Goal: Information Seeking & Learning: Find specific fact

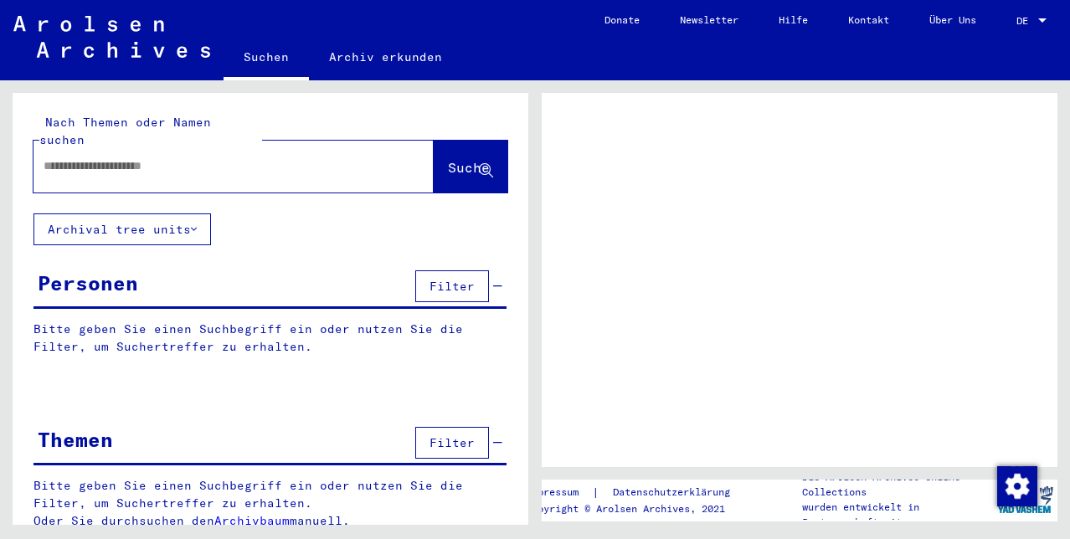
click at [80, 157] on input "text" at bounding box center [219, 166] width 350 height 18
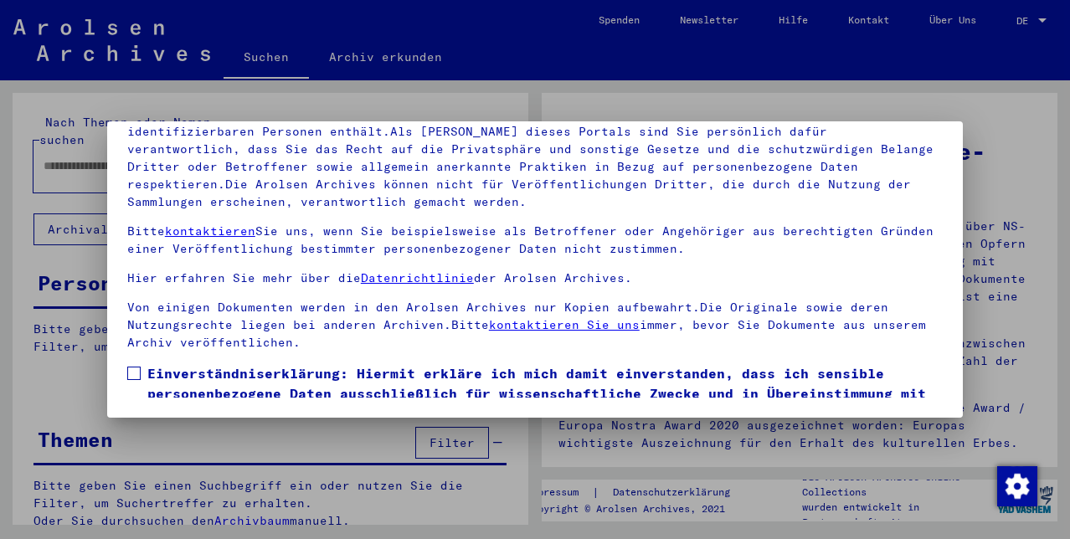
scroll to position [196, 0]
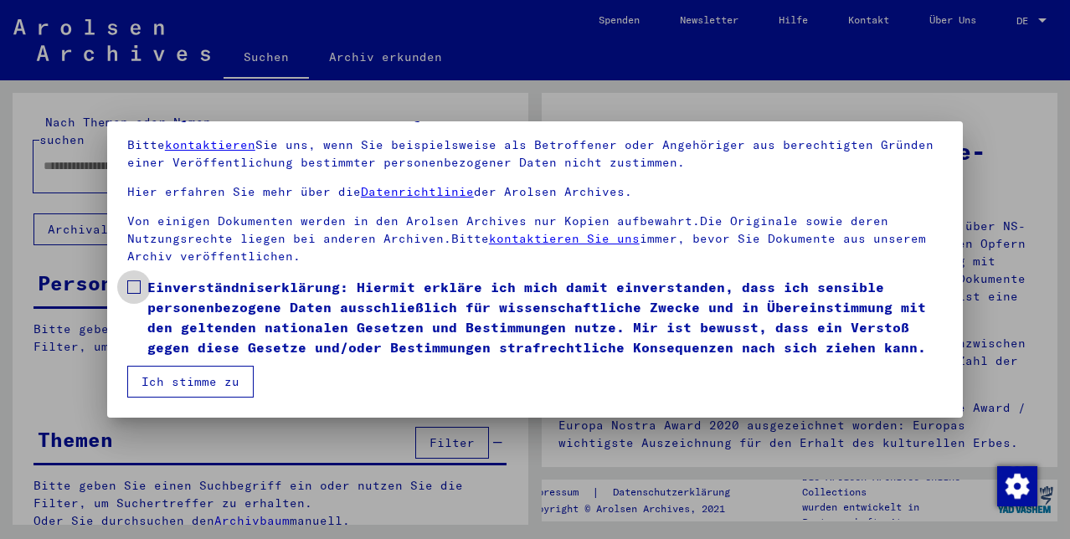
click at [136, 281] on span at bounding box center [133, 287] width 13 height 13
click at [204, 378] on button "Ich stimme zu" at bounding box center [190, 382] width 126 height 32
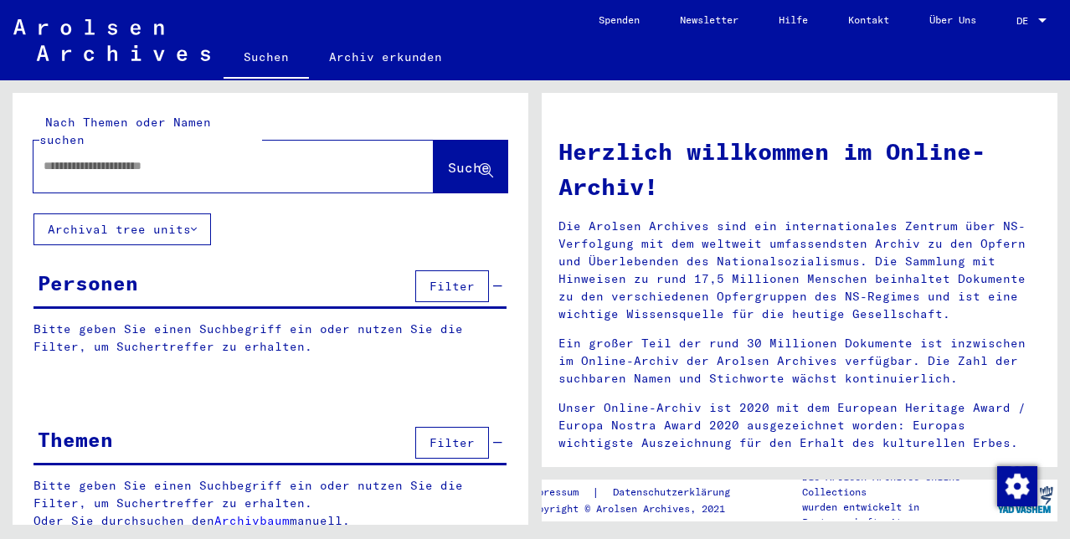
click at [48, 157] on input "text" at bounding box center [214, 166] width 340 height 18
click at [448, 159] on span "Suche" at bounding box center [469, 167] width 42 height 17
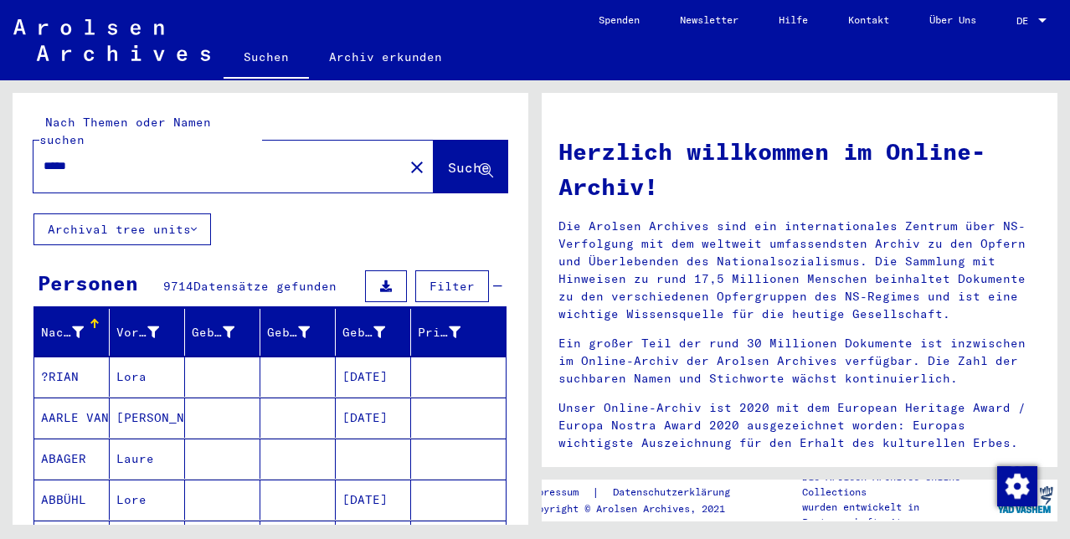
drag, startPoint x: 135, startPoint y: 155, endPoint x: 27, endPoint y: 139, distance: 109.2
click at [29, 139] on div "Nach Themen oder Namen suchen ***** close Suche" at bounding box center [271, 153] width 516 height 121
type input "*********"
click at [448, 159] on span "Suche" at bounding box center [469, 167] width 42 height 17
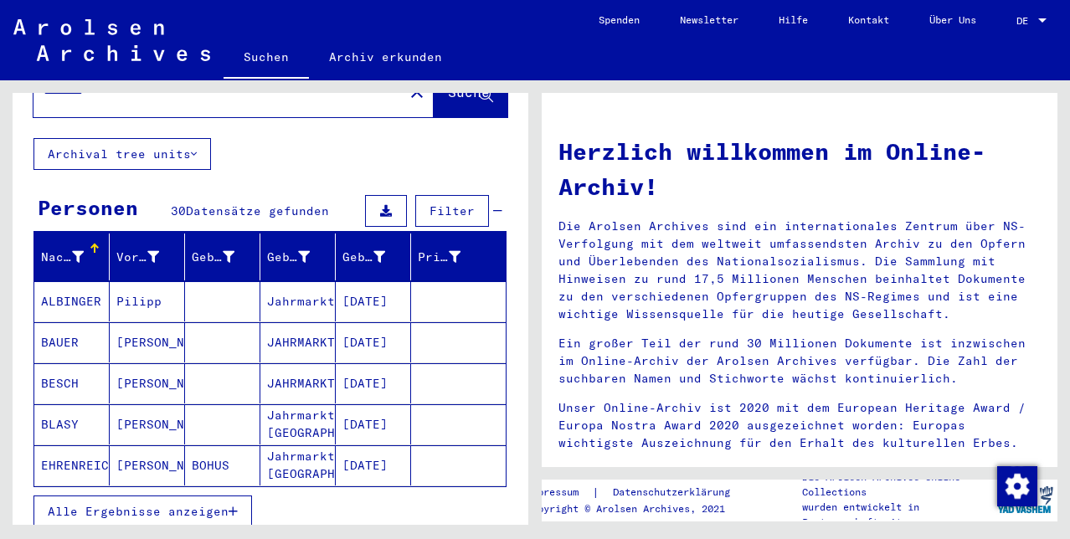
scroll to position [78, 0]
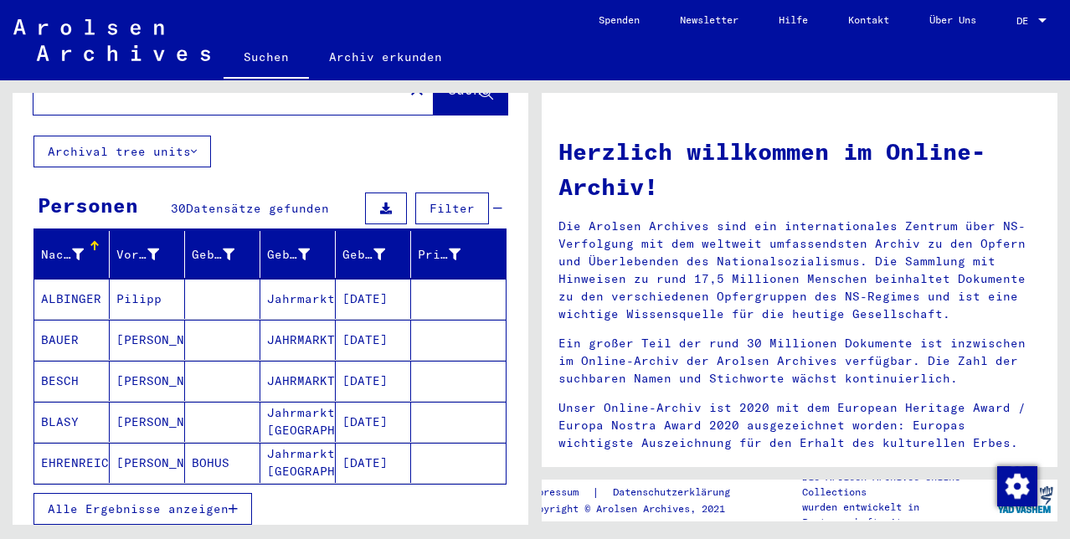
click at [216, 502] on span "Alle Ergebnisse anzeigen" at bounding box center [138, 509] width 181 height 15
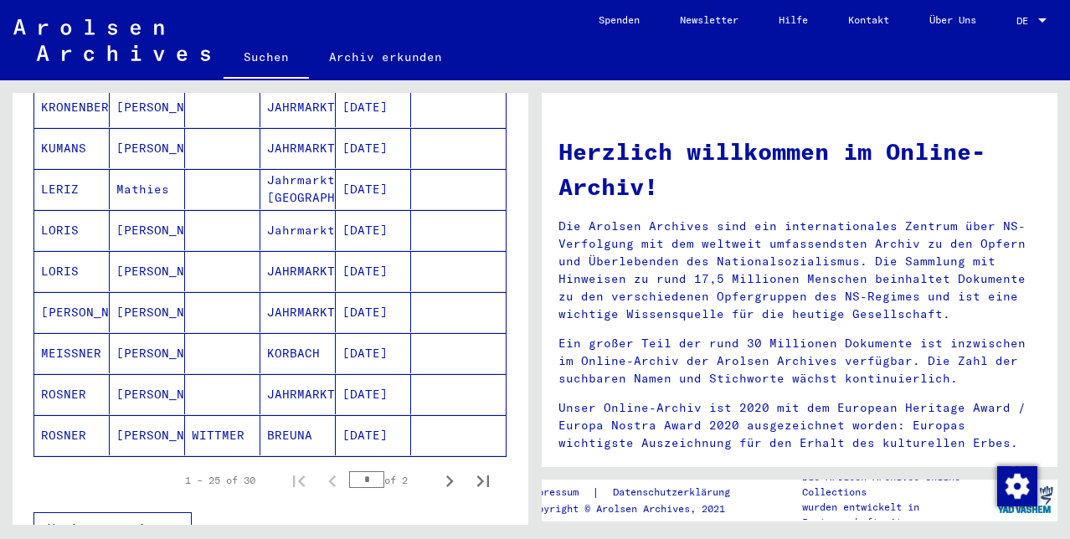
scroll to position [933, 0]
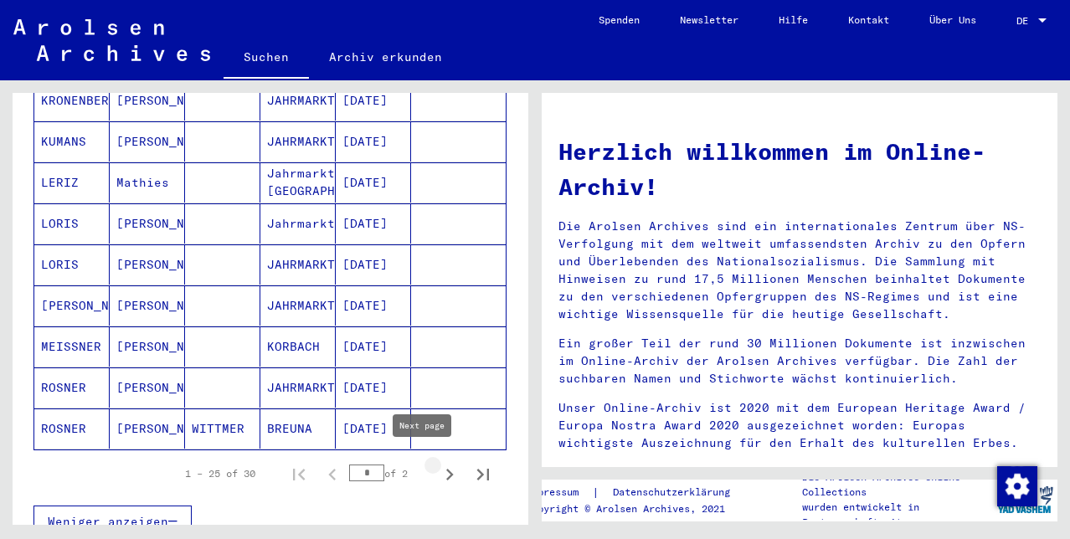
click at [446, 469] on icon "Next page" at bounding box center [450, 475] width 8 height 12
type input "*"
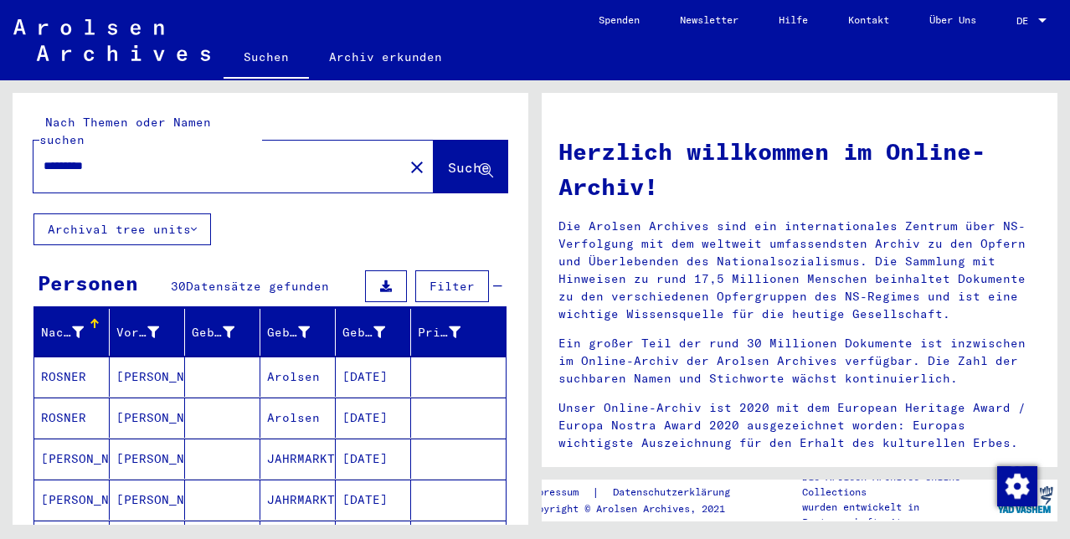
scroll to position [0, 0]
drag, startPoint x: 133, startPoint y: 147, endPoint x: 23, endPoint y: 135, distance: 110.3
click at [25, 135] on div "Nach Themen oder Namen suchen ********* close Suche" at bounding box center [271, 153] width 516 height 121
type input "********"
click at [448, 159] on span "Suche" at bounding box center [469, 167] width 42 height 17
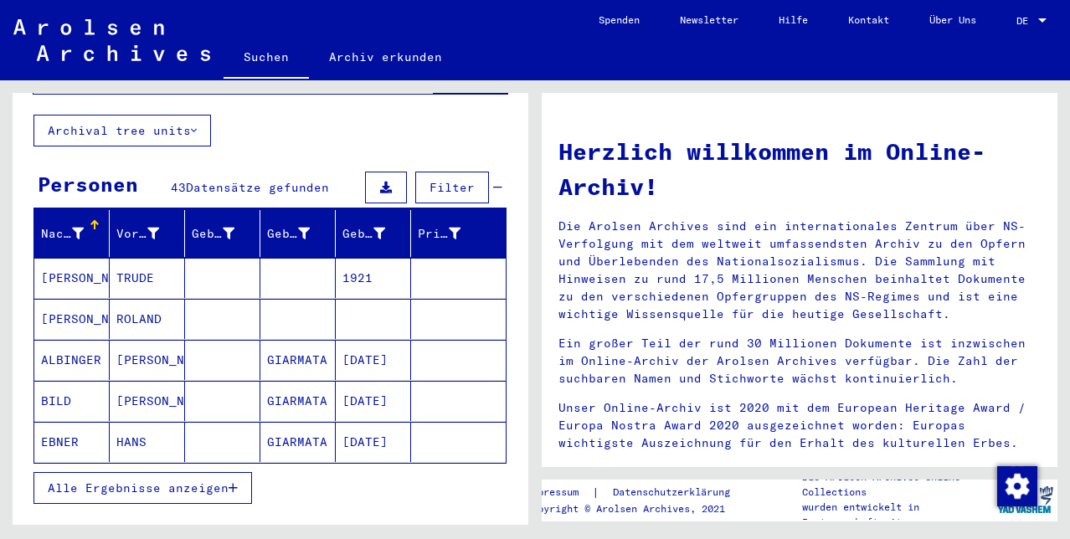
scroll to position [103, 0]
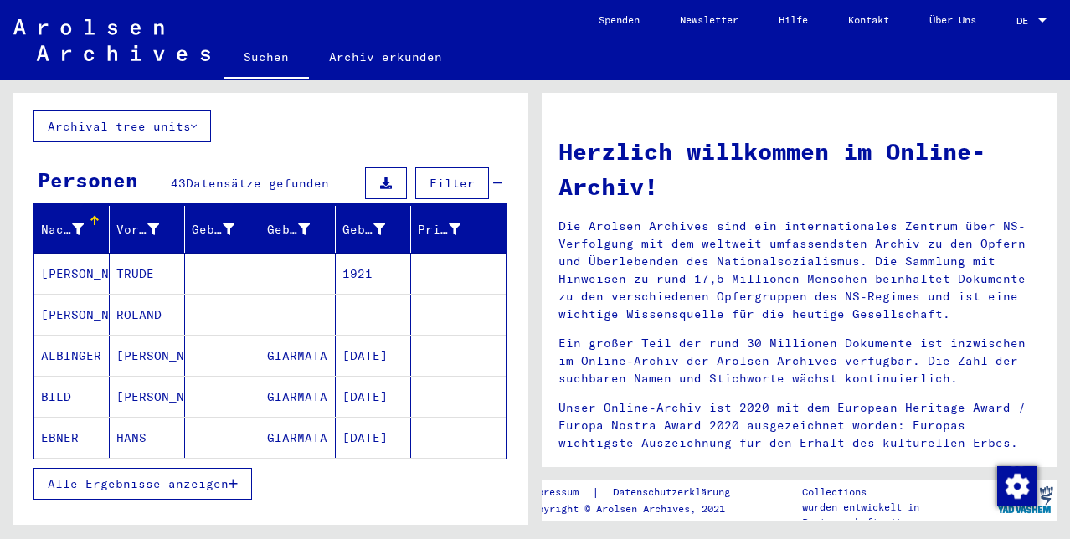
click at [209, 476] on span "Alle Ergebnisse anzeigen" at bounding box center [138, 483] width 181 height 15
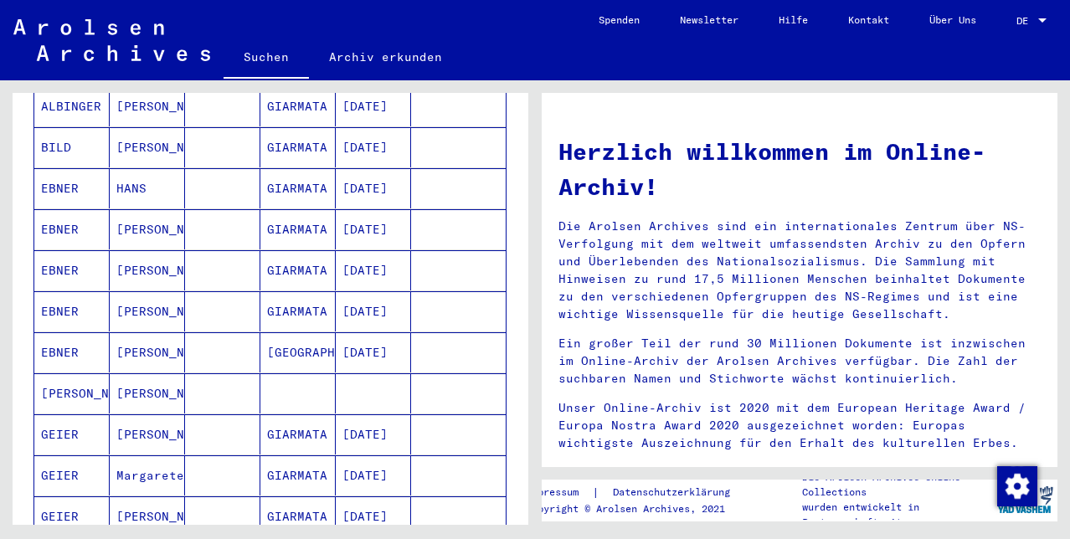
scroll to position [361, 0]
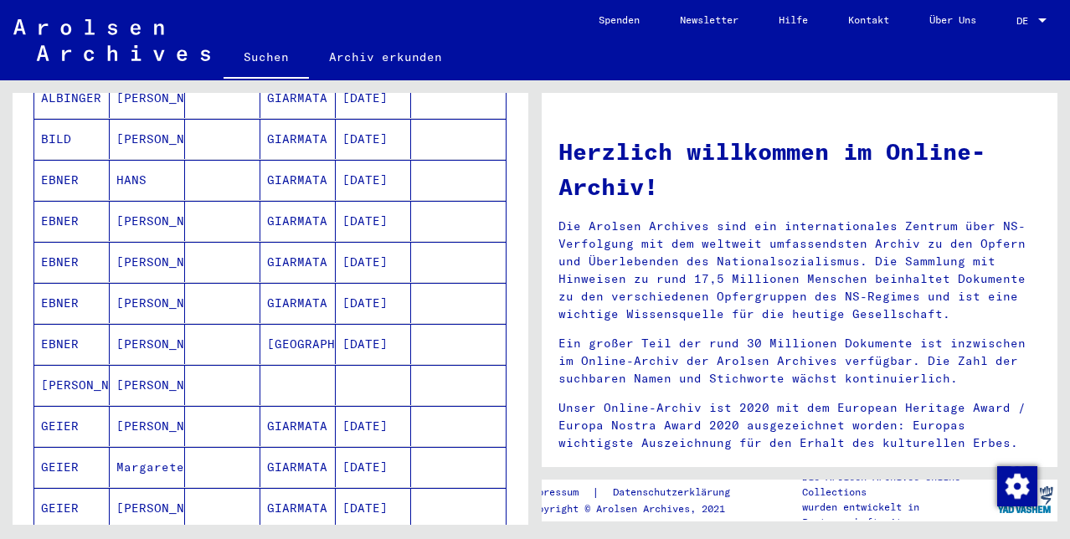
click at [73, 375] on mat-cell "[PERSON_NAME]" at bounding box center [71, 385] width 75 height 40
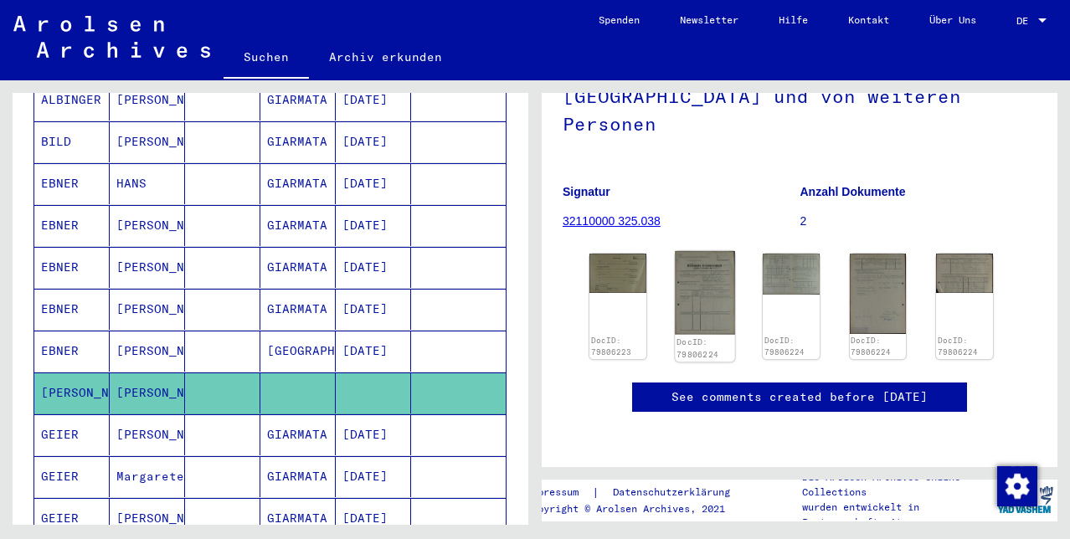
scroll to position [272, 0]
click at [58, 425] on mat-cell "GEIER" at bounding box center [71, 435] width 75 height 41
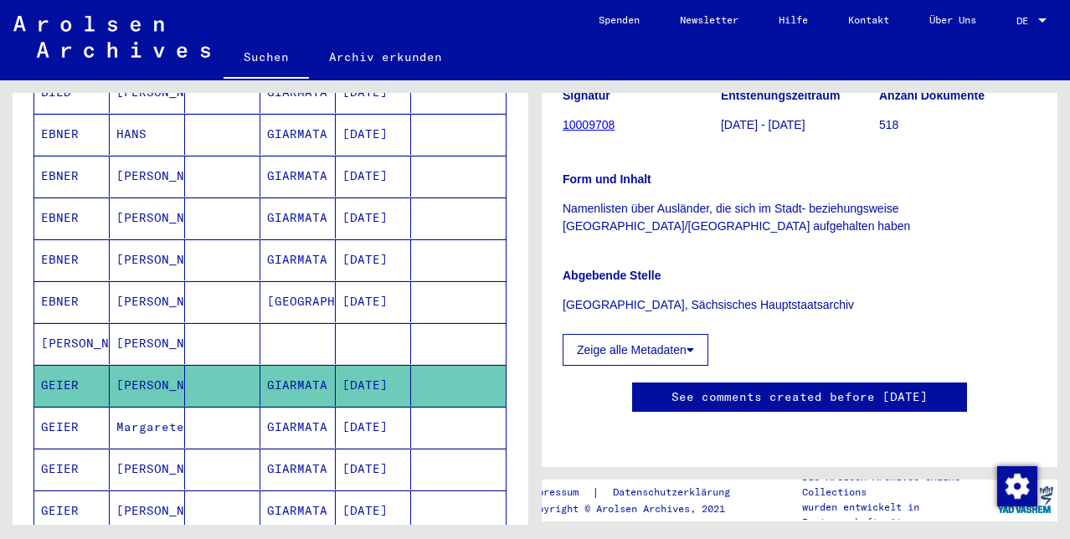
scroll to position [438, 0]
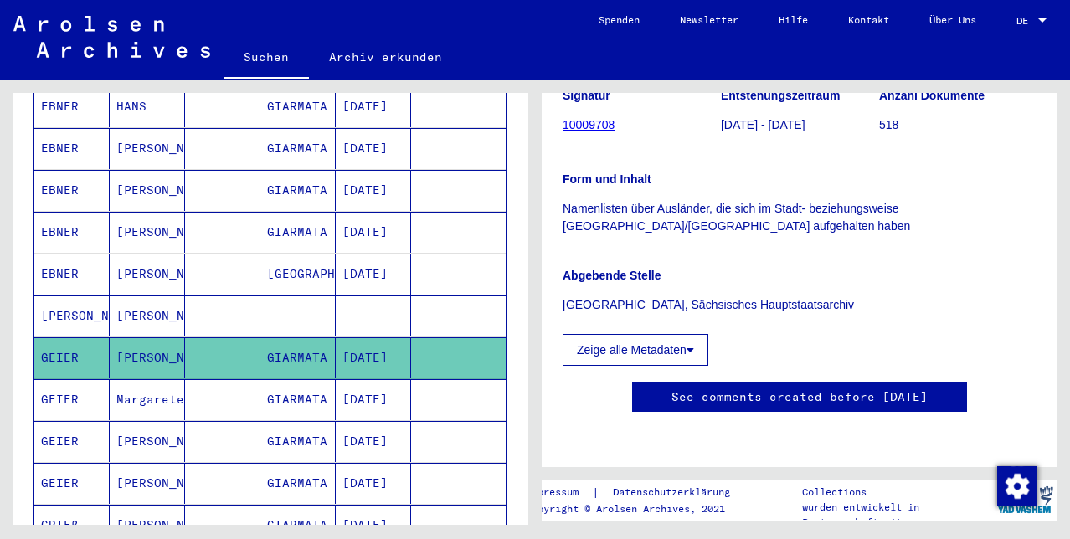
click at [61, 430] on mat-cell "GEIER" at bounding box center [71, 441] width 75 height 41
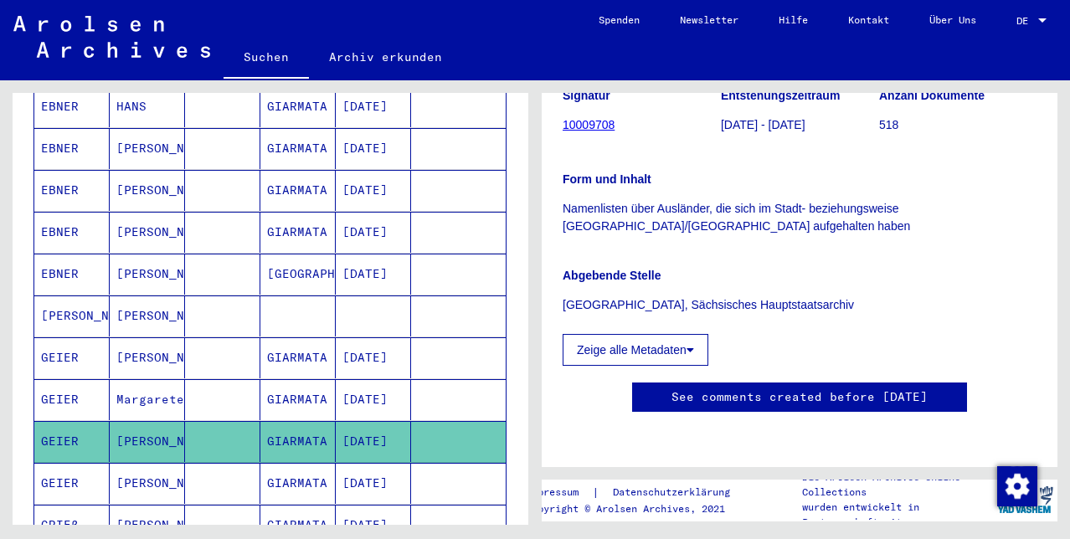
click at [79, 430] on mat-cell "GEIER" at bounding box center [71, 441] width 75 height 41
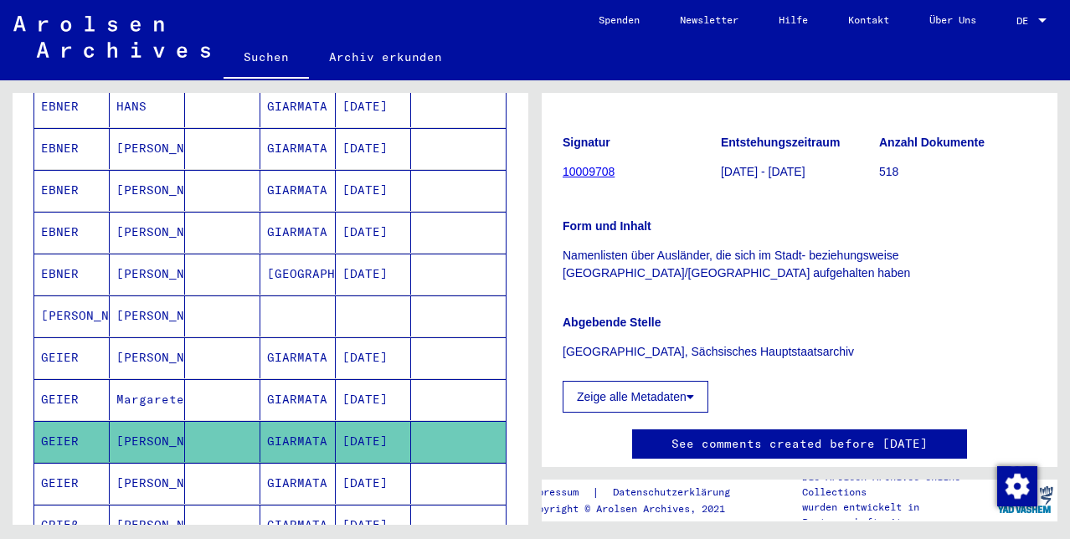
scroll to position [268, 0]
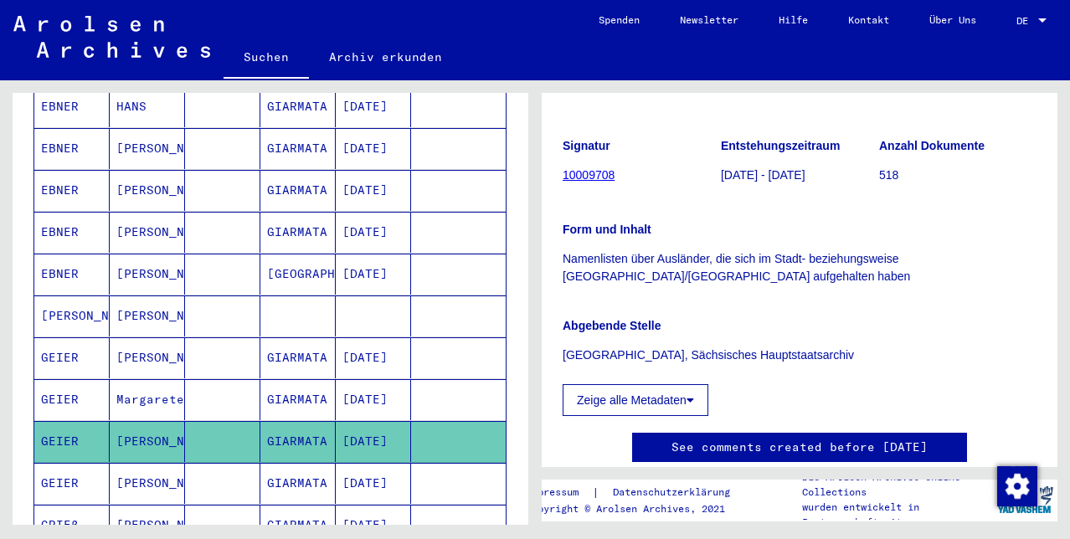
click at [588, 182] on link "10009708" at bounding box center [589, 174] width 52 height 13
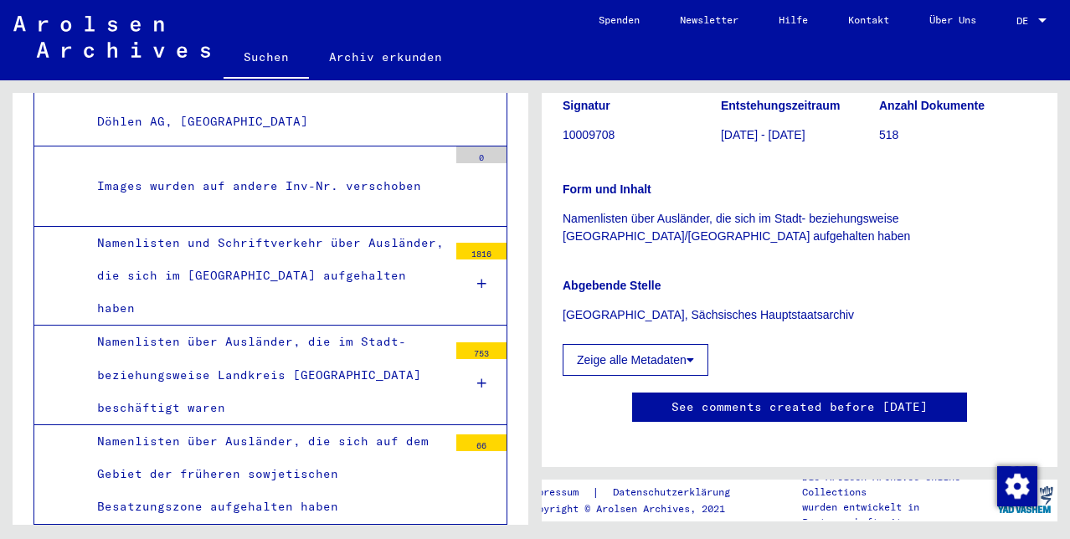
scroll to position [302, 0]
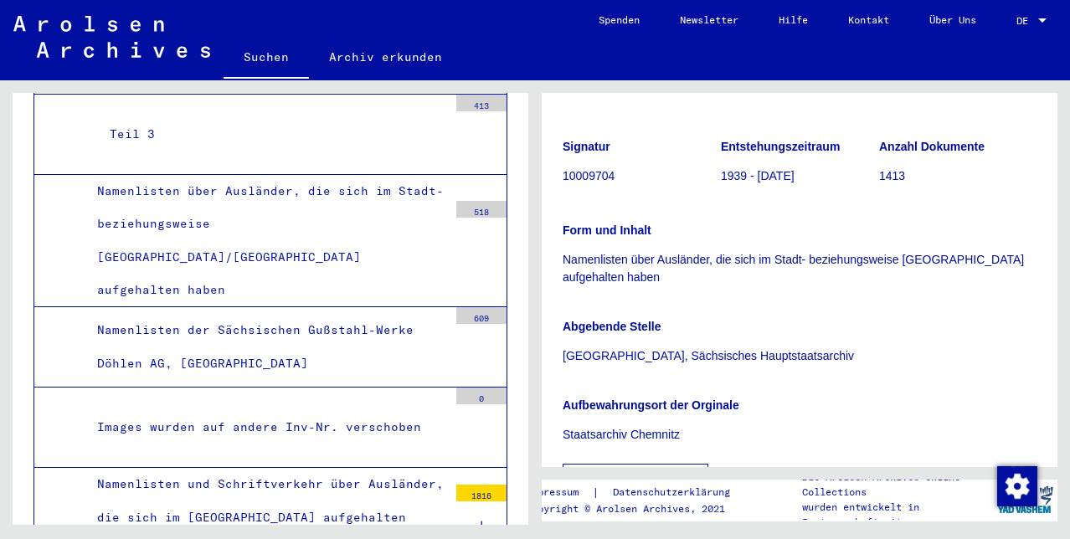
scroll to position [240, 0]
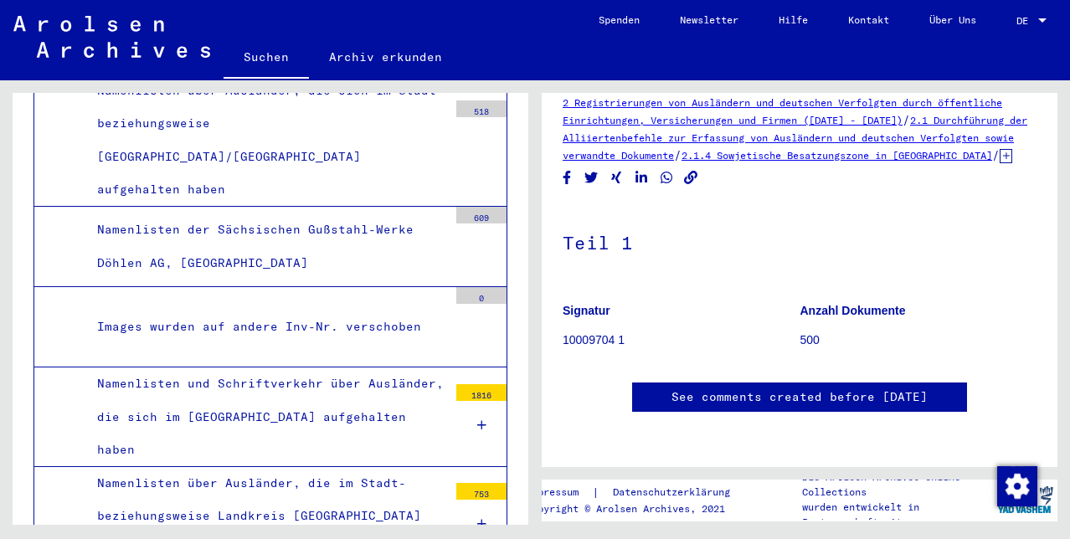
scroll to position [8416, 0]
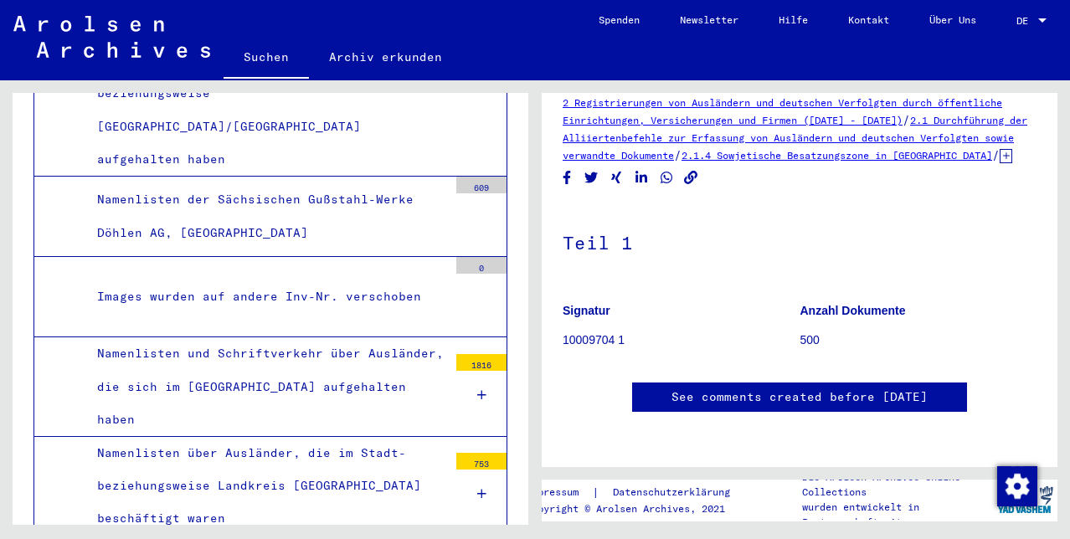
click at [142, 176] on div "Namenlisten über Ausländer, die sich im Stadt- beziehungsweise [GEOGRAPHIC_DATA…" at bounding box center [266, 109] width 363 height 131
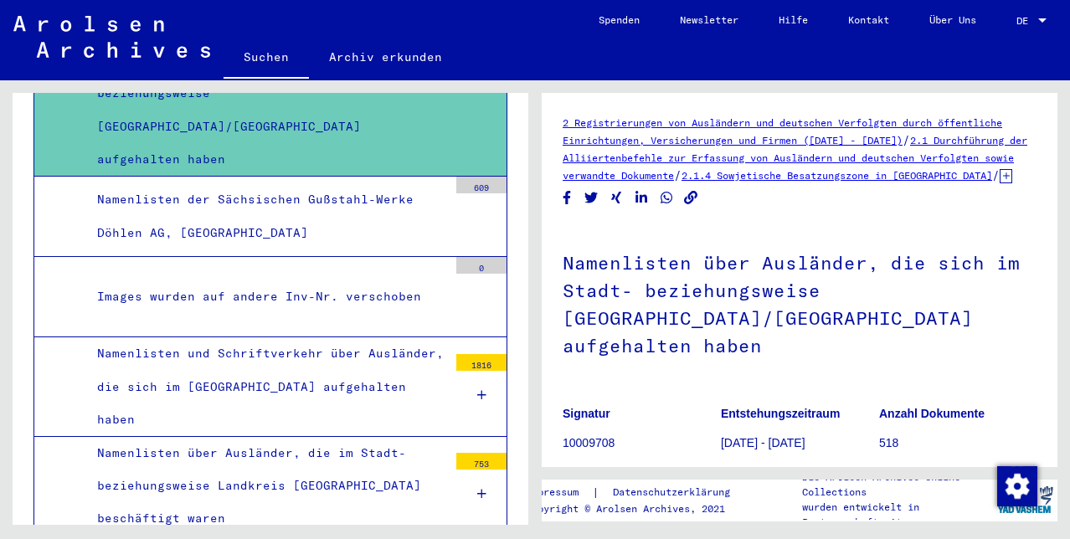
click at [793, 182] on link "2.1.4 Sowjetische Besatzungszone in [GEOGRAPHIC_DATA]" at bounding box center [837, 175] width 311 height 13
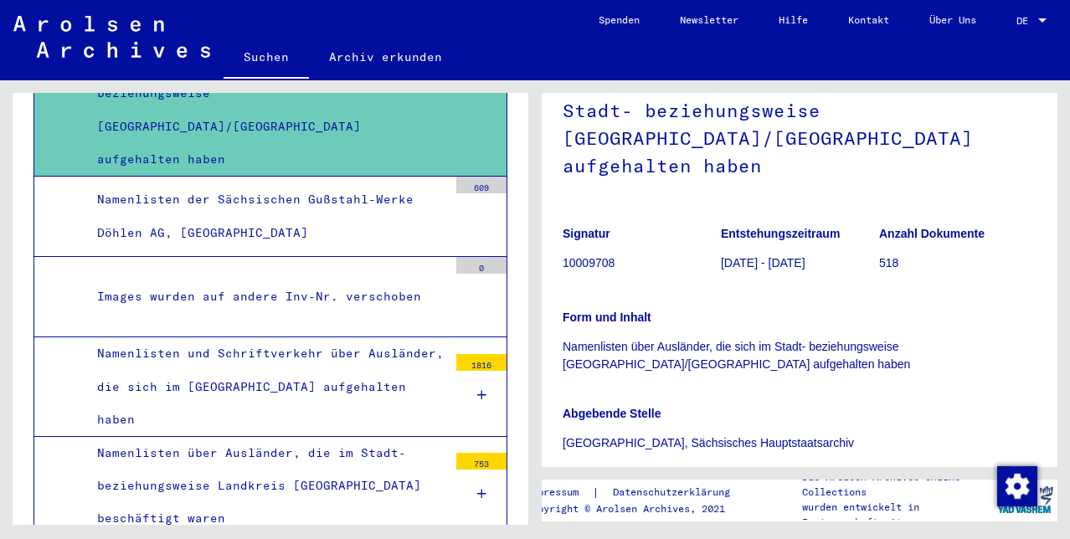
scroll to position [190, 0]
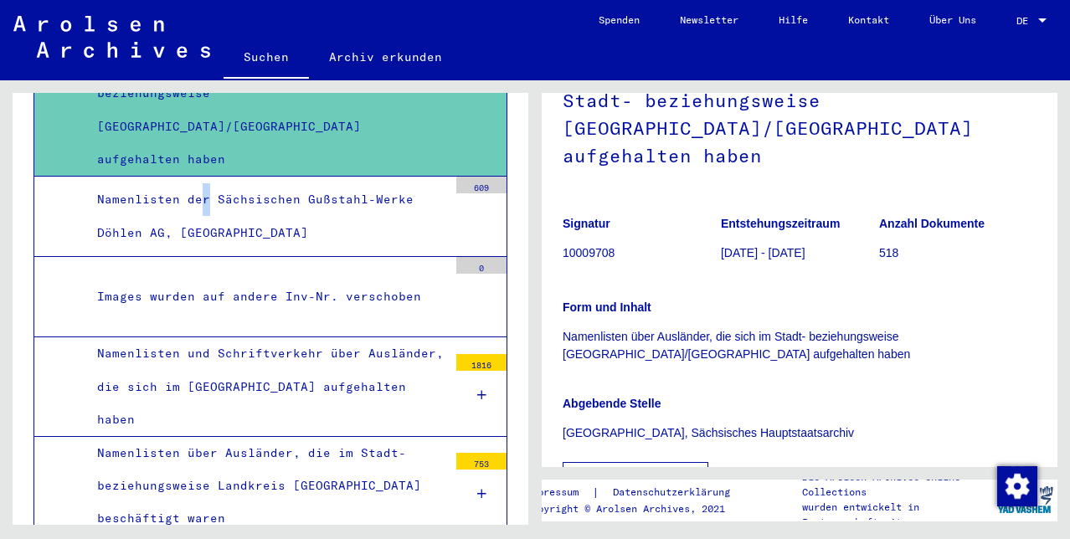
click at [218, 249] on div "Namenlisten der Sächsischen Gußstahl-Werke Döhlen AG, [GEOGRAPHIC_DATA]" at bounding box center [266, 215] width 363 height 65
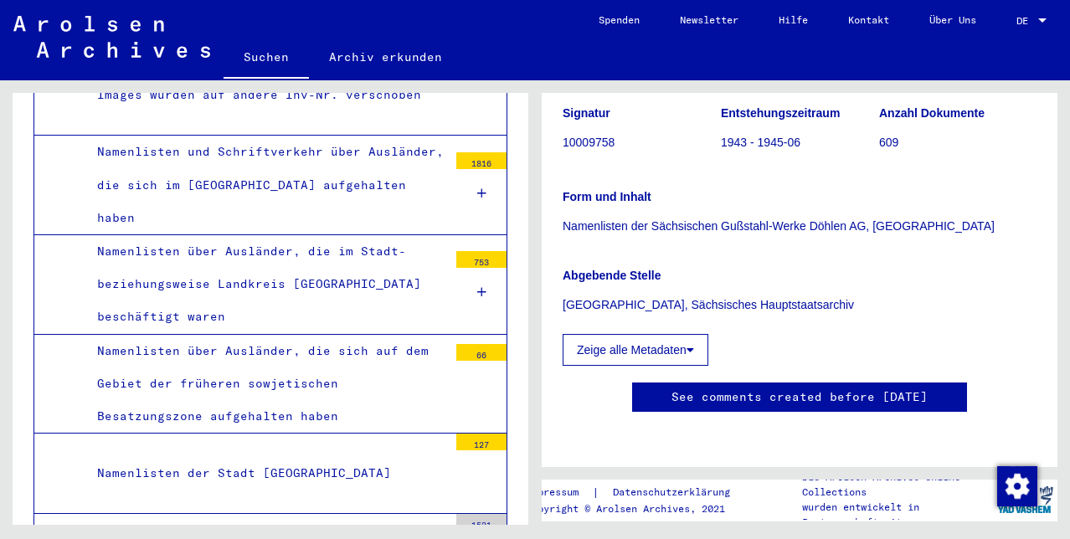
scroll to position [8620, 0]
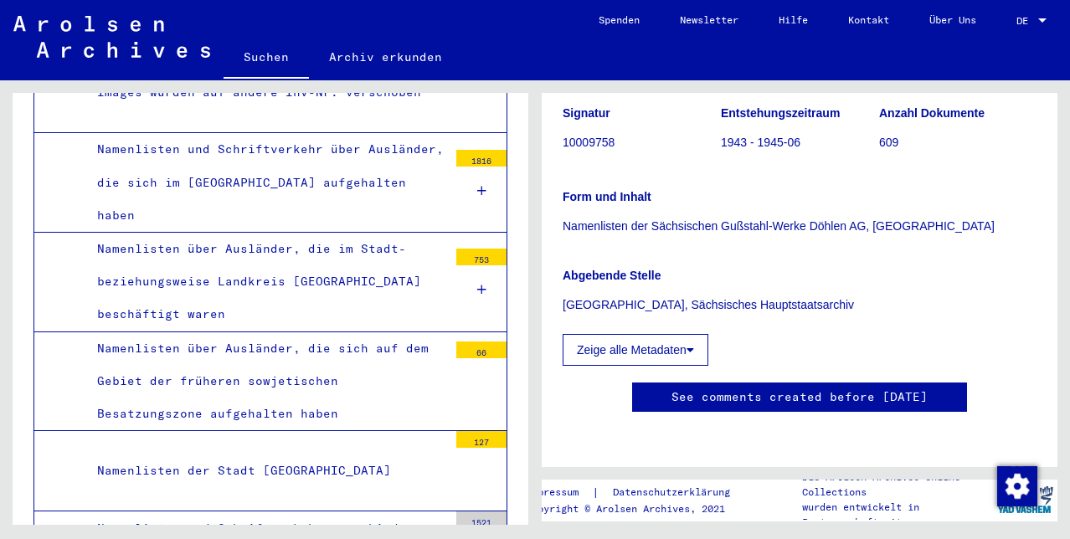
click at [238, 109] on div "Images wurden auf andere Inv-Nr. verschoben" at bounding box center [266, 92] width 363 height 33
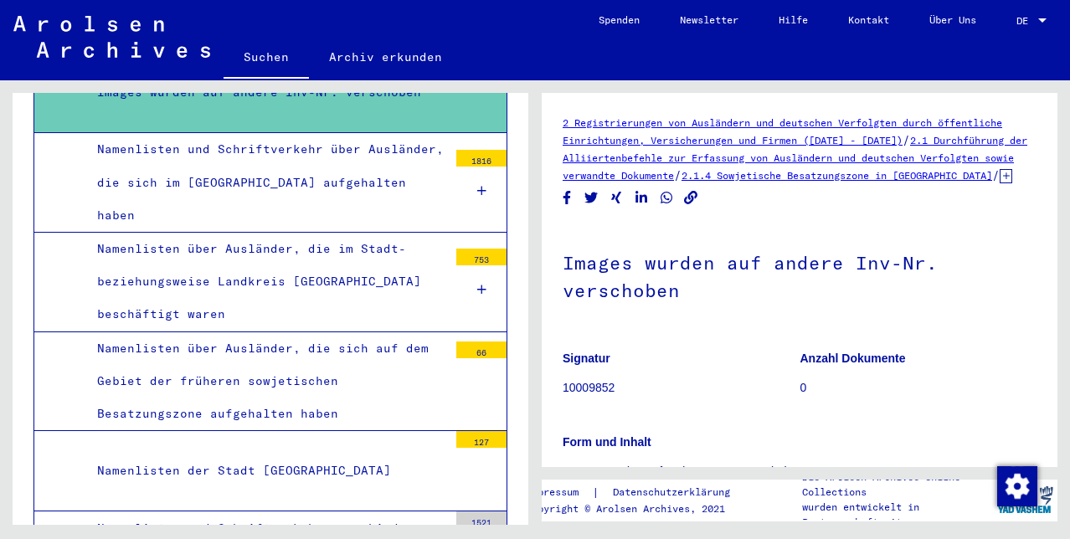
click at [221, 232] on div "Namenlisten und Schriftverkehr über Ausländer, die sich im [GEOGRAPHIC_DATA] au…" at bounding box center [266, 182] width 363 height 99
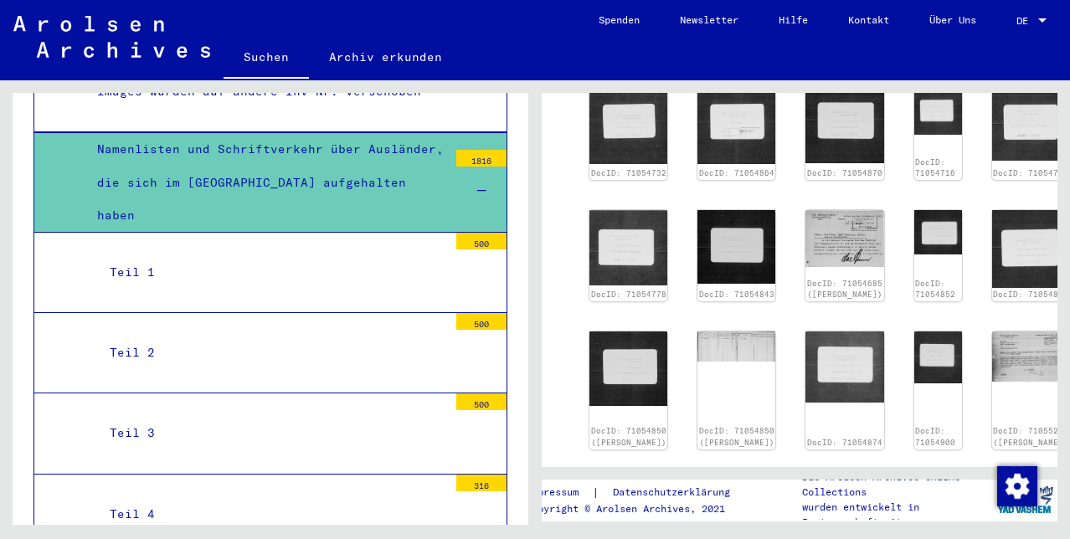
scroll to position [622, 0]
click at [643, 165] on img at bounding box center [629, 125] width 82 height 80
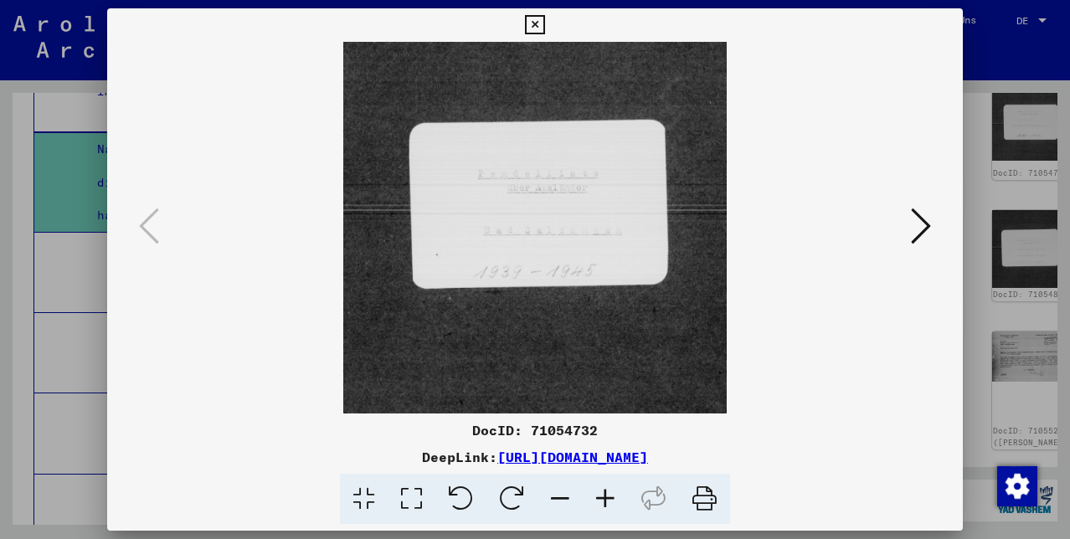
click at [923, 223] on icon at bounding box center [921, 226] width 20 height 40
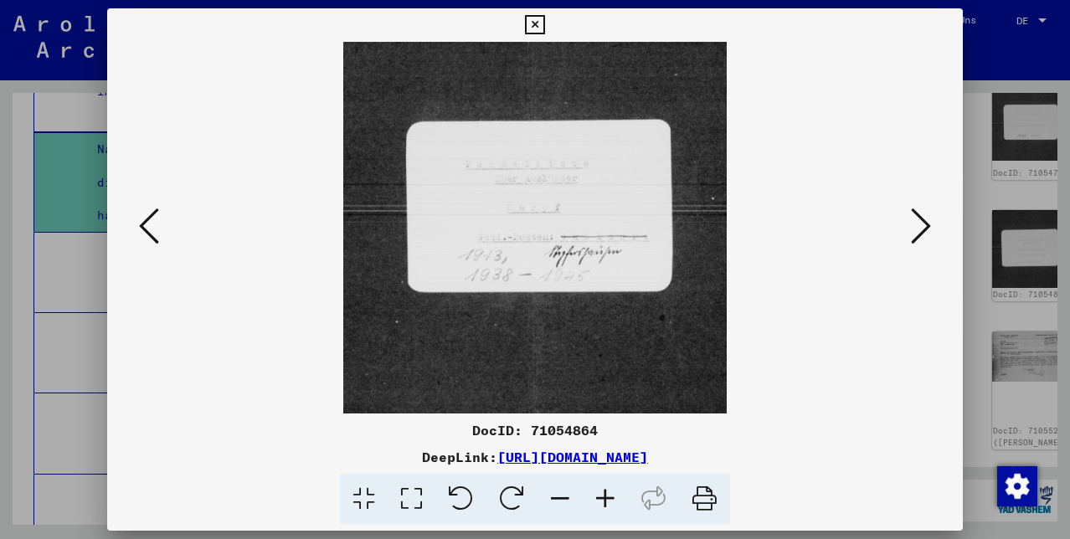
click at [923, 224] on icon at bounding box center [921, 226] width 20 height 40
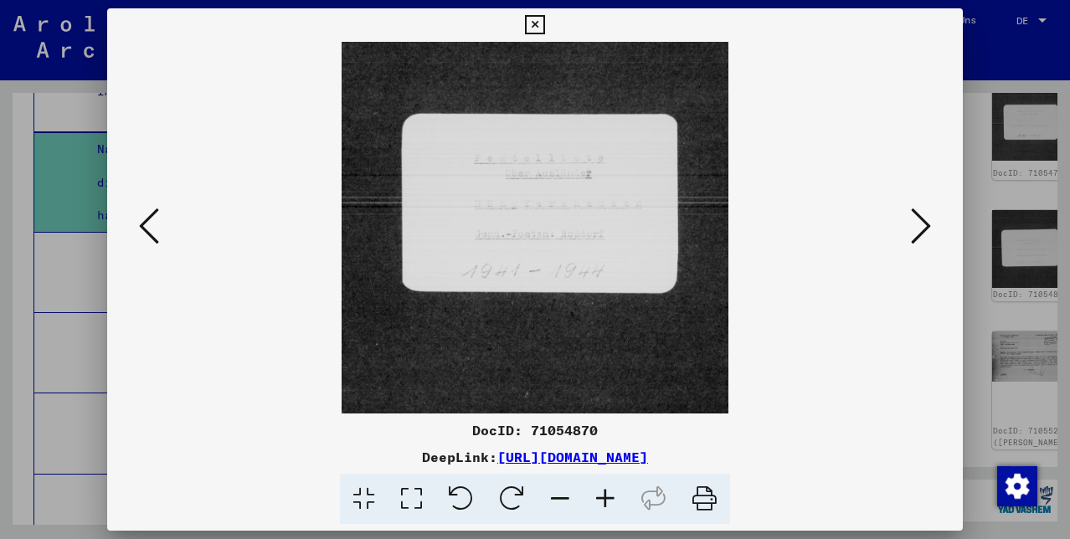
click at [923, 224] on icon at bounding box center [921, 226] width 20 height 40
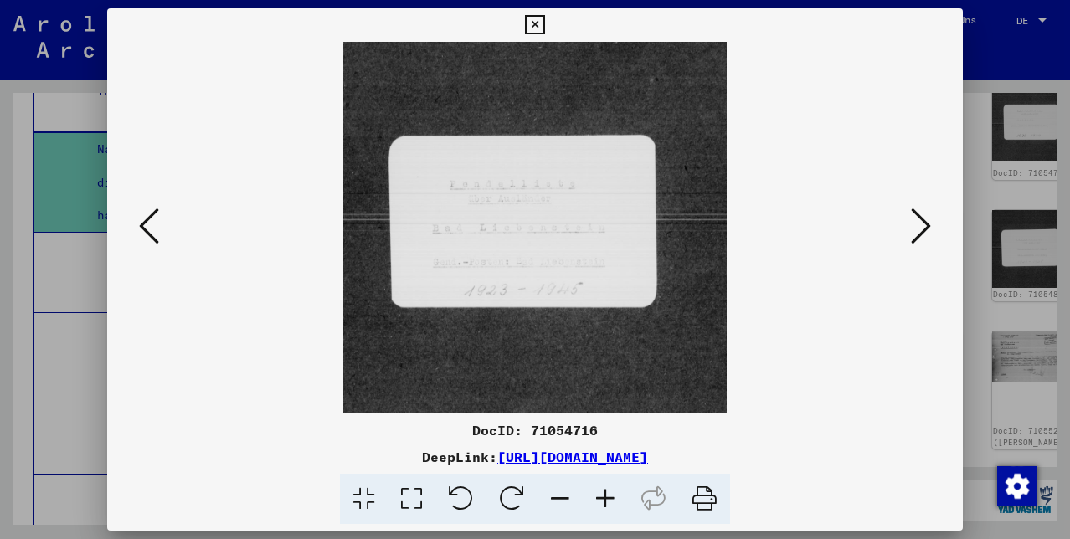
click at [923, 224] on icon at bounding box center [921, 226] width 20 height 40
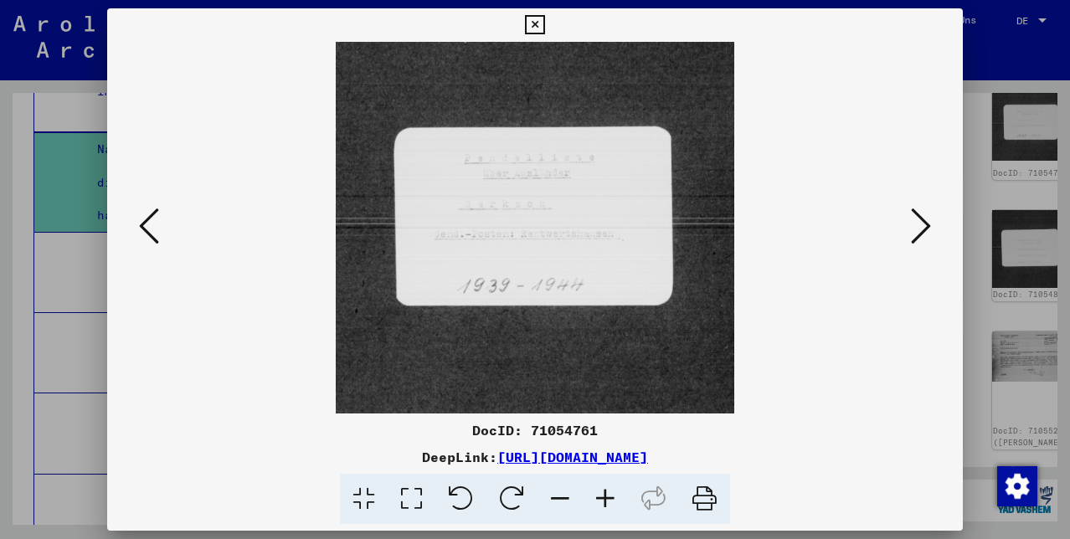
click at [923, 224] on icon at bounding box center [921, 226] width 20 height 40
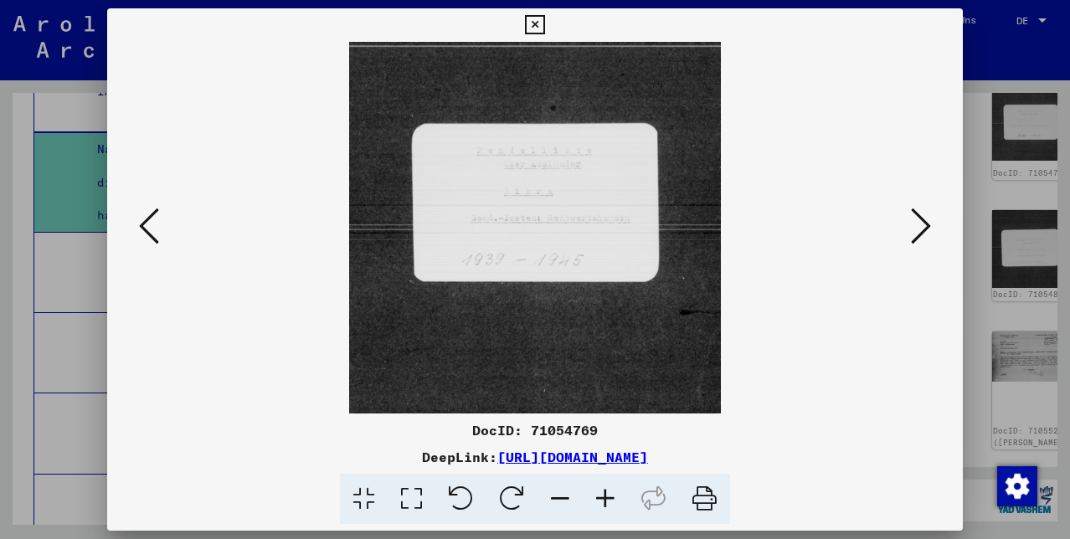
click at [923, 225] on icon at bounding box center [921, 226] width 20 height 40
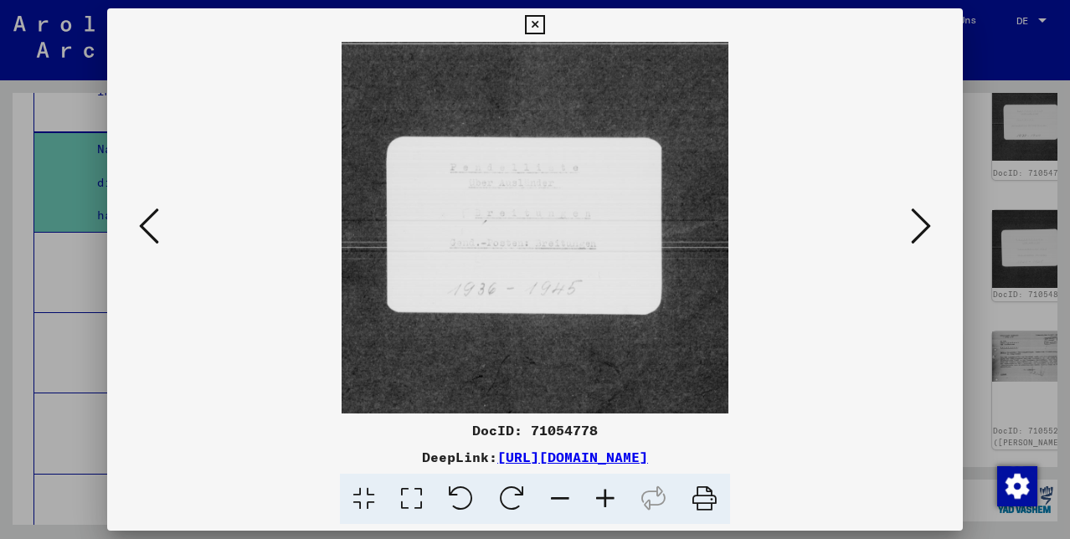
click at [544, 18] on icon at bounding box center [534, 25] width 19 height 20
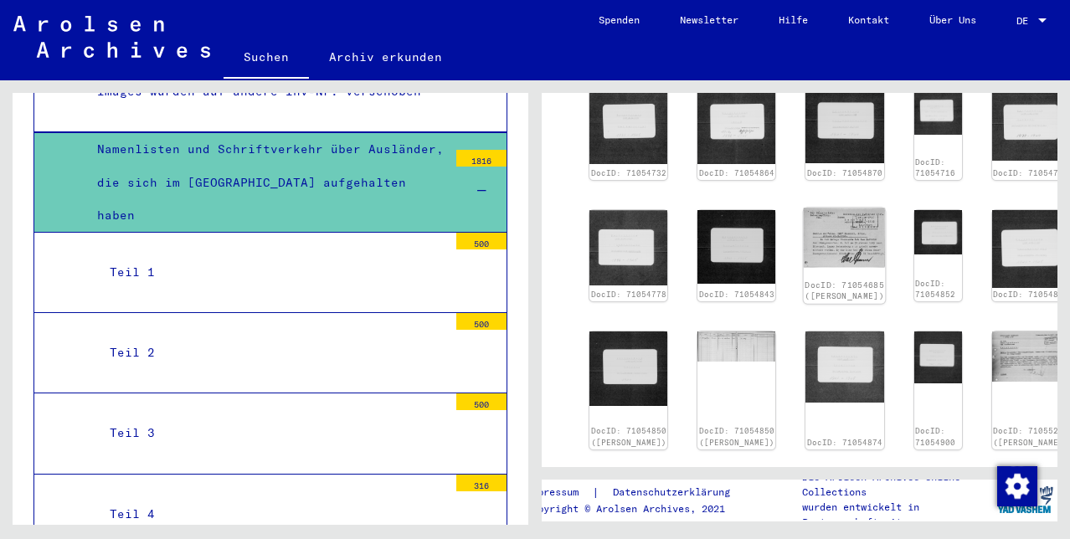
click at [886, 267] on img at bounding box center [845, 237] width 82 height 59
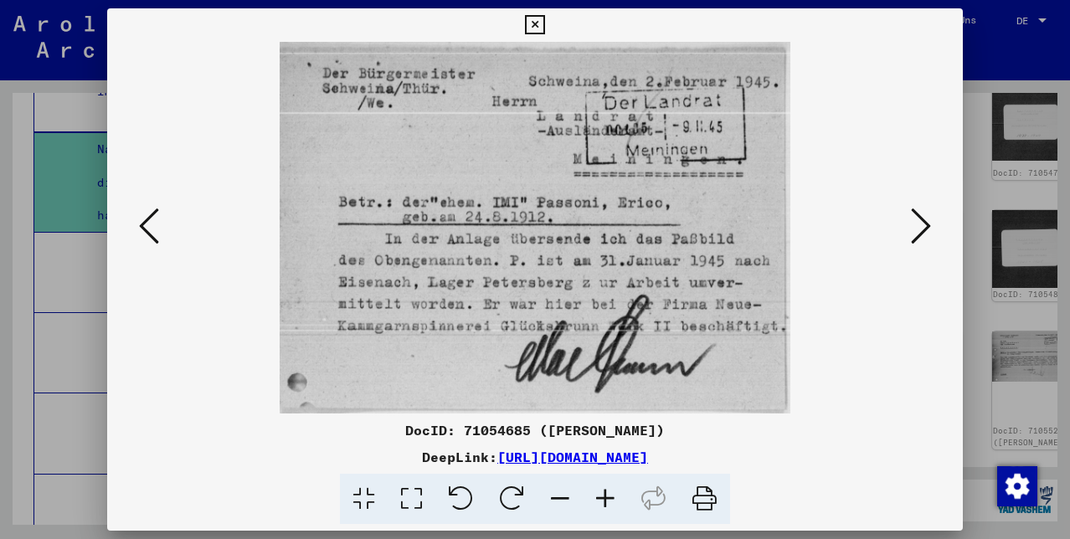
click at [544, 28] on icon at bounding box center [534, 25] width 19 height 20
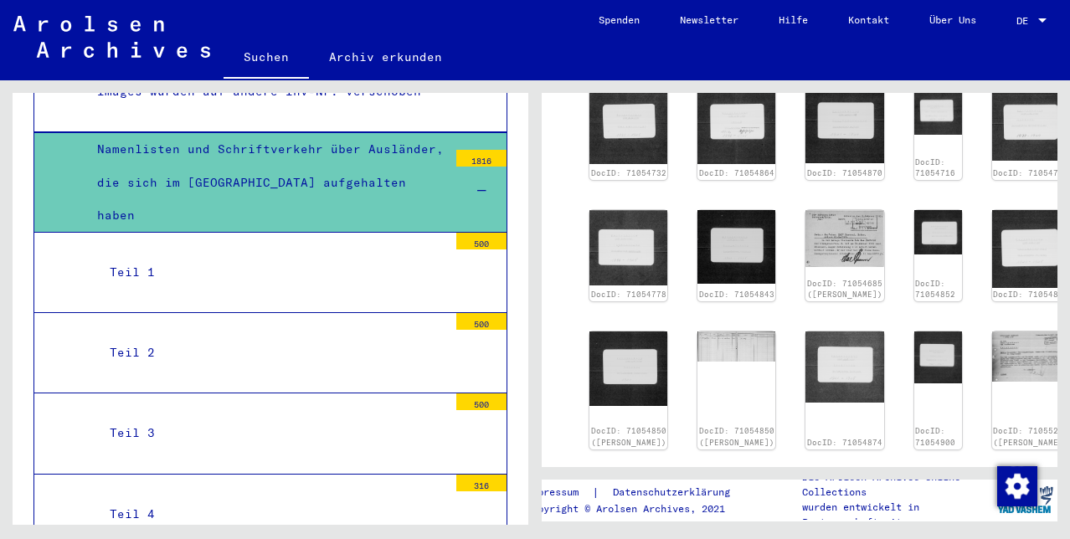
click at [237, 108] on div "Images wurden auf andere Inv-Nr. verschoben" at bounding box center [266, 91] width 363 height 33
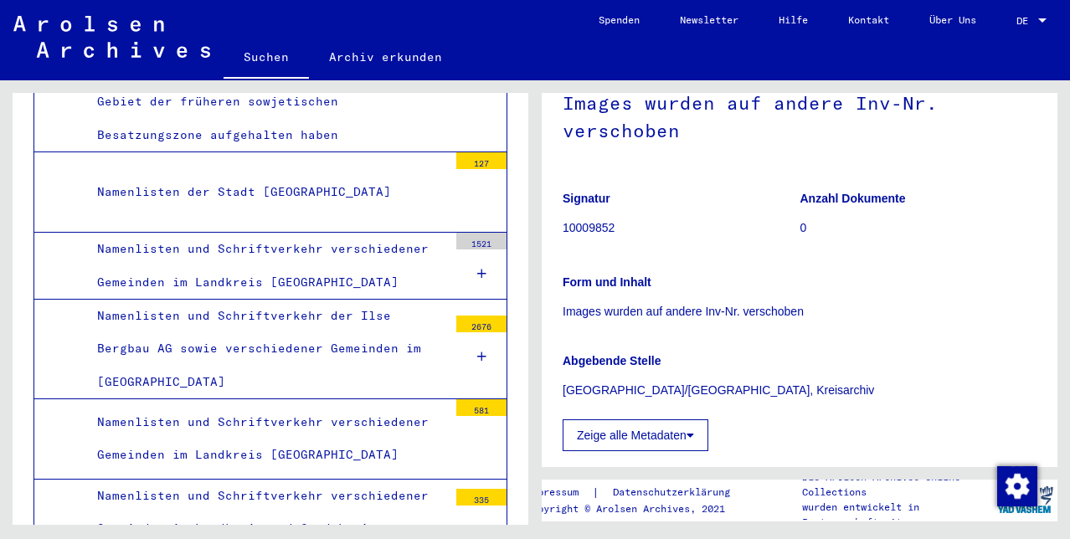
scroll to position [9237, 0]
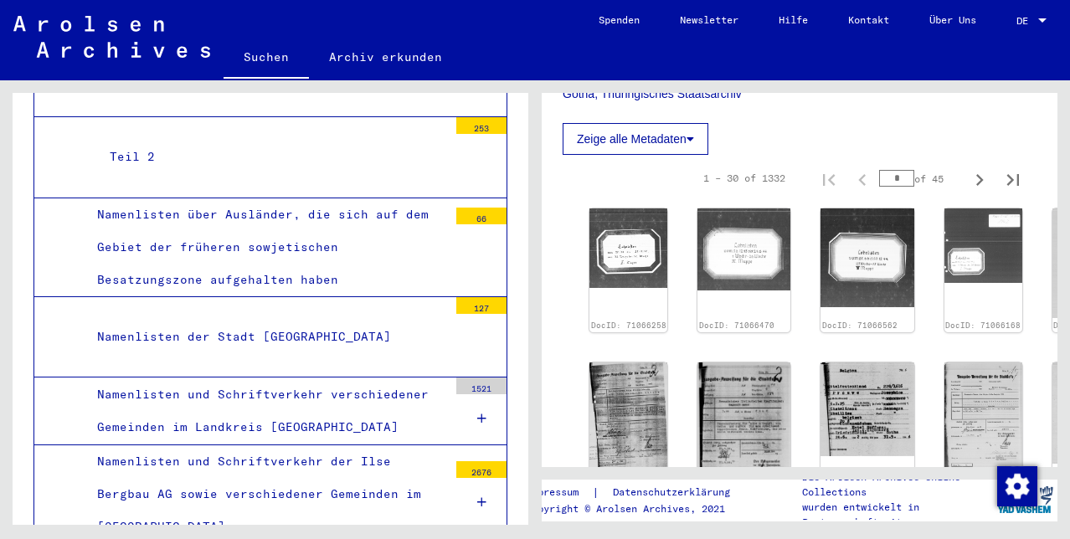
scroll to position [522, 0]
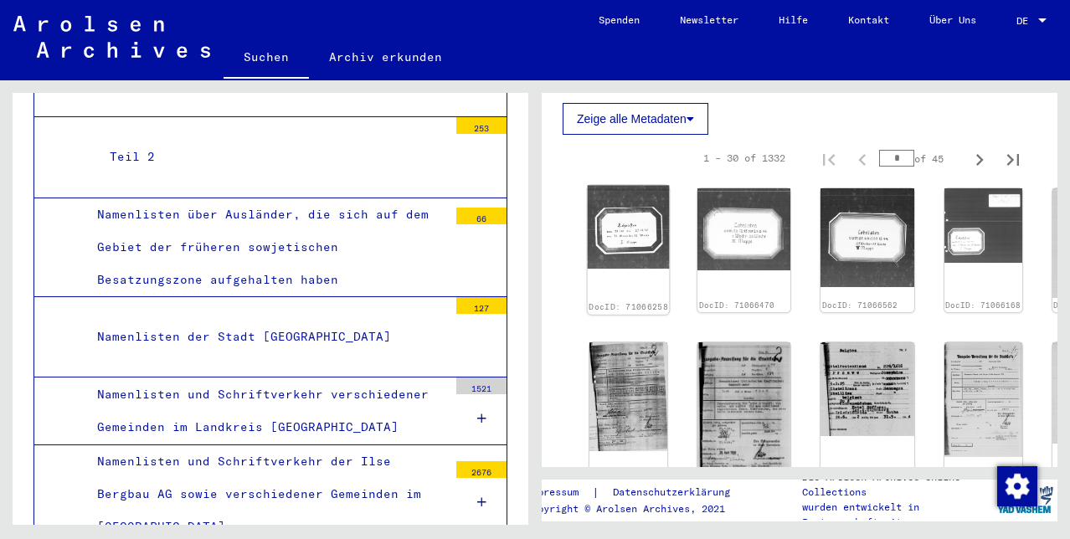
click at [633, 270] on img at bounding box center [629, 228] width 82 height 84
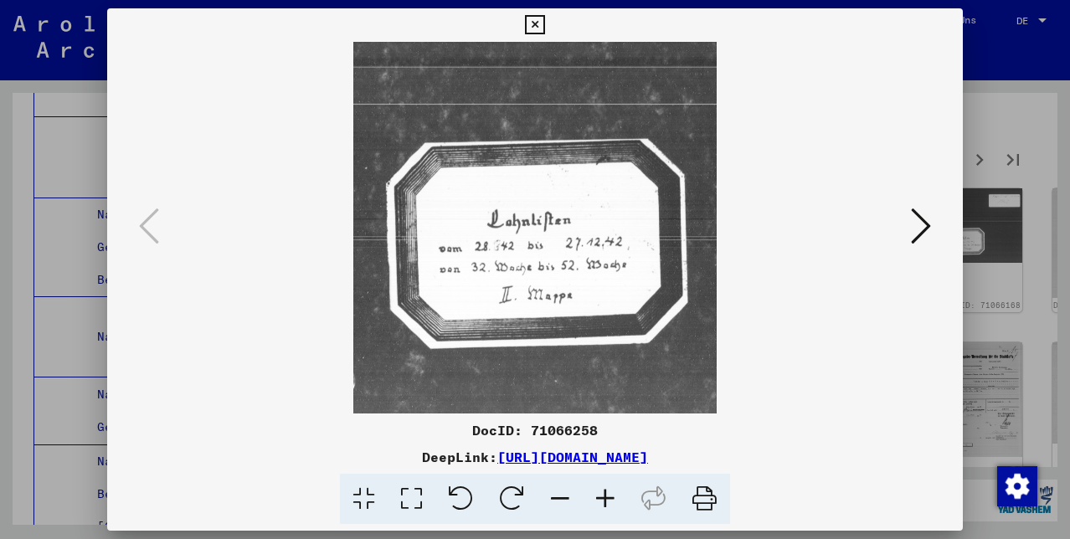
click at [924, 224] on icon at bounding box center [921, 226] width 20 height 40
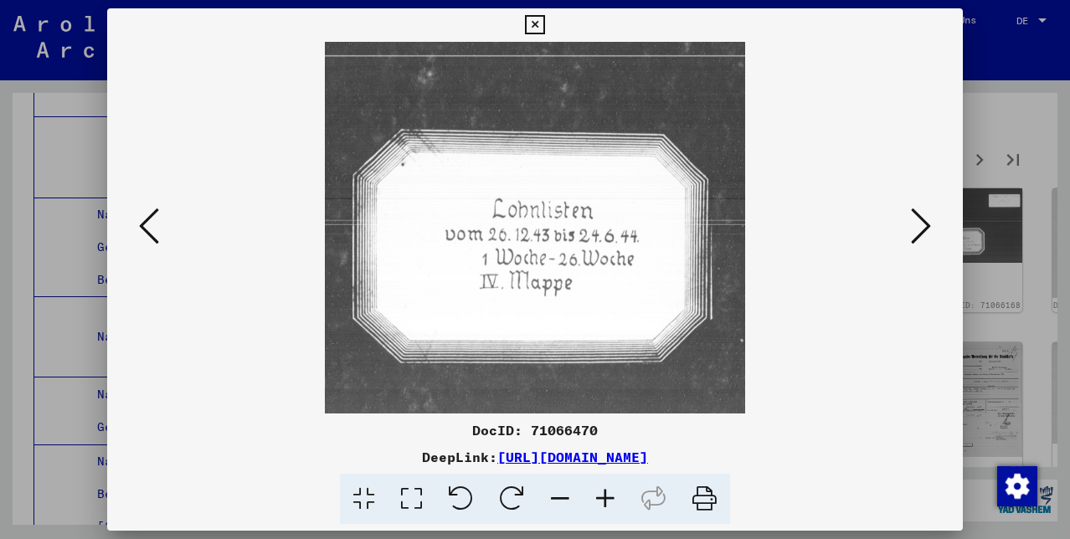
click at [924, 225] on icon at bounding box center [921, 226] width 20 height 40
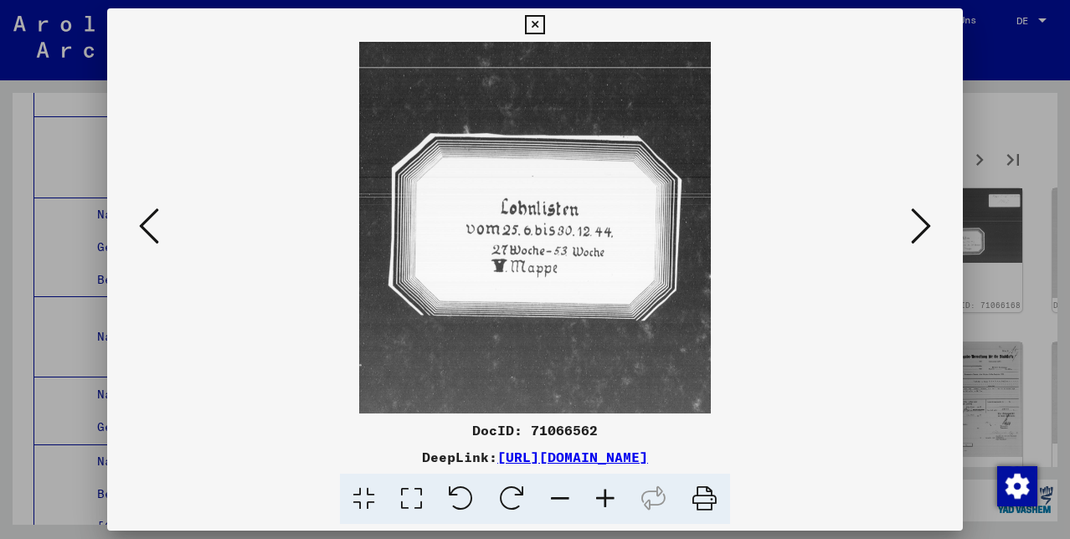
click at [924, 225] on icon at bounding box center [921, 226] width 20 height 40
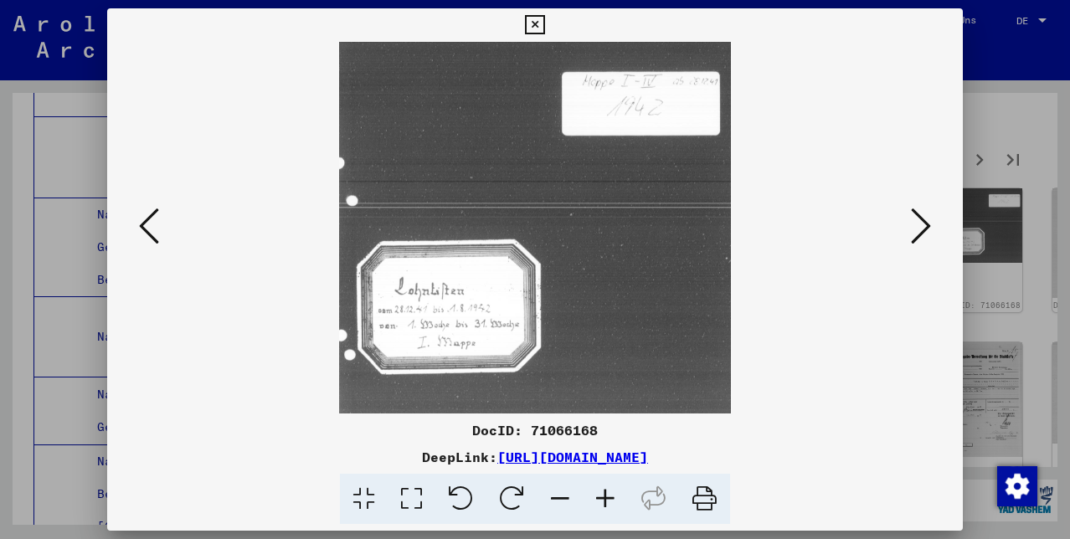
click at [924, 225] on icon at bounding box center [921, 226] width 20 height 40
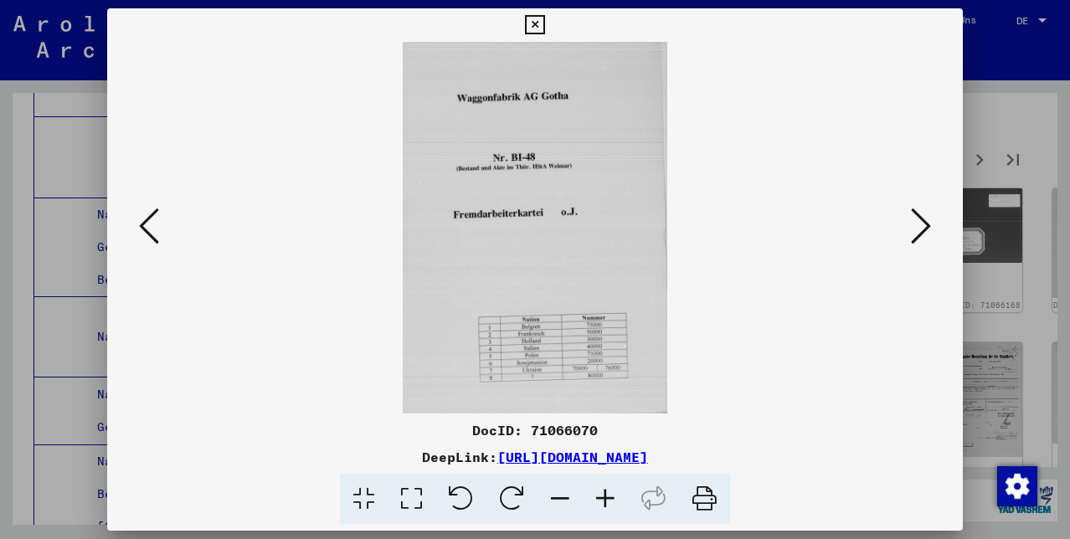
click at [924, 226] on icon at bounding box center [921, 226] width 20 height 40
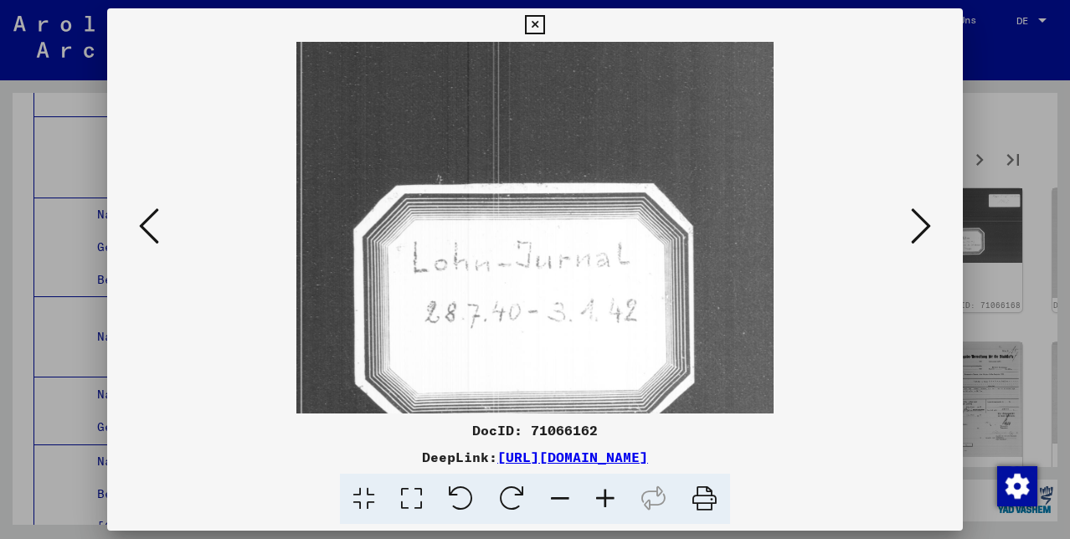
click at [925, 228] on icon at bounding box center [921, 226] width 20 height 40
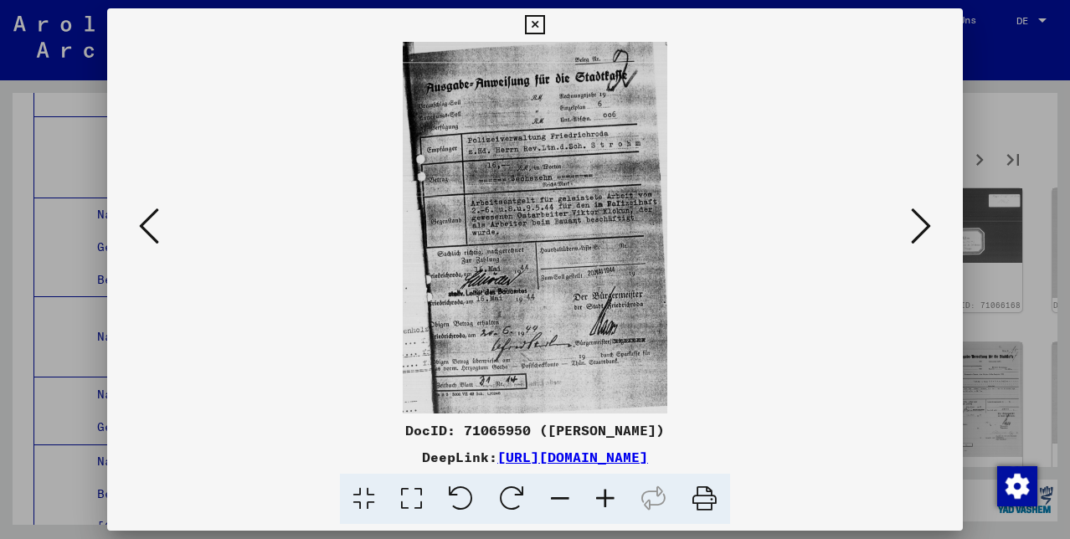
click at [925, 228] on icon at bounding box center [921, 226] width 20 height 40
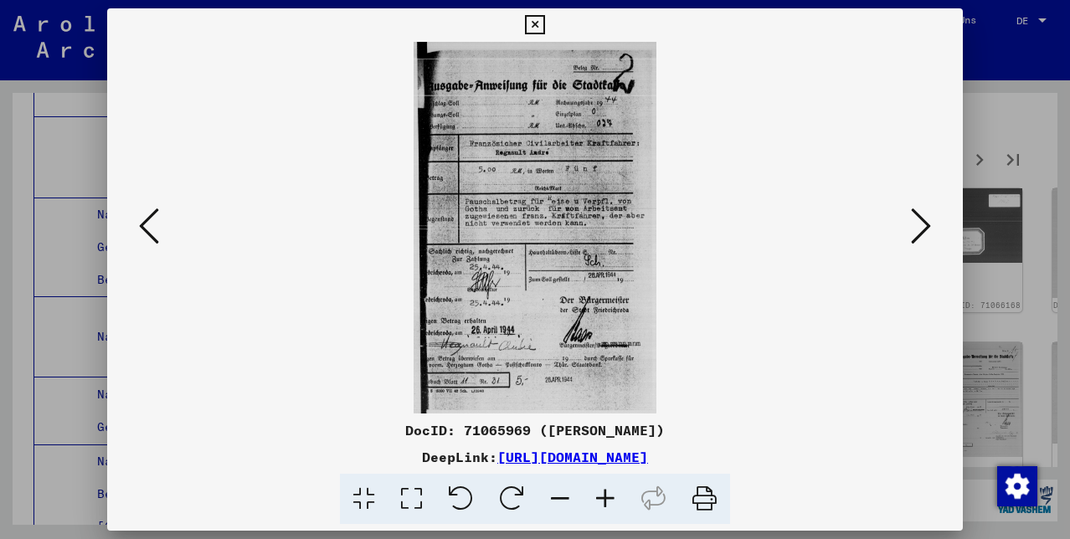
click at [925, 228] on icon at bounding box center [921, 226] width 20 height 40
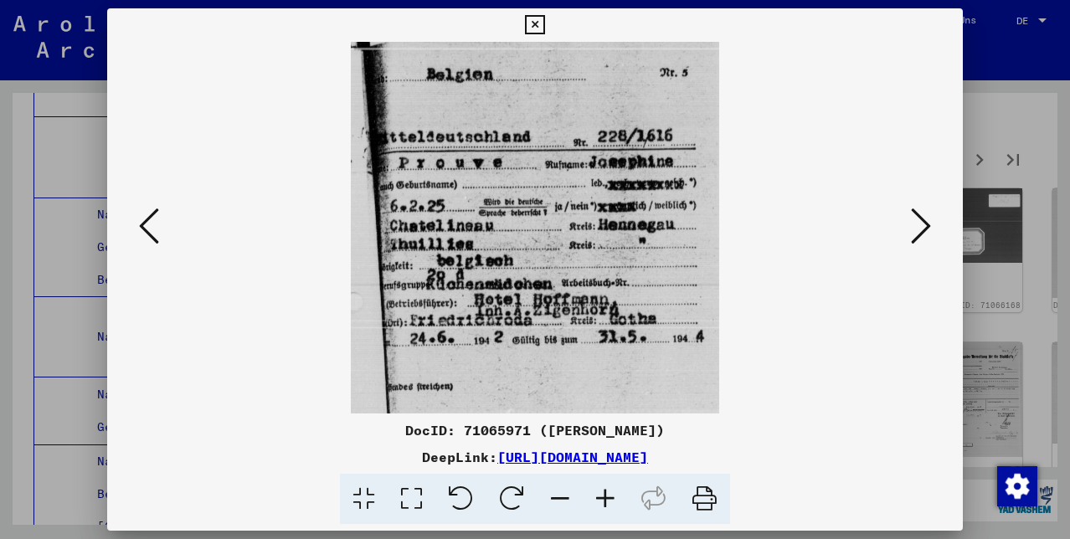
click at [544, 17] on icon at bounding box center [534, 25] width 19 height 20
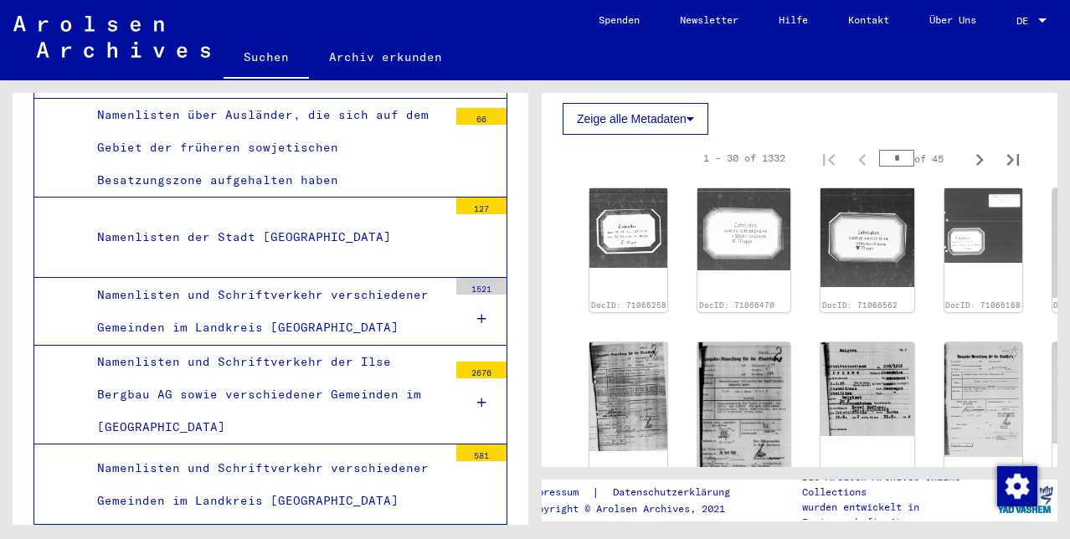
scroll to position [9340, 0]
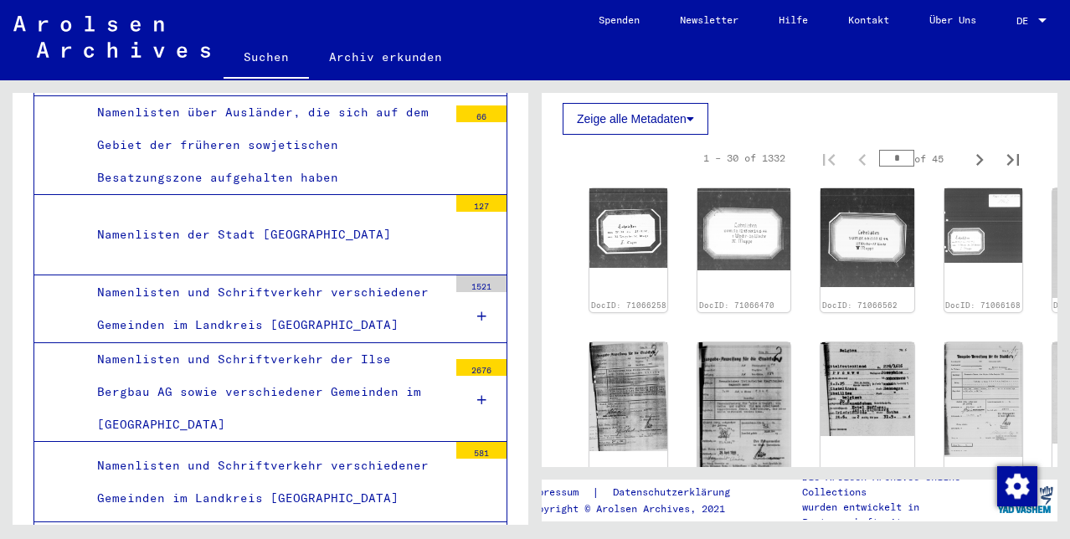
click at [263, 195] on div "Namenlisten über Ausländer, die sich auf dem Gebiet der früheren sowjetischen B…" at bounding box center [266, 145] width 363 height 99
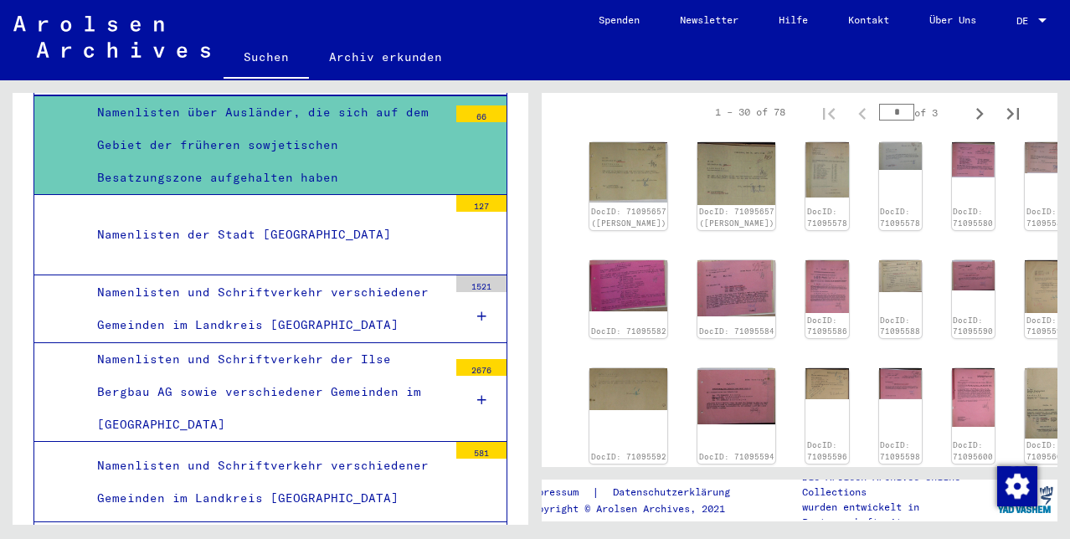
scroll to position [569, 0]
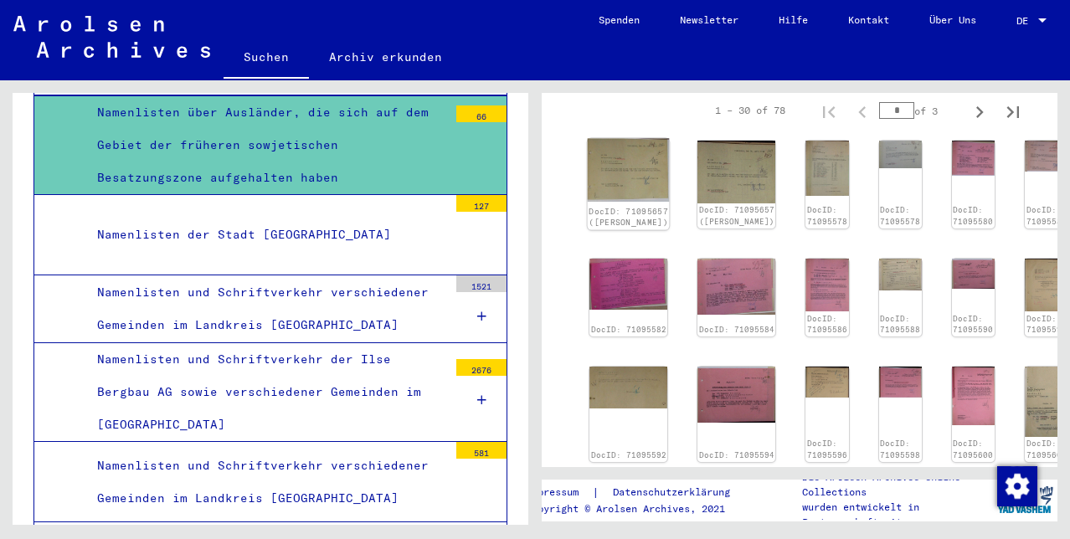
click at [626, 203] on img at bounding box center [629, 171] width 82 height 64
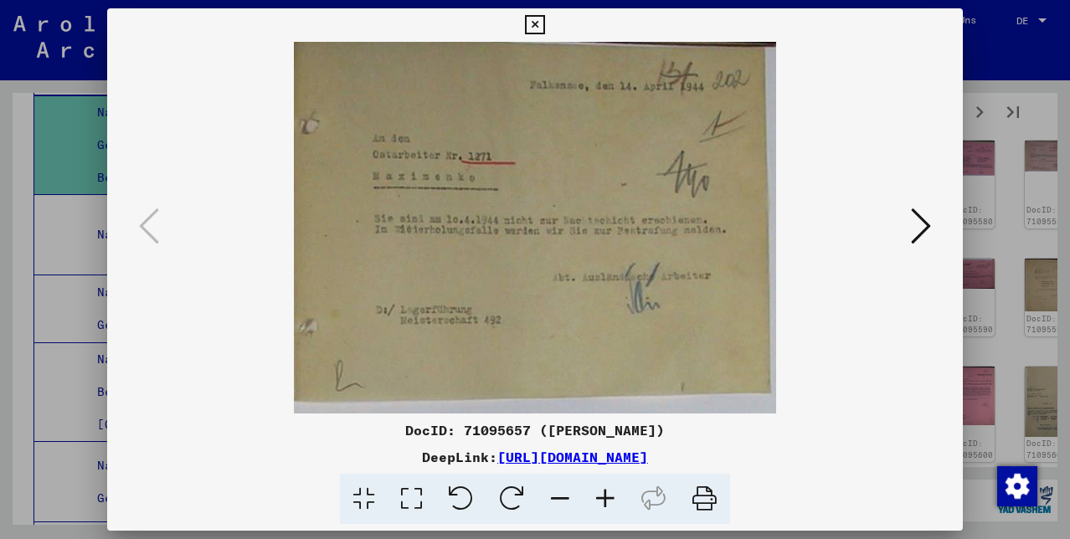
click at [923, 221] on icon at bounding box center [921, 226] width 20 height 40
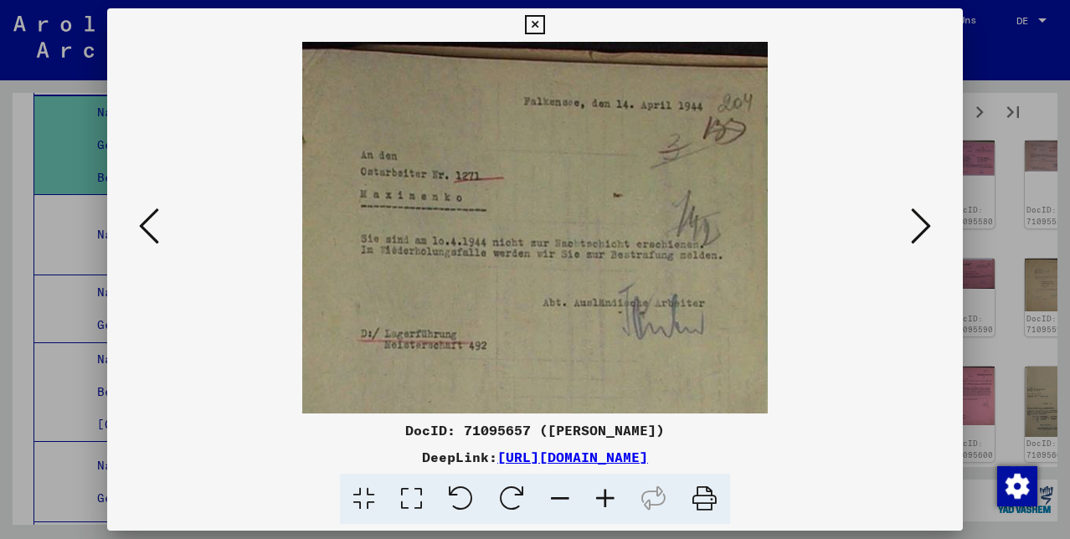
click at [923, 223] on icon at bounding box center [921, 226] width 20 height 40
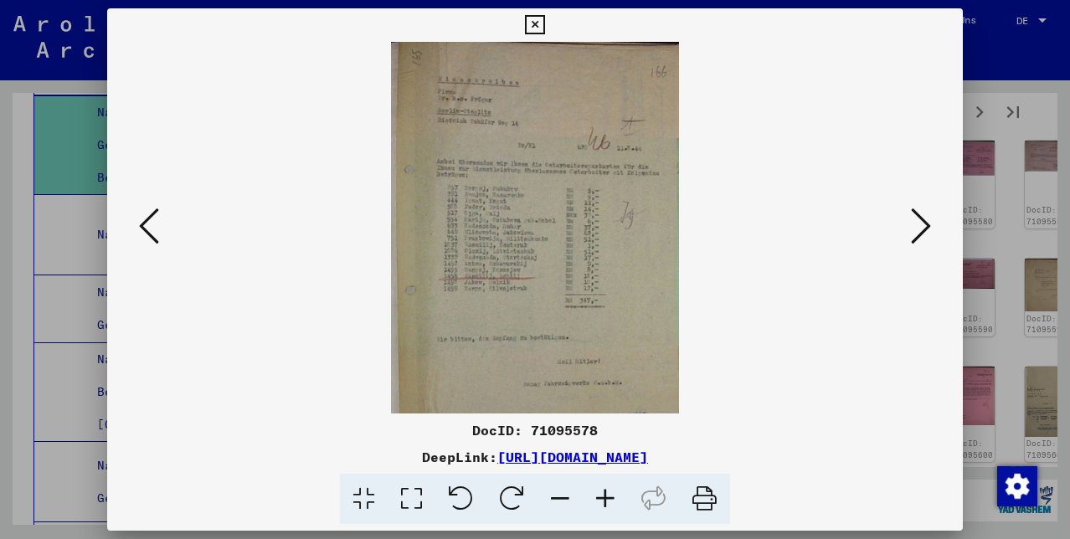
click at [607, 492] on icon at bounding box center [605, 499] width 45 height 51
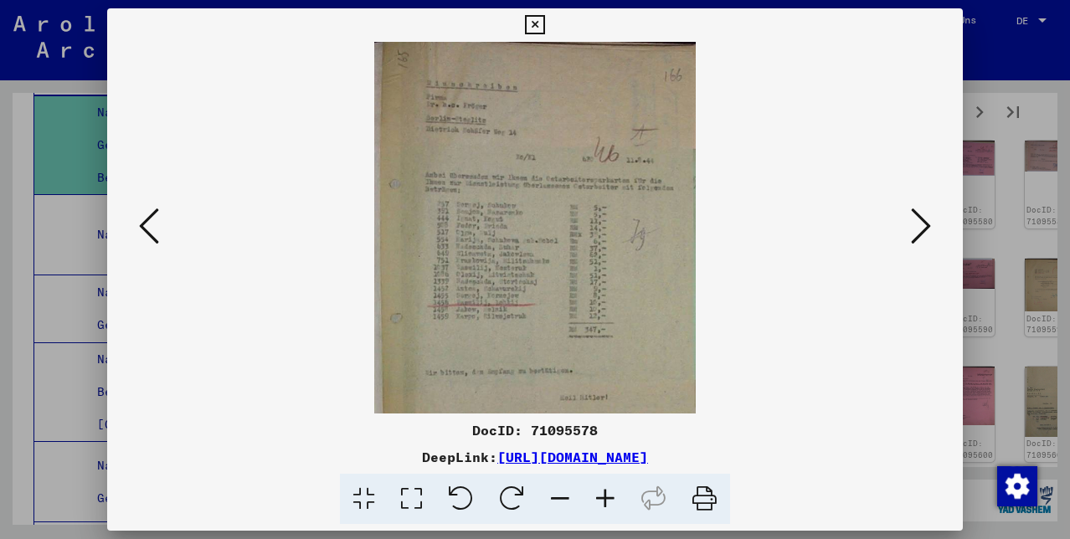
click at [608, 493] on icon at bounding box center [605, 499] width 45 height 51
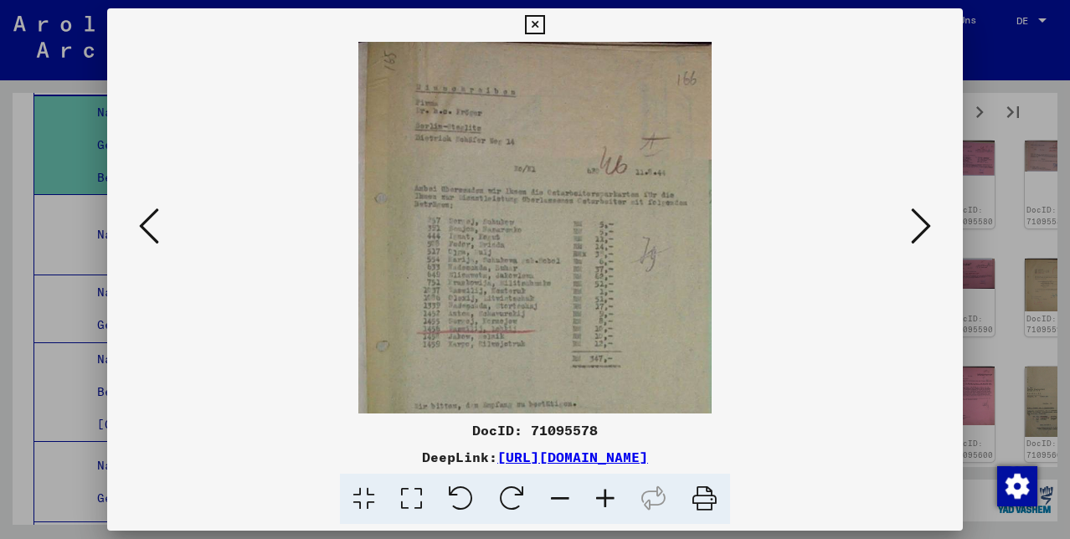
click at [608, 493] on icon at bounding box center [605, 499] width 45 height 51
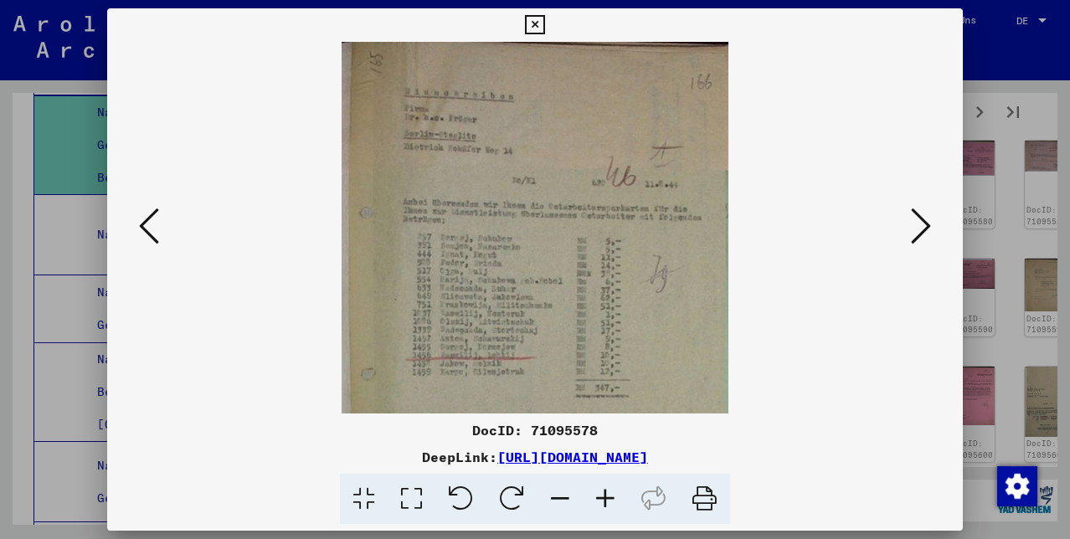
click at [608, 494] on icon at bounding box center [605, 499] width 45 height 51
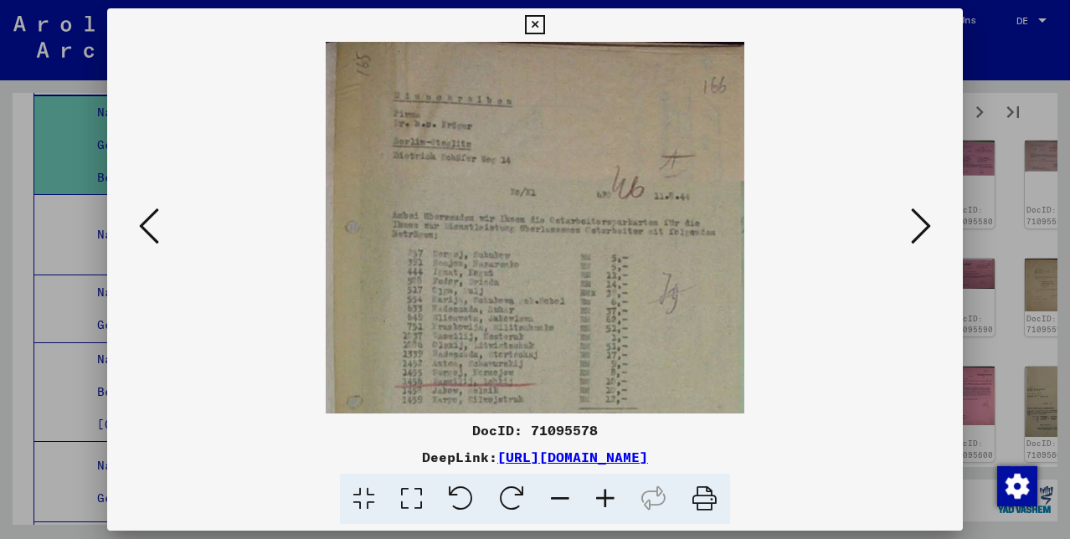
click at [608, 494] on icon at bounding box center [605, 499] width 45 height 51
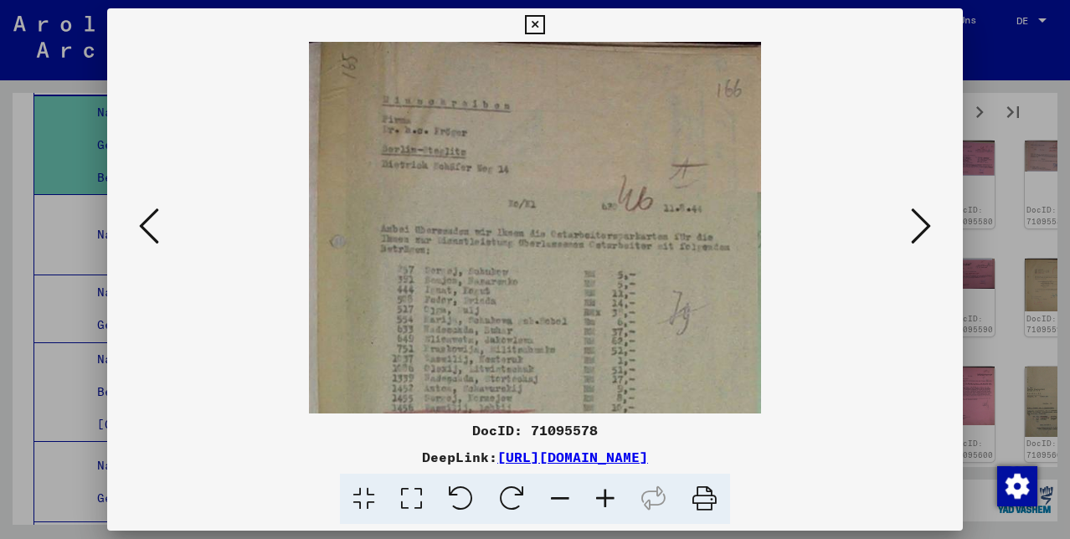
click at [608, 494] on icon at bounding box center [605, 499] width 45 height 51
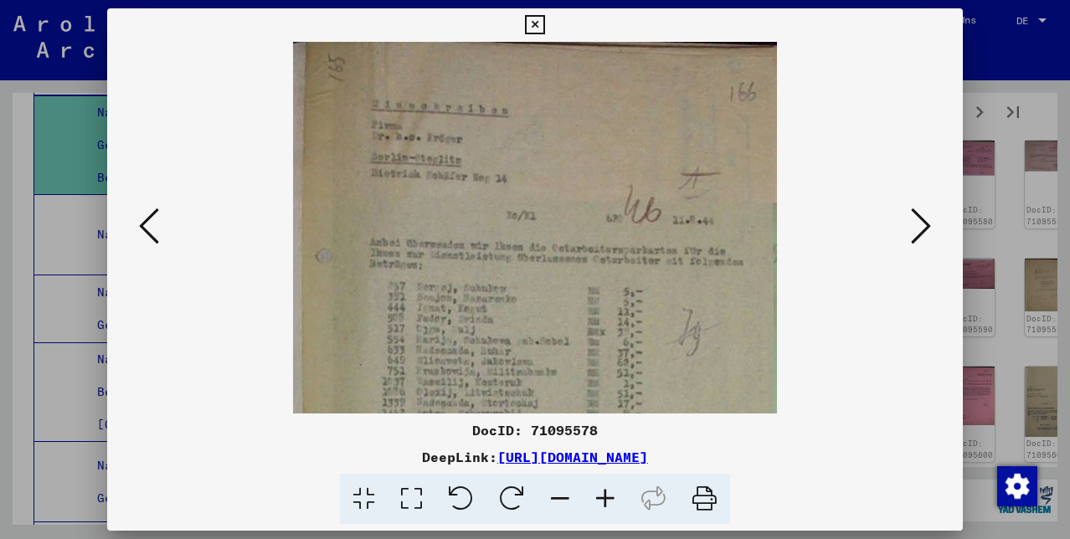
click at [608, 494] on icon at bounding box center [605, 499] width 45 height 51
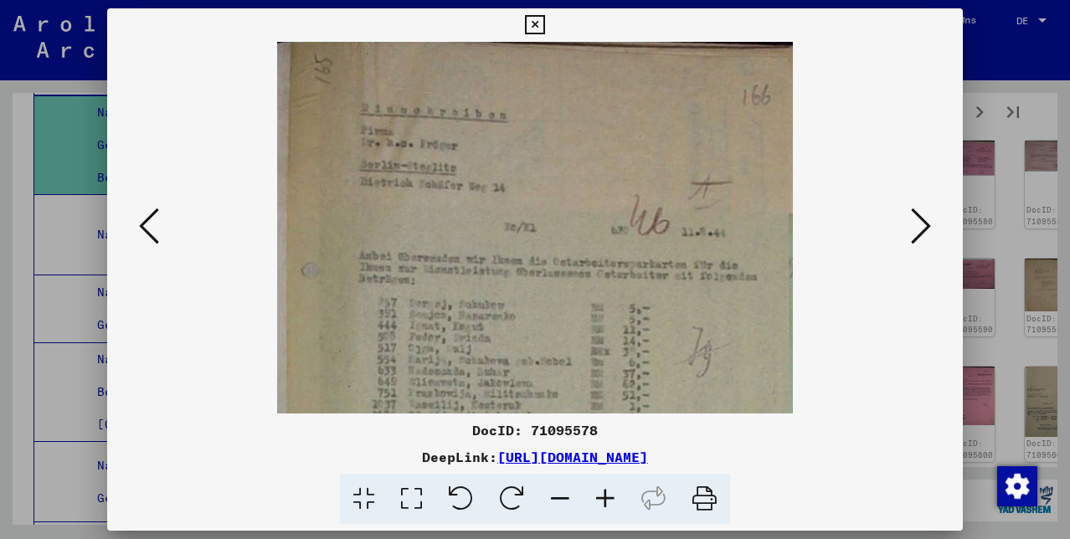
click at [608, 494] on icon at bounding box center [605, 499] width 45 height 51
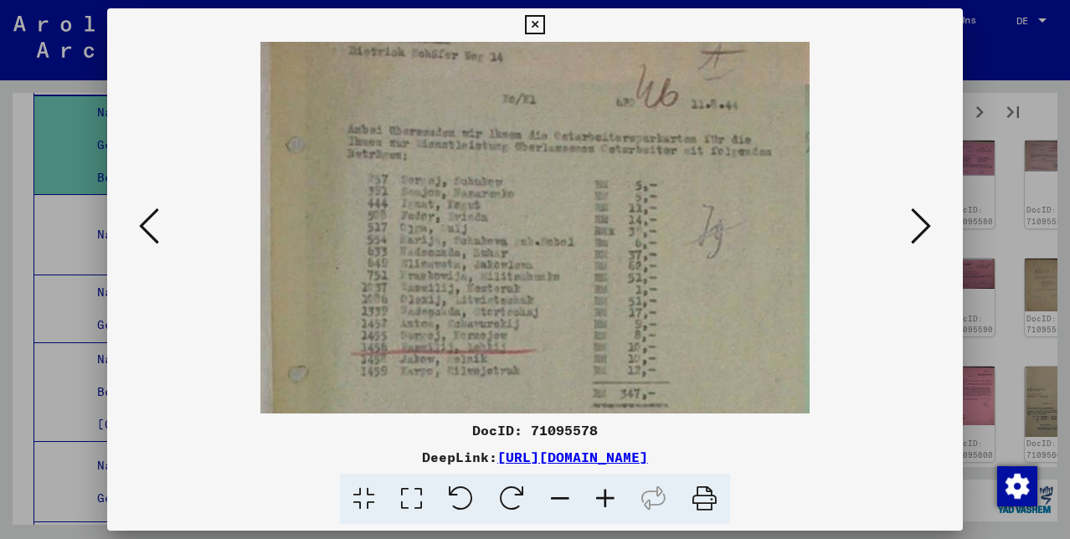
scroll to position [157, 0]
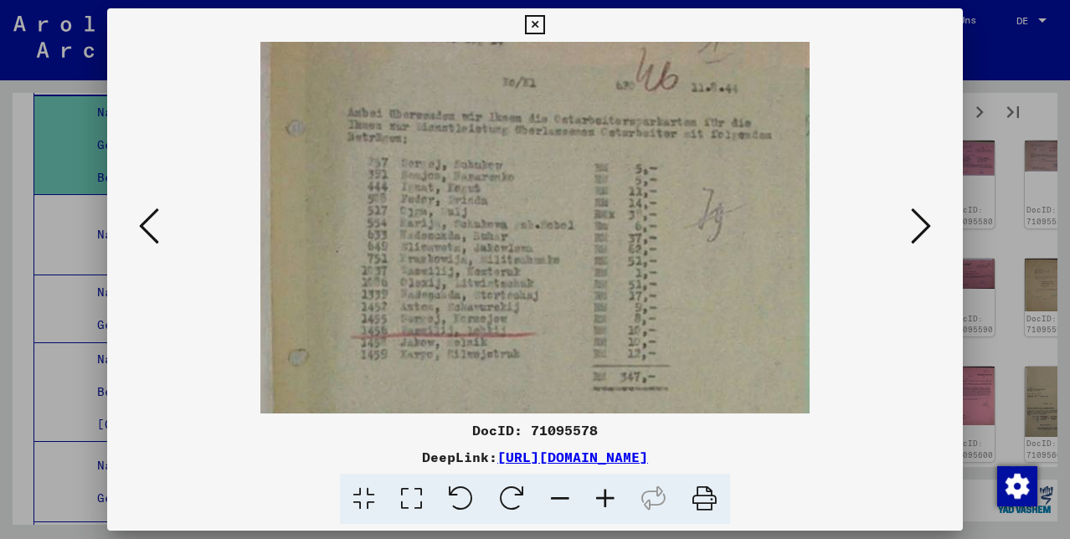
drag, startPoint x: 735, startPoint y: 356, endPoint x: 710, endPoint y: 197, distance: 161.1
click at [544, 21] on icon at bounding box center [534, 25] width 19 height 20
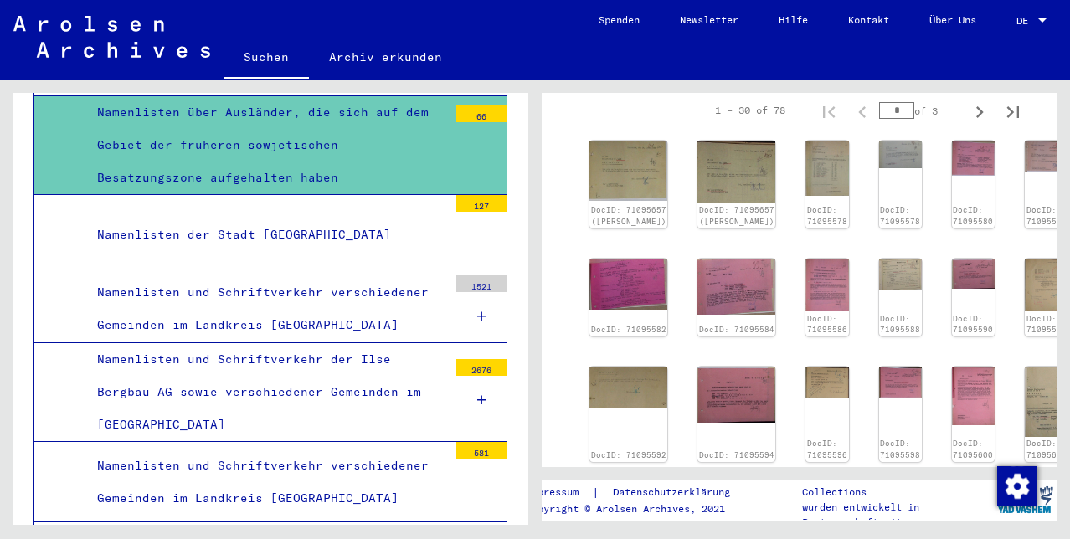
click at [311, 251] on div "Namenlisten der Stadt [GEOGRAPHIC_DATA]" at bounding box center [266, 235] width 363 height 33
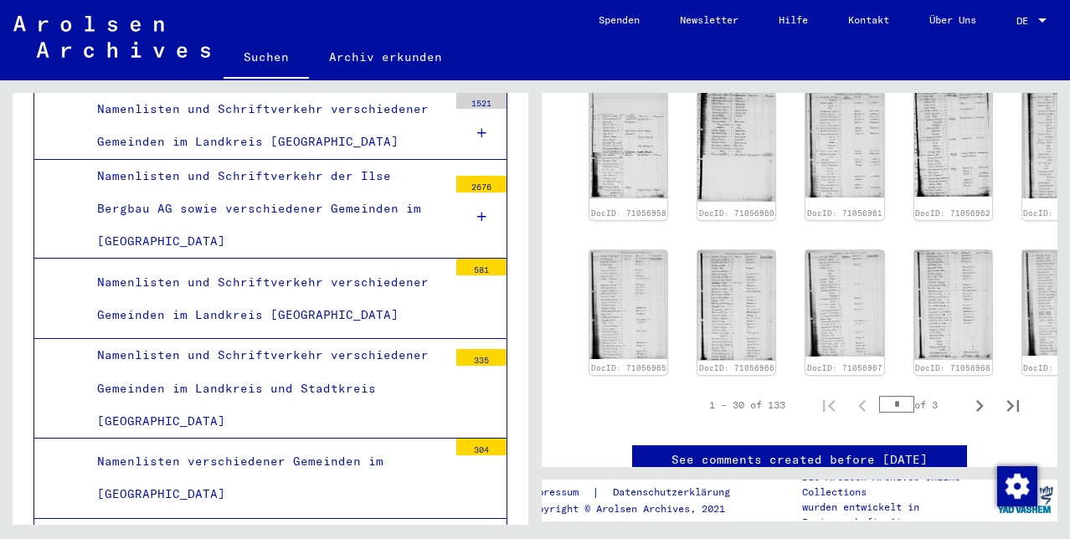
scroll to position [9528, 0]
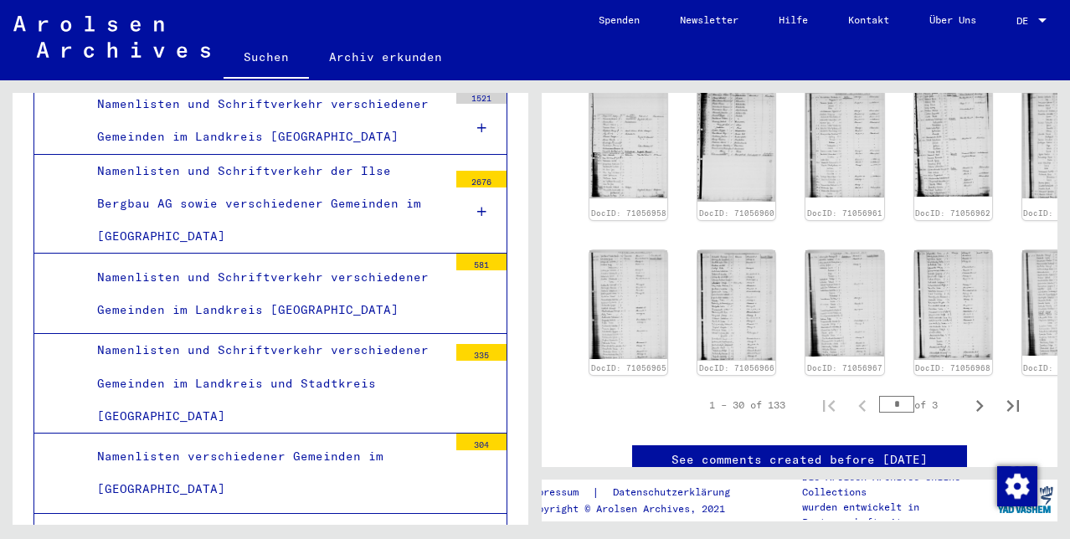
click at [258, 153] on div "Namenlisten und Schriftverkehr verschiedener Gemeinden im Landkreis [GEOGRAPHIC…" at bounding box center [266, 120] width 363 height 65
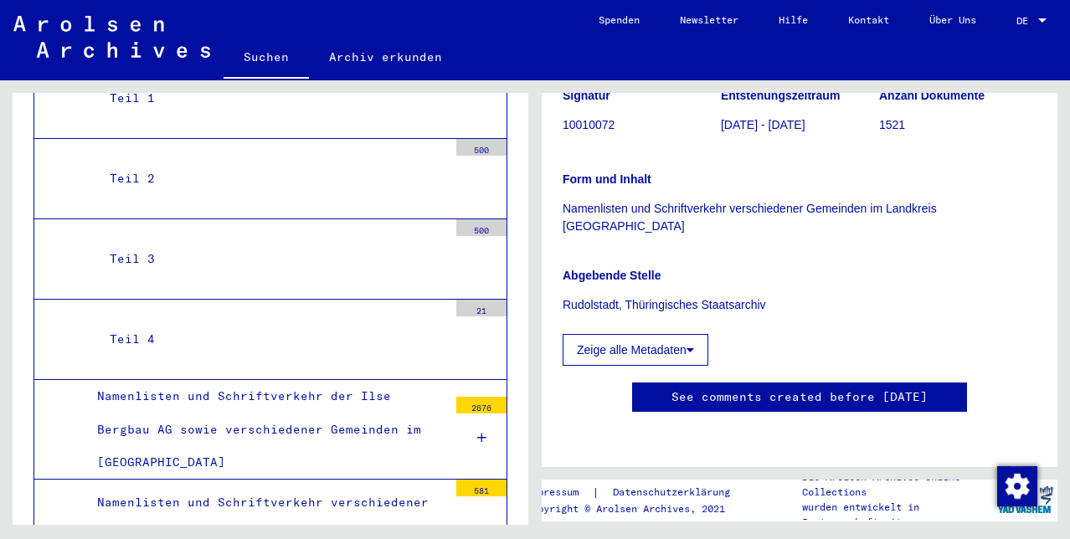
scroll to position [787, 0]
click at [146, 115] on div "Teil 1" at bounding box center [272, 98] width 351 height 33
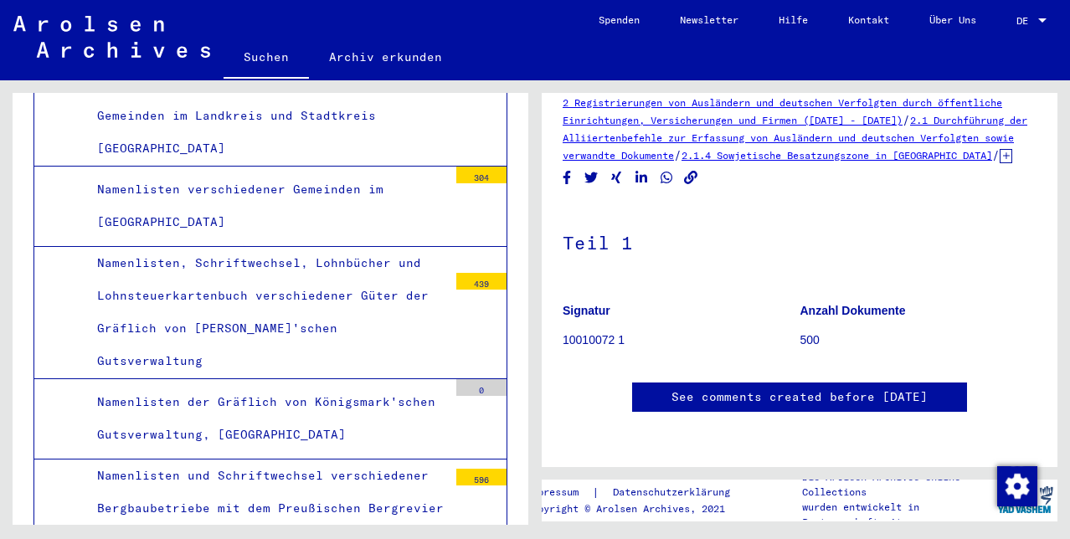
scroll to position [10102, 0]
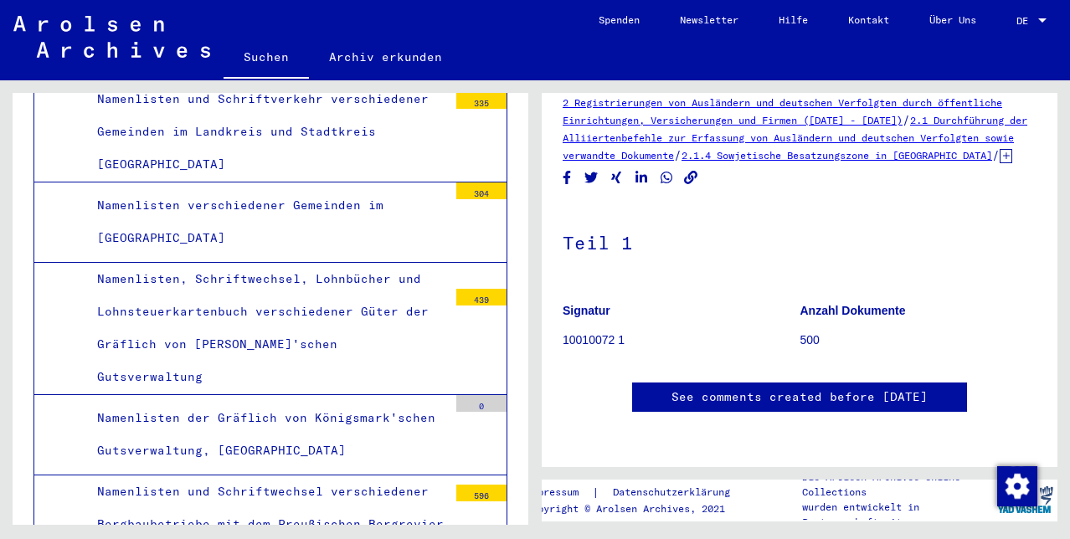
click at [169, 75] on div "Namenlisten und Schriftverkehr verschiedener Gemeinden im Landkreis [GEOGRAPHIC…" at bounding box center [266, 41] width 363 height 65
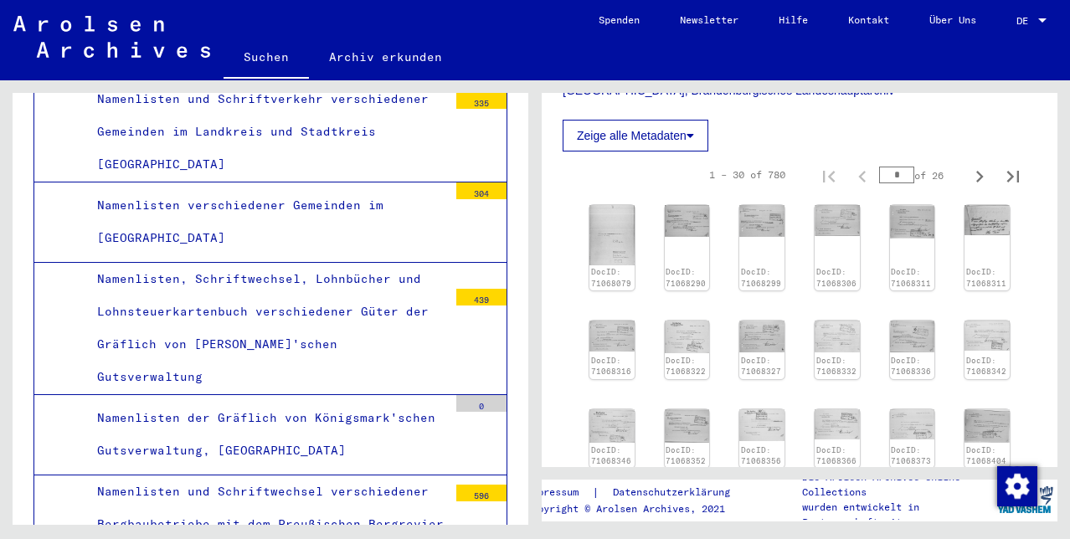
scroll to position [540, 0]
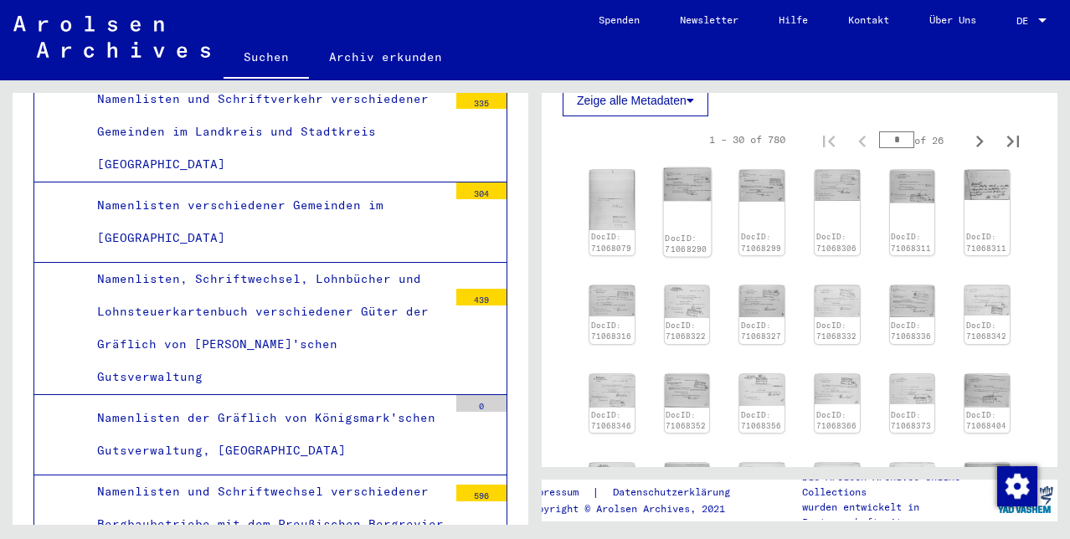
click at [710, 202] on img at bounding box center [686, 184] width 47 height 33
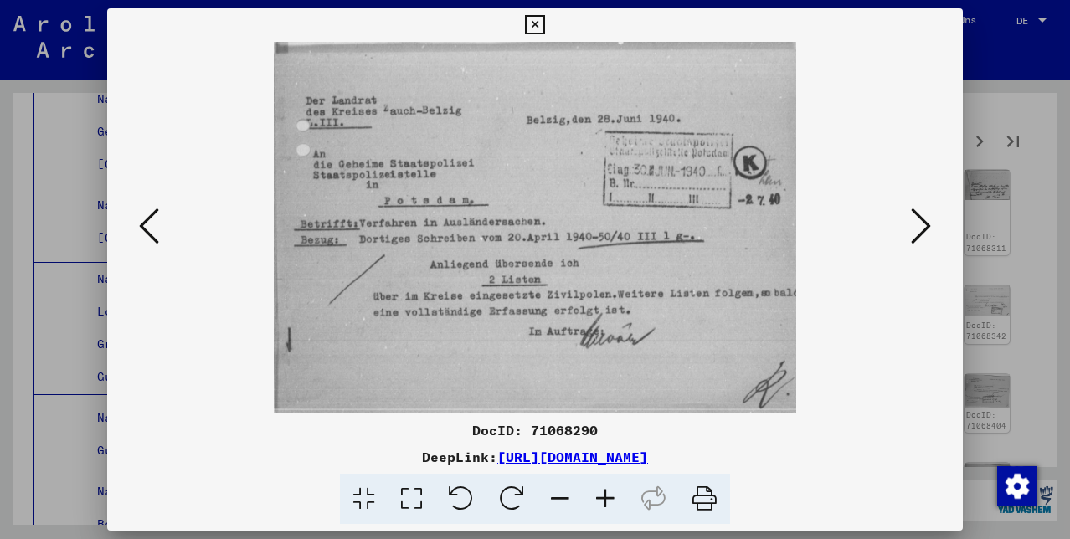
click at [920, 221] on icon at bounding box center [921, 226] width 20 height 40
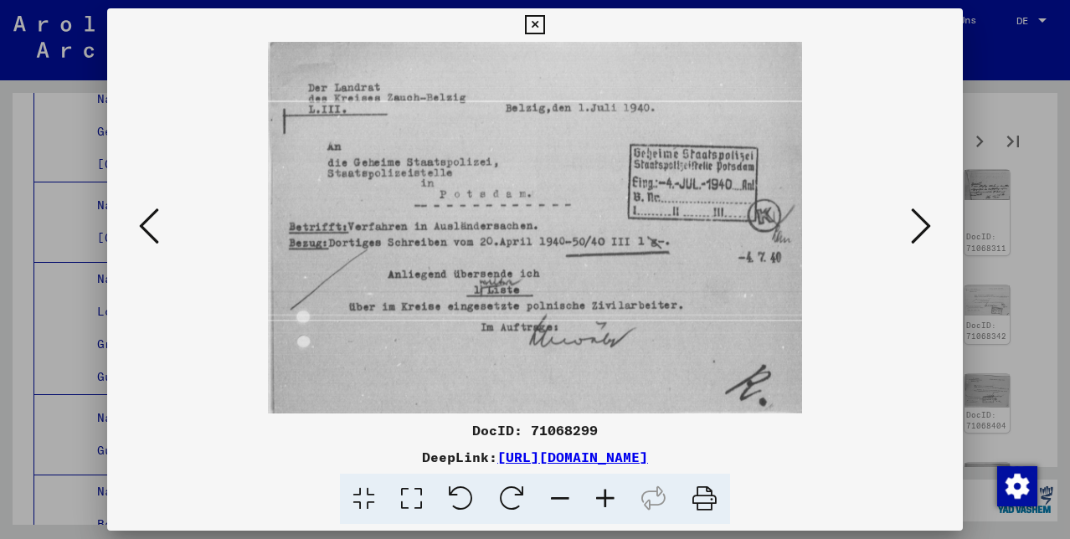
click at [922, 222] on icon at bounding box center [921, 226] width 20 height 40
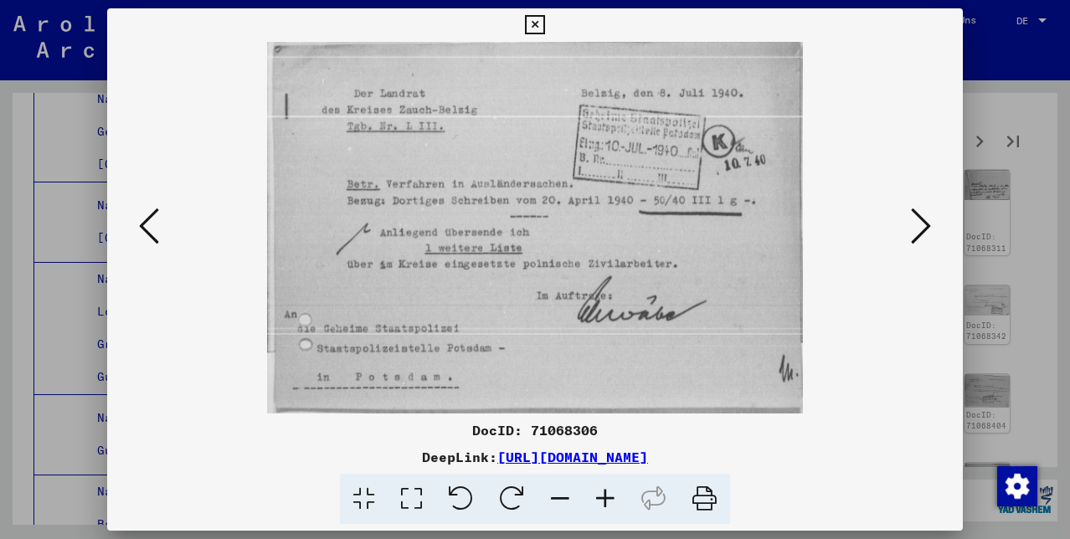
click at [922, 224] on icon at bounding box center [921, 226] width 20 height 40
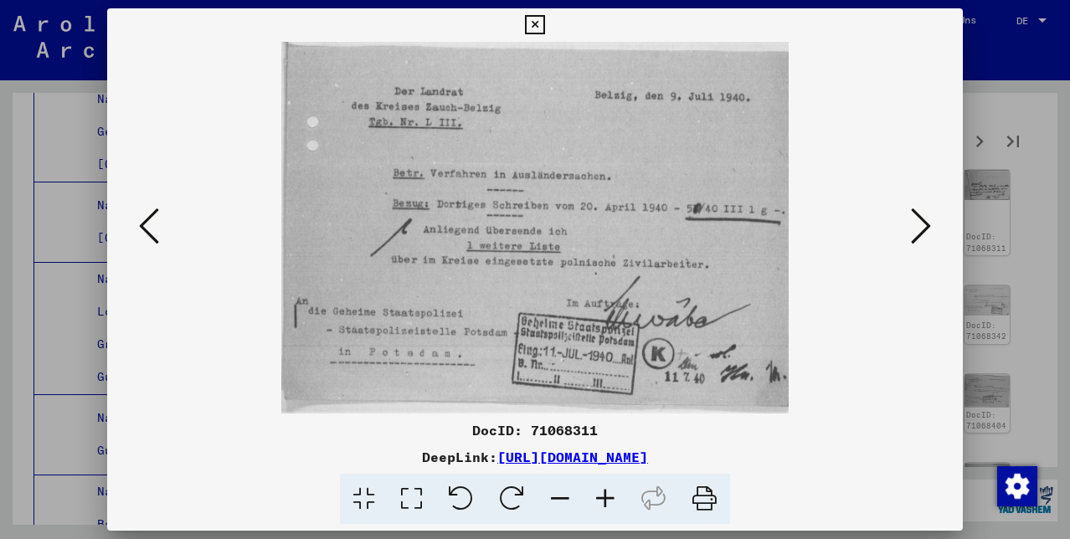
click at [922, 224] on icon at bounding box center [921, 226] width 20 height 40
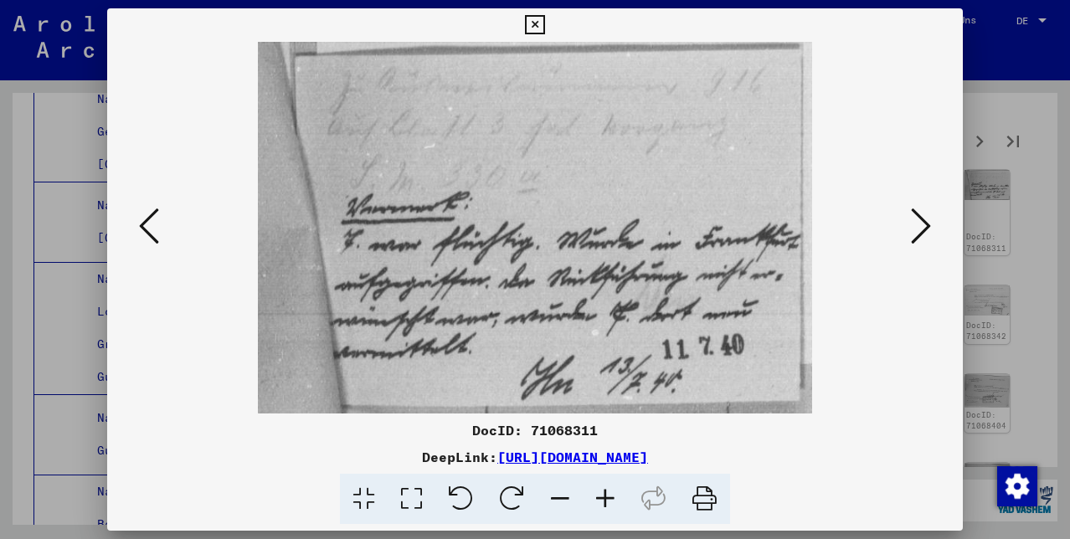
click at [922, 225] on icon at bounding box center [921, 226] width 20 height 40
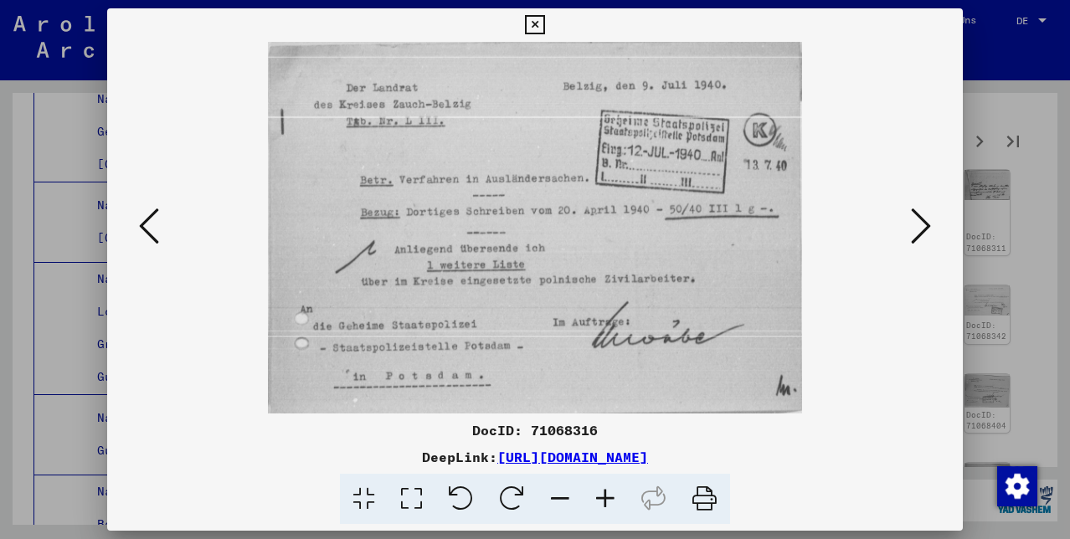
click at [922, 226] on icon at bounding box center [921, 226] width 20 height 40
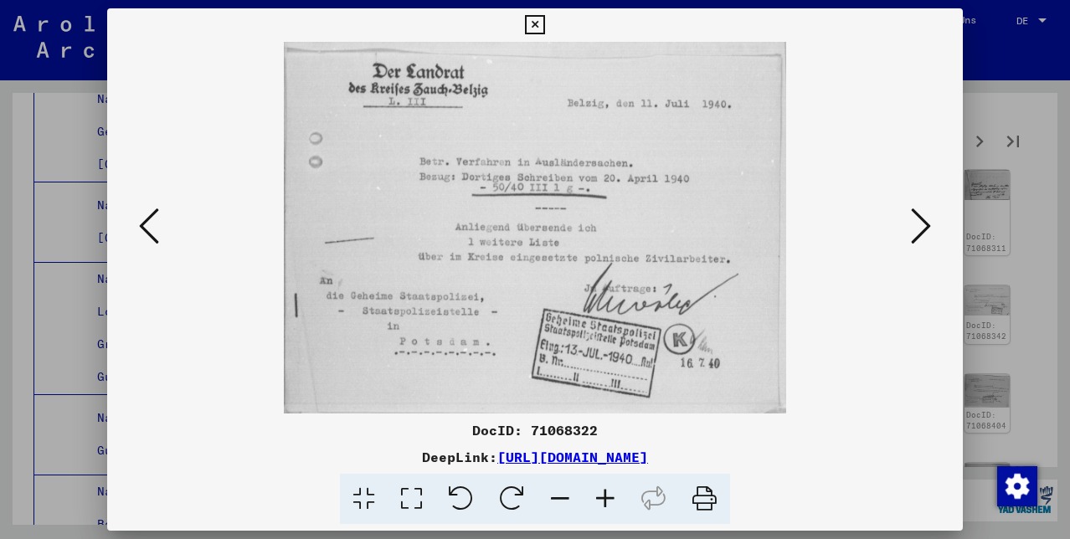
click at [544, 21] on icon at bounding box center [534, 25] width 19 height 20
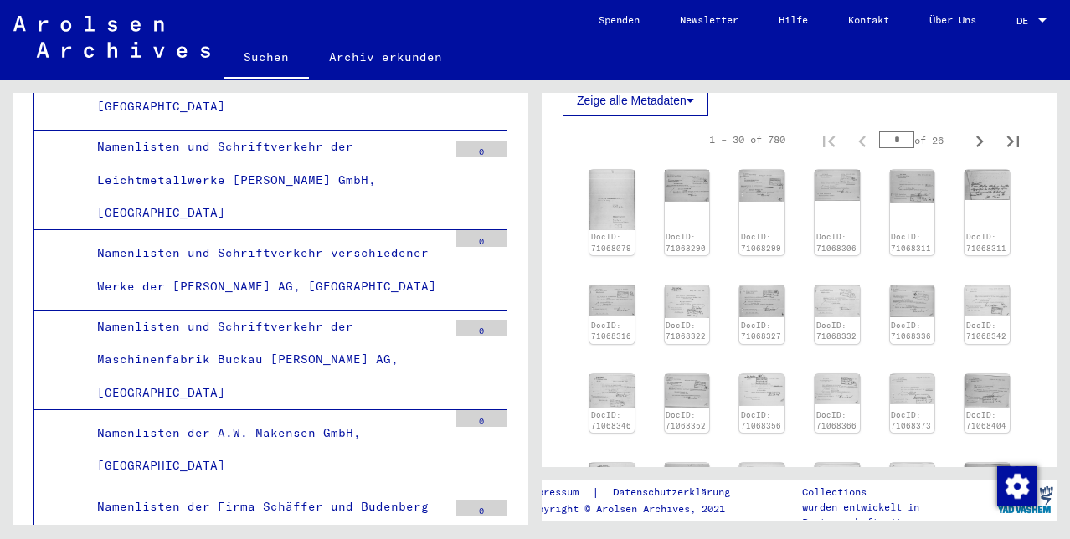
scroll to position [10888, 0]
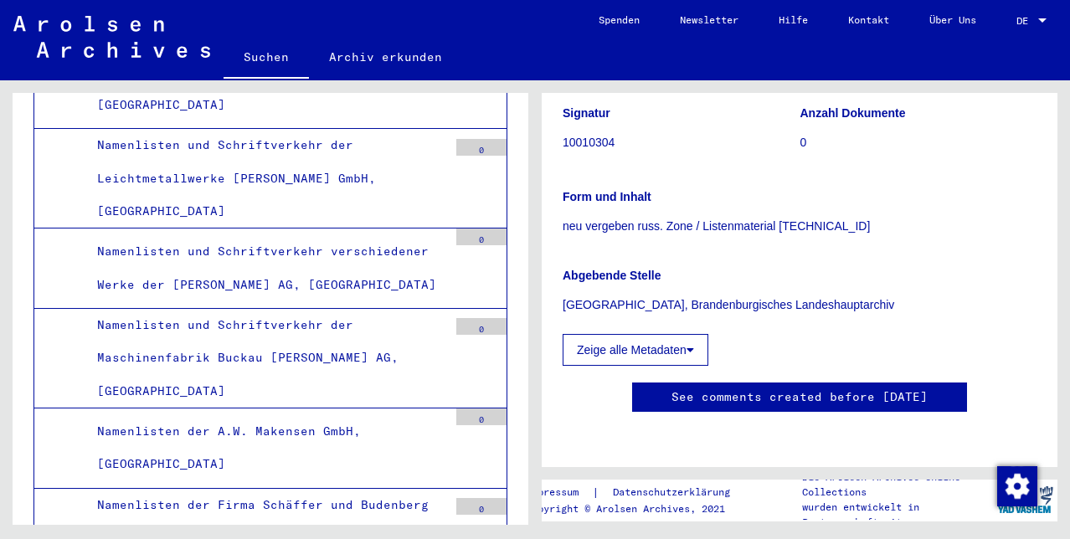
scroll to position [544, 0]
click at [292, 121] on div "Namenliste der Kupferwerke Ilsenburg AG, [GEOGRAPHIC_DATA]" at bounding box center [266, 88] width 363 height 65
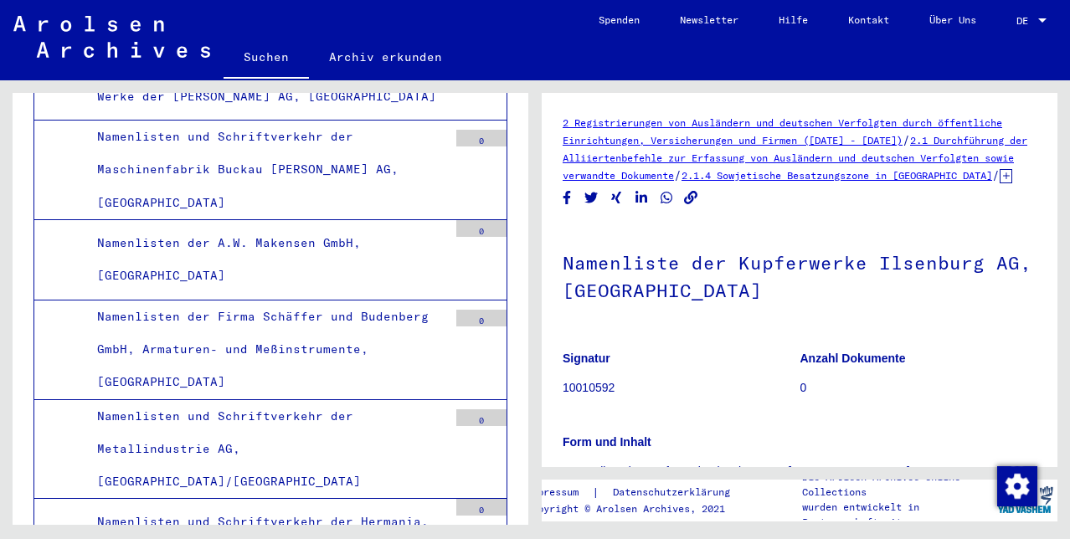
scroll to position [11077, 0]
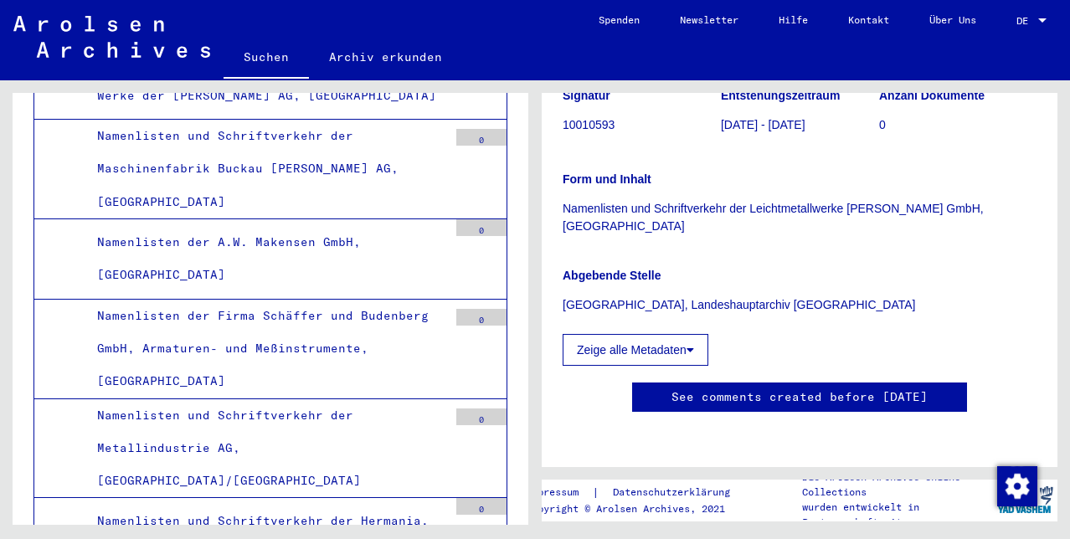
scroll to position [1027, 0]
click at [342, 111] on div "Namenlisten und Schriftverkehr verschiedener Werke der [PERSON_NAME] AG, [GEOGR…" at bounding box center [266, 78] width 363 height 65
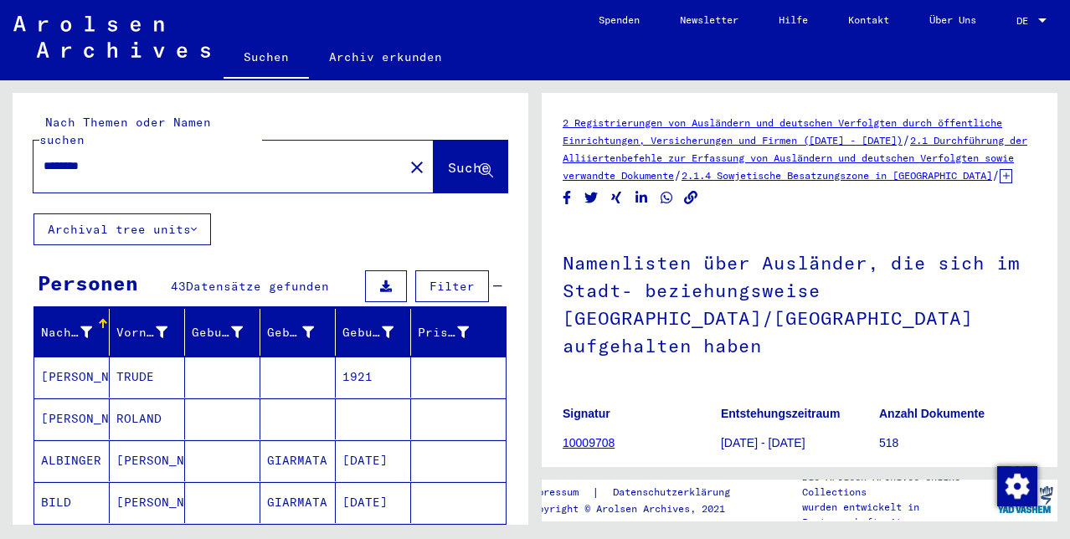
type input "********"
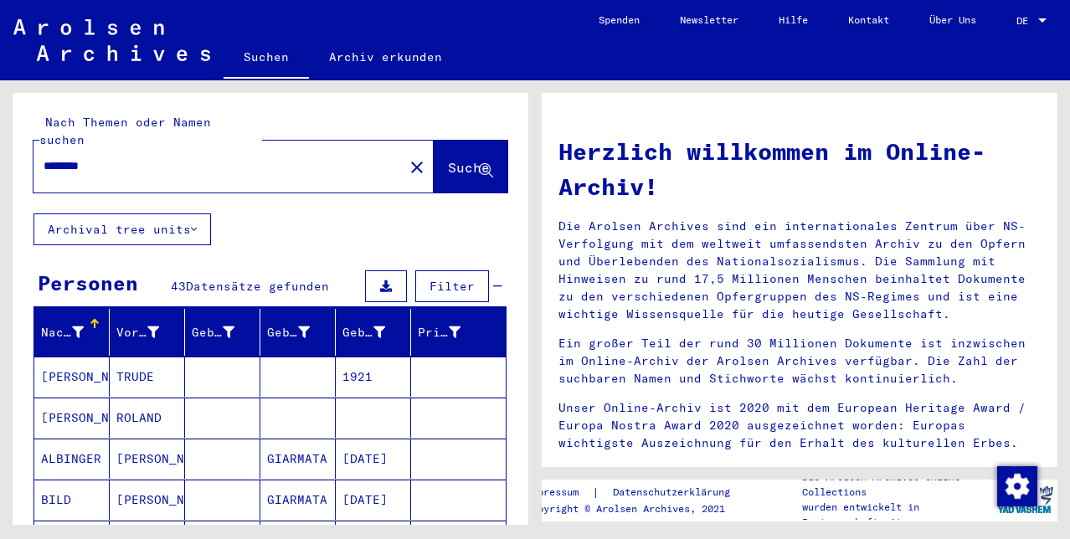
click at [75, 449] on mat-cell "ALBINGER" at bounding box center [71, 459] width 75 height 40
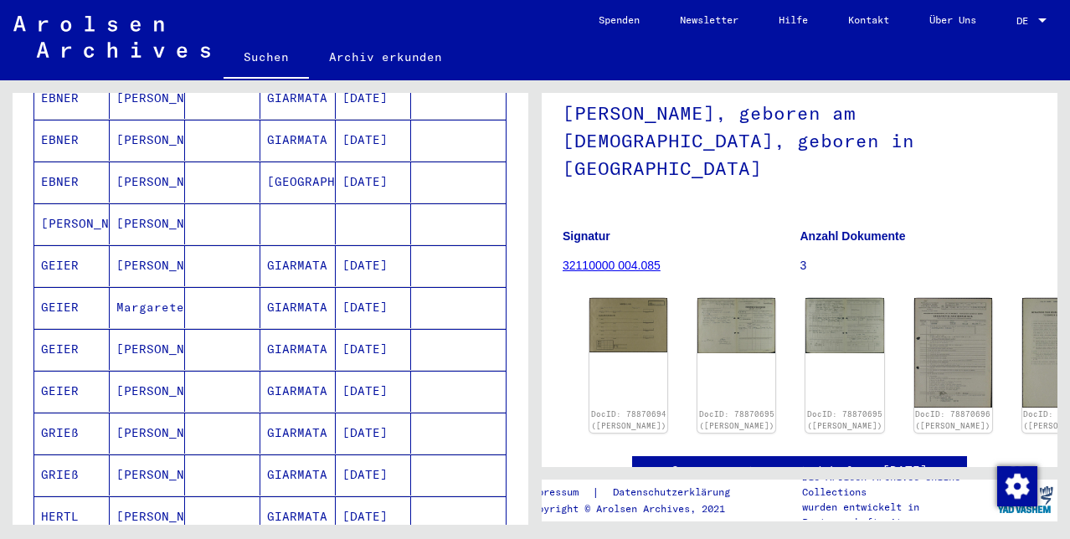
scroll to position [534, 0]
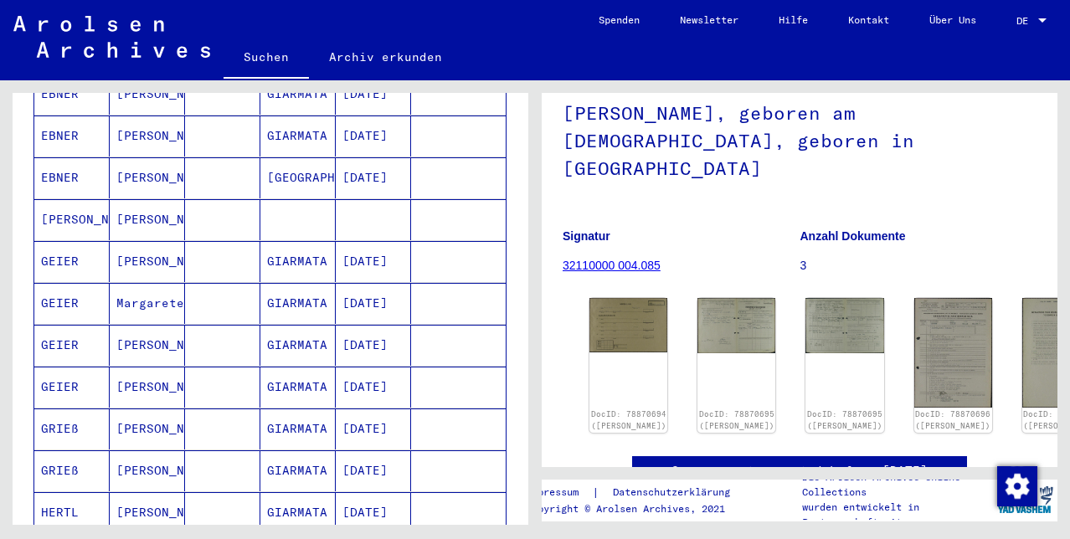
click at [61, 375] on mat-cell "GEIER" at bounding box center [71, 387] width 75 height 41
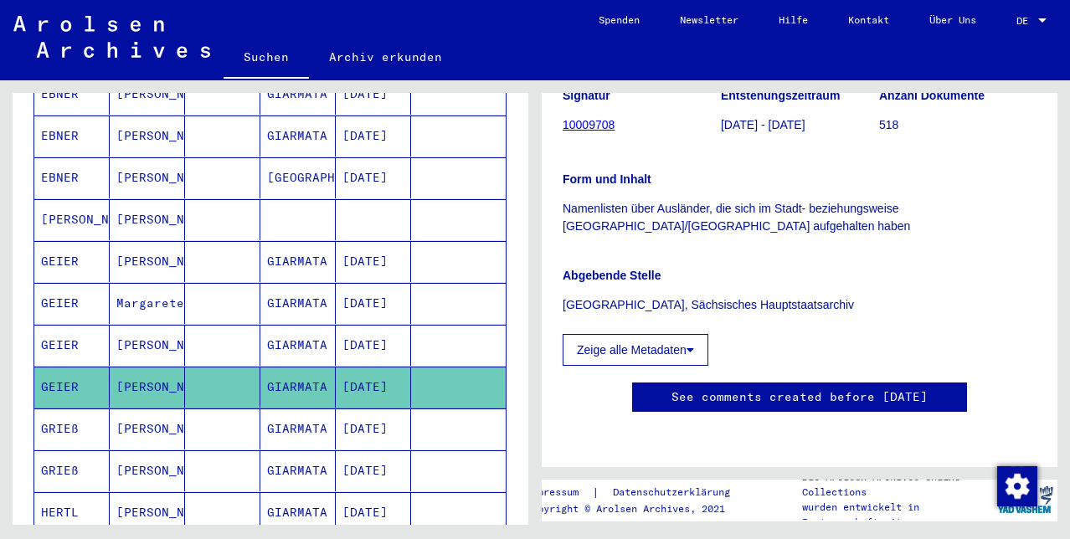
scroll to position [389, 0]
click at [629, 348] on button "Zeige alle Metadaten" at bounding box center [636, 350] width 146 height 32
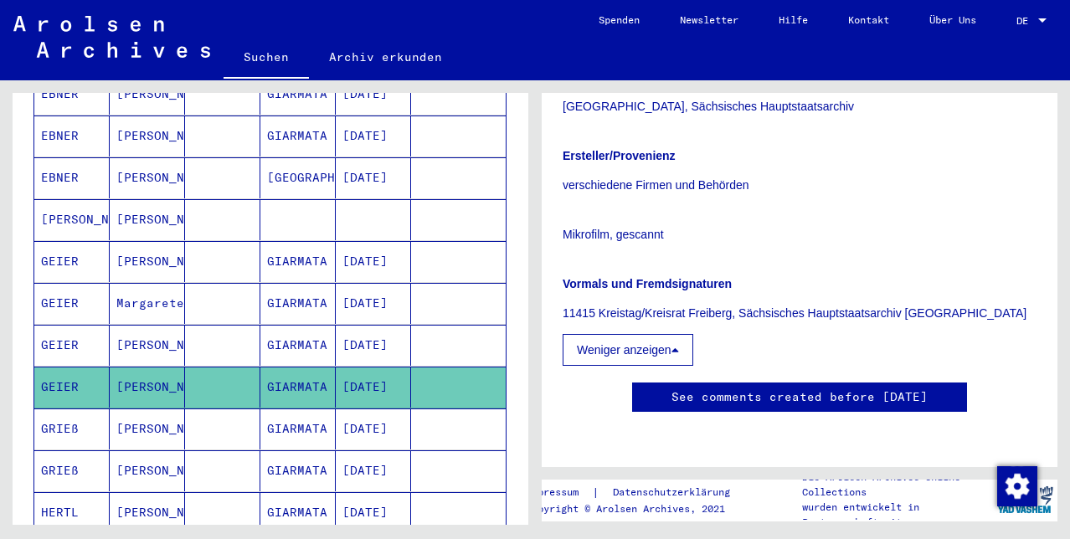
scroll to position [754, 0]
click at [303, 418] on mat-cell "GIARMATA" at bounding box center [297, 429] width 75 height 41
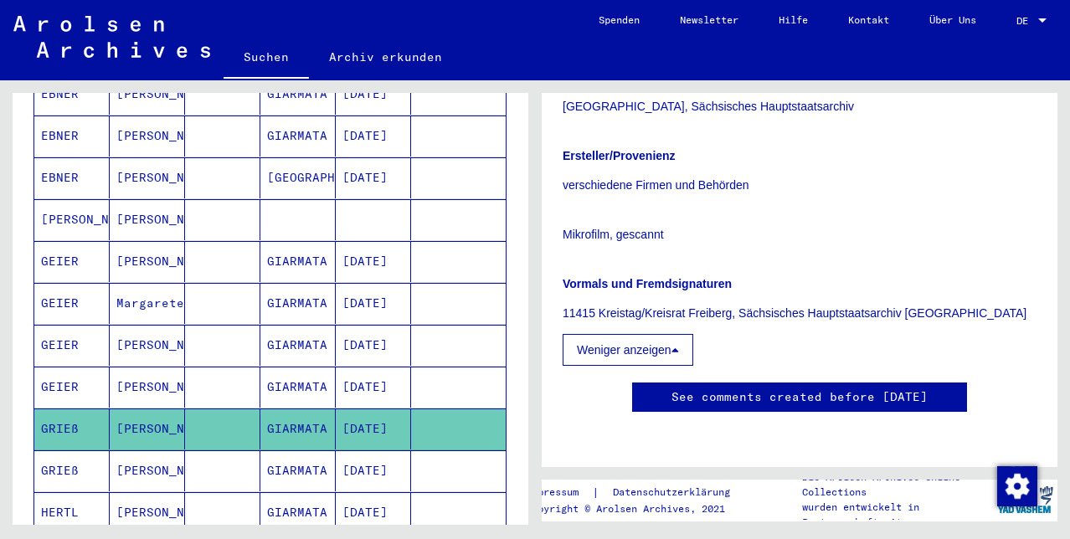
click at [142, 421] on mat-cell "[PERSON_NAME]" at bounding box center [147, 429] width 75 height 41
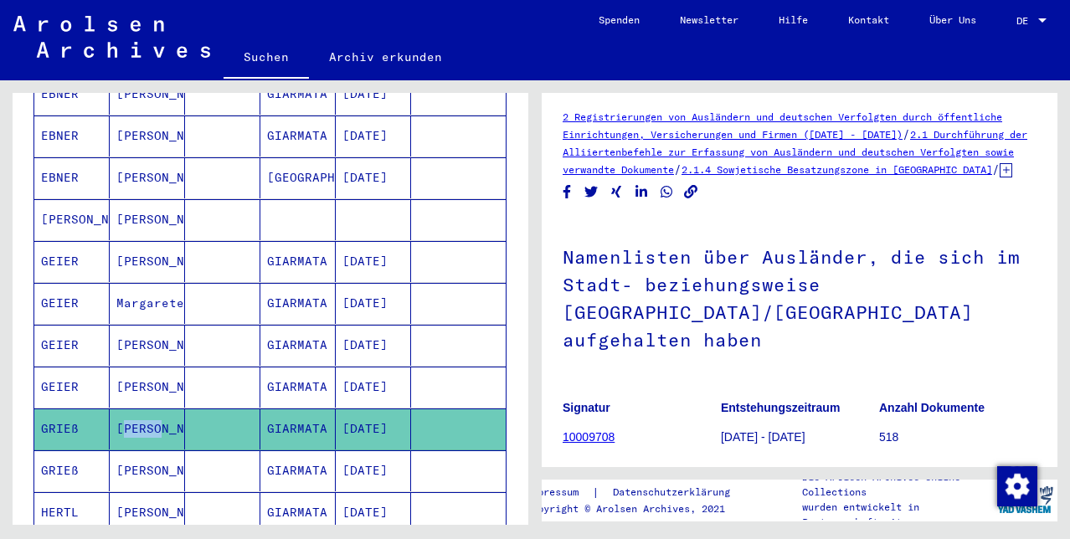
scroll to position [0, 0]
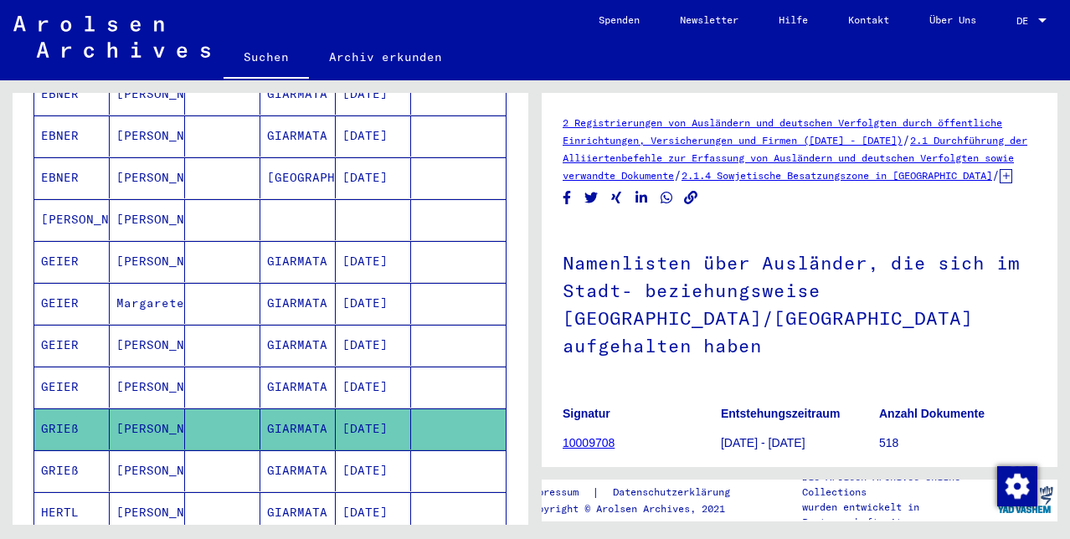
click at [281, 378] on mat-cell "GIARMATA" at bounding box center [297, 387] width 75 height 41
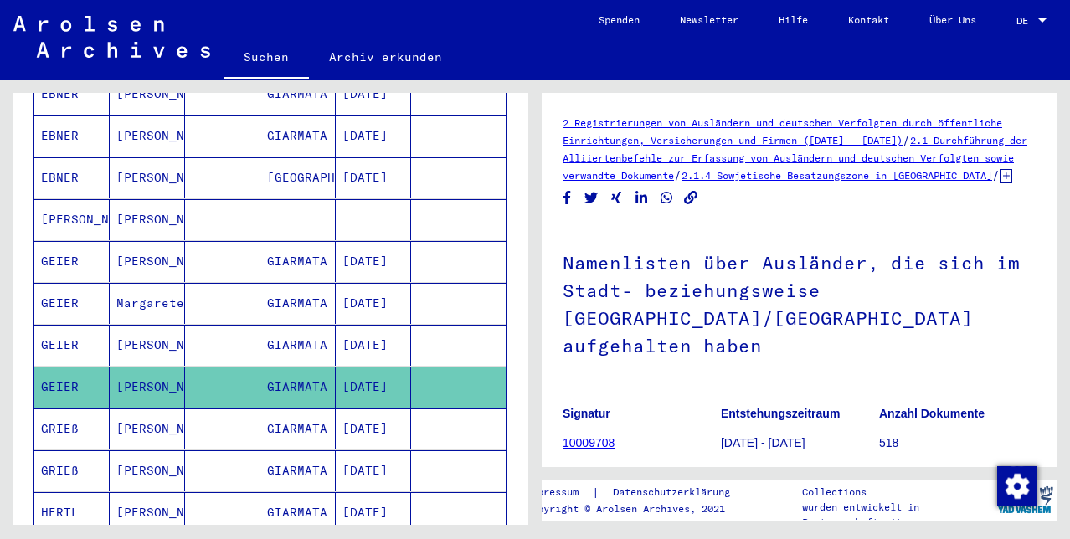
click at [819, 182] on link "2.1.4 Sowjetische Besatzungszone in [GEOGRAPHIC_DATA]" at bounding box center [837, 175] width 311 height 13
click at [1000, 183] on icon at bounding box center [1006, 176] width 13 height 14
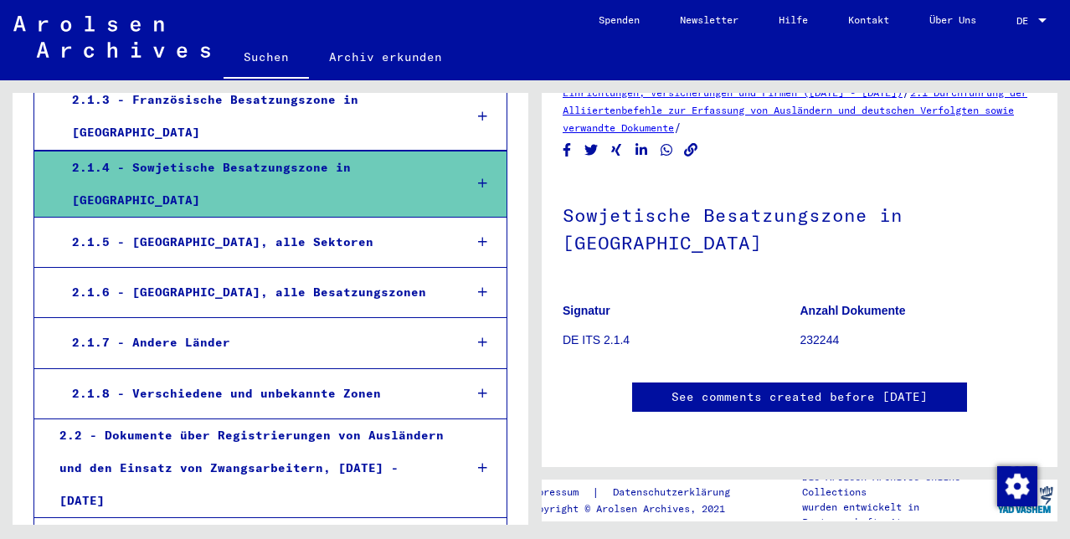
scroll to position [746, 0]
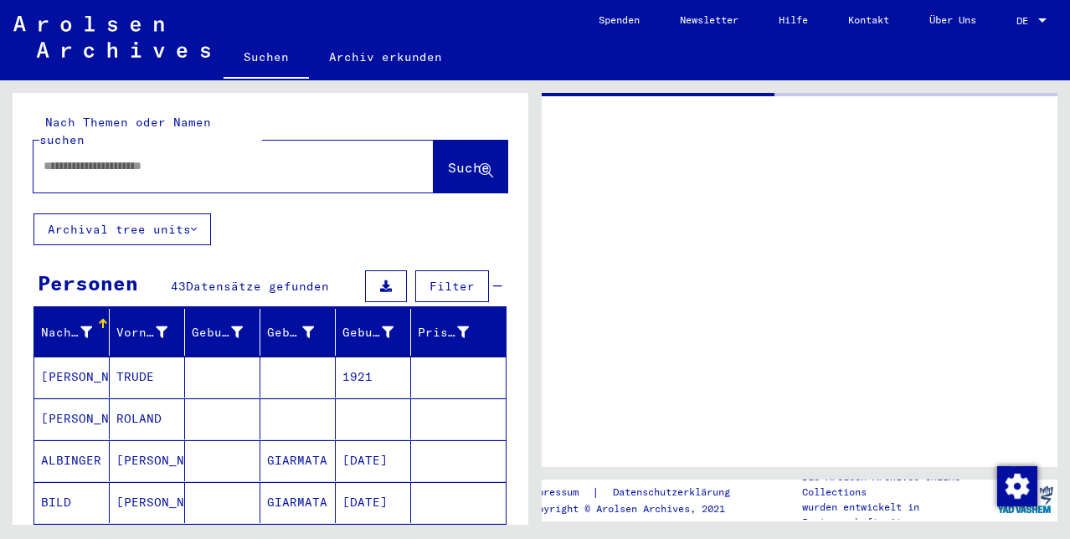
type input "********"
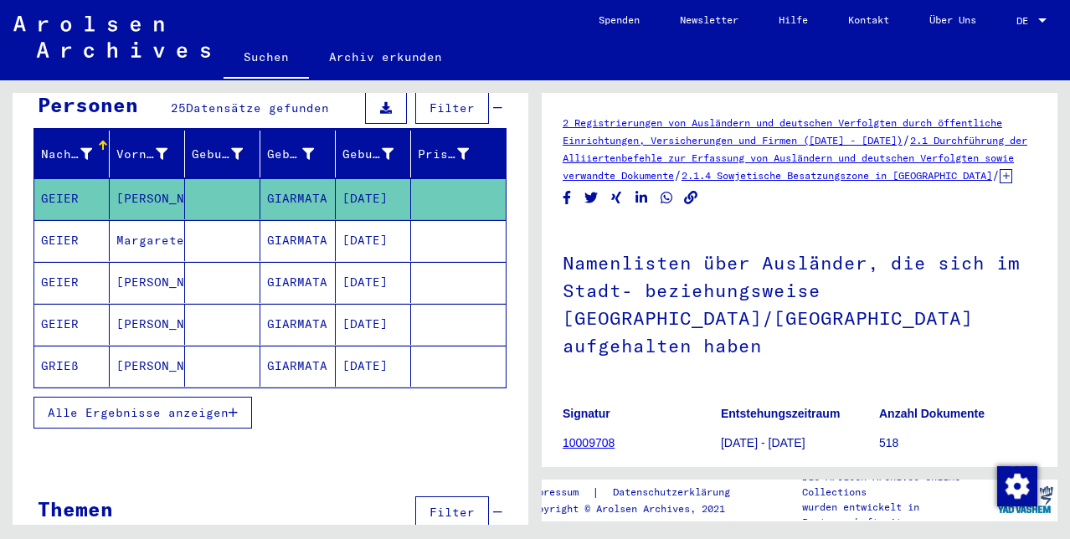
scroll to position [179, 0]
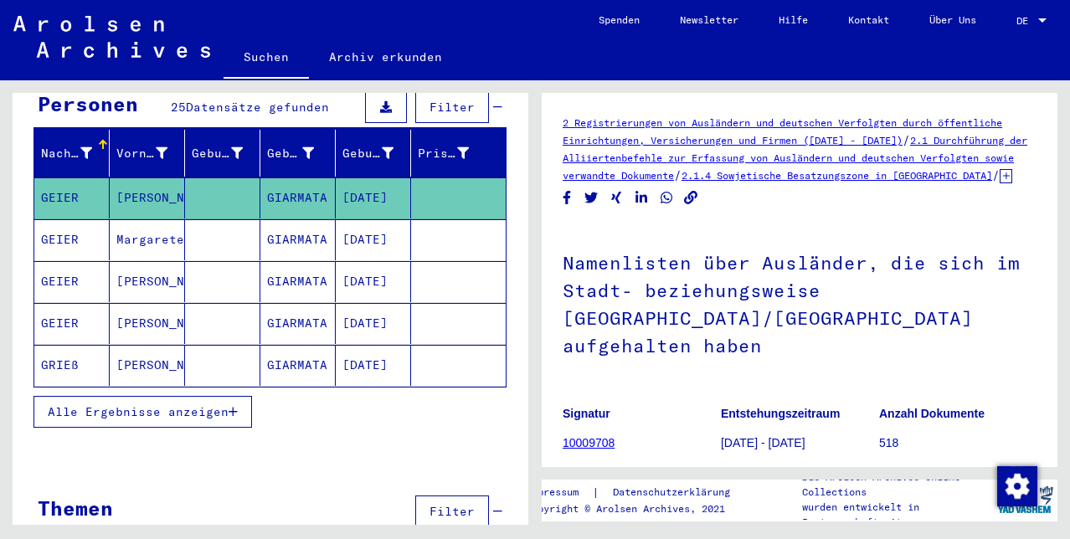
click at [238, 406] on icon "button" at bounding box center [233, 412] width 9 height 12
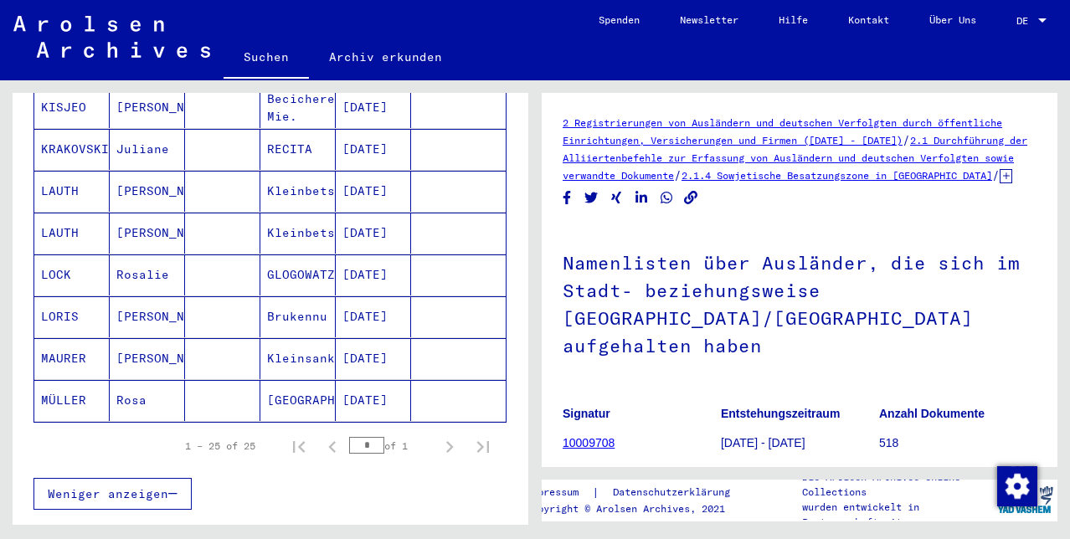
scroll to position [986, 0]
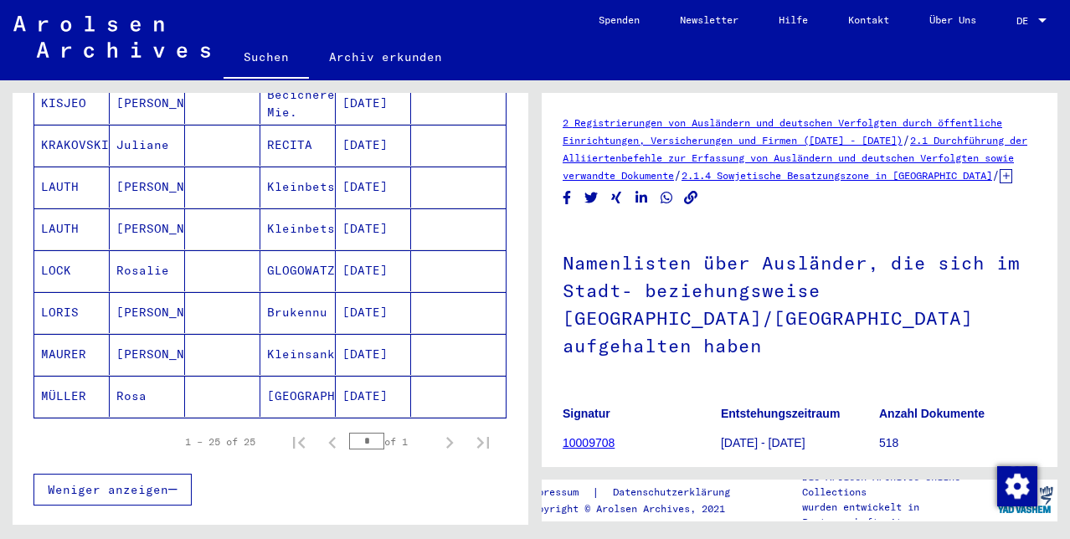
click at [56, 301] on mat-cell "LORIS" at bounding box center [71, 312] width 75 height 41
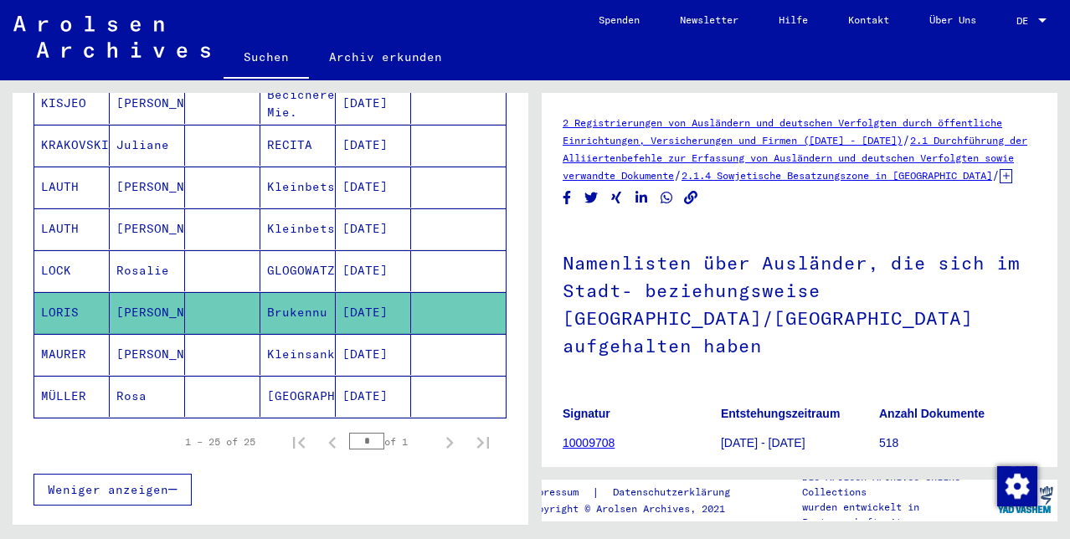
click at [56, 301] on mat-cell "LORIS" at bounding box center [71, 312] width 75 height 41
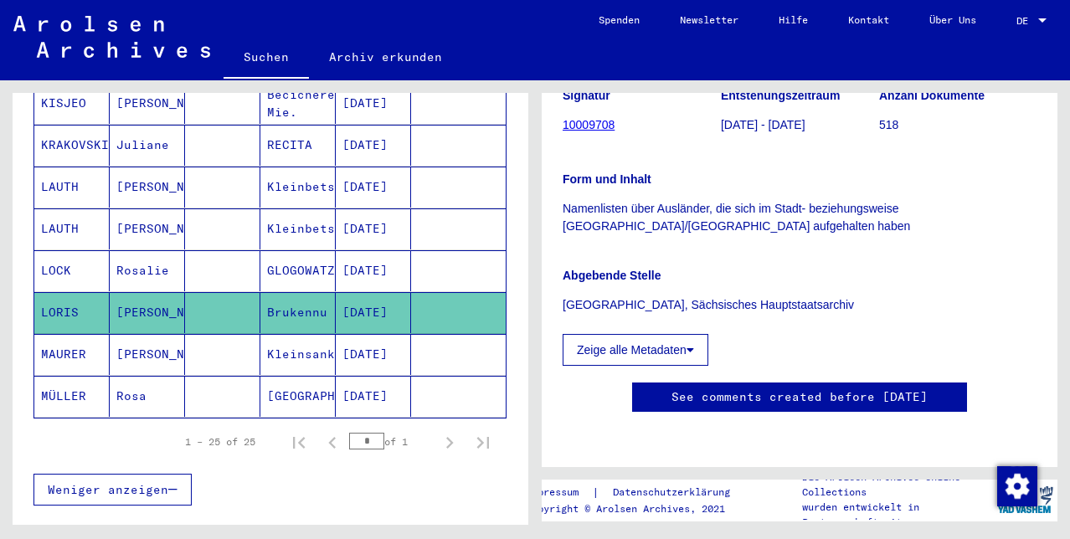
scroll to position [479, 0]
click at [121, 386] on mat-cell "Rosa" at bounding box center [147, 396] width 75 height 41
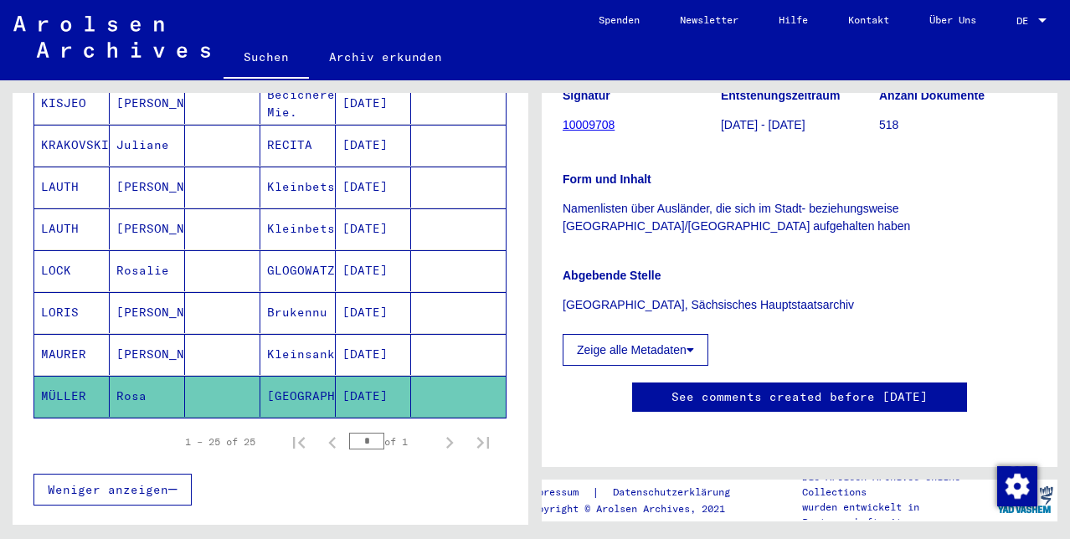
click at [121, 386] on mat-cell "Rosa" at bounding box center [147, 396] width 75 height 41
click at [296, 389] on mat-cell "[GEOGRAPHIC_DATA]" at bounding box center [297, 396] width 75 height 41
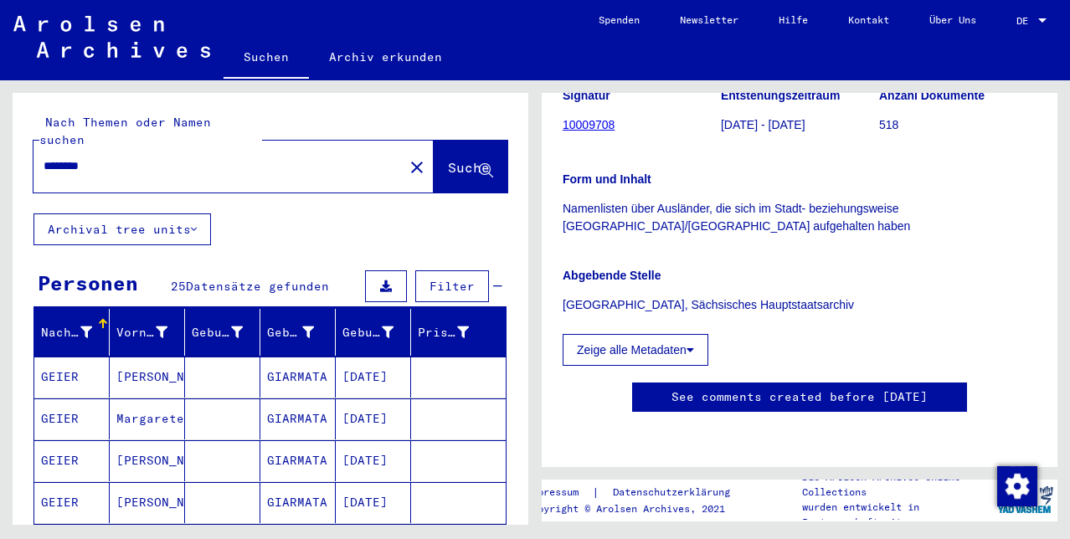
scroll to position [0, 0]
click at [407, 157] on mat-icon "close" at bounding box center [417, 167] width 20 height 20
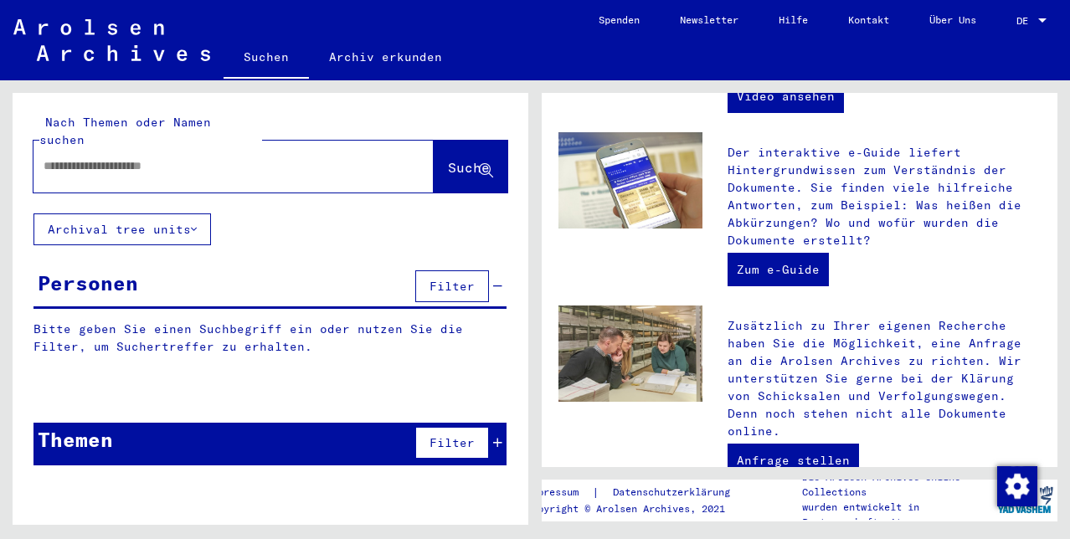
click at [51, 157] on input "text" at bounding box center [214, 166] width 340 height 18
click at [54, 157] on input "**********" at bounding box center [214, 166] width 340 height 18
click at [135, 157] on input "**********" at bounding box center [214, 166] width 340 height 18
click at [177, 157] on input "**********" at bounding box center [214, 166] width 340 height 18
type input "**********"
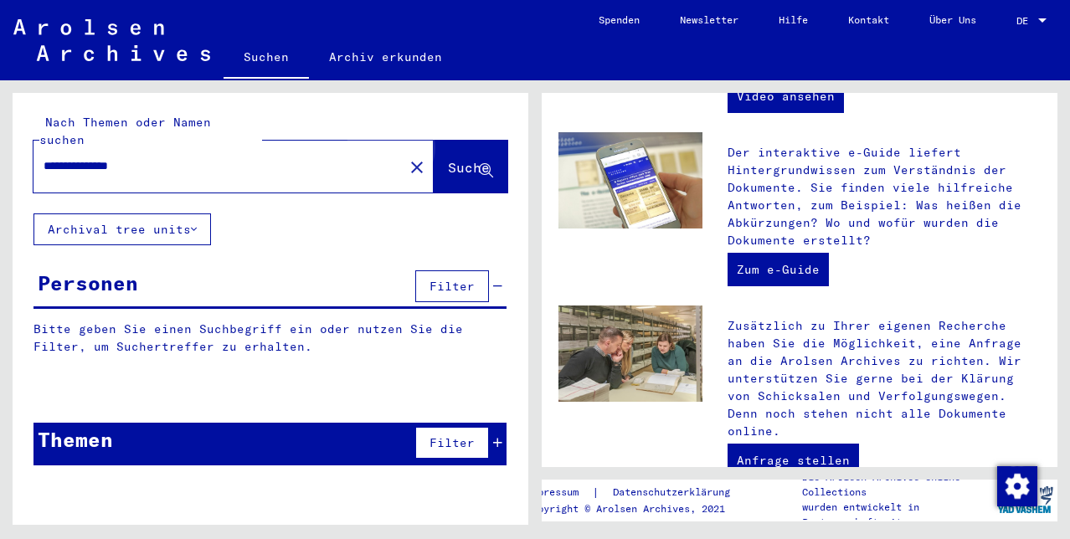
drag, startPoint x: 177, startPoint y: 147, endPoint x: 438, endPoint y: 152, distance: 261.3
click at [448, 159] on span "Suche" at bounding box center [469, 167] width 42 height 17
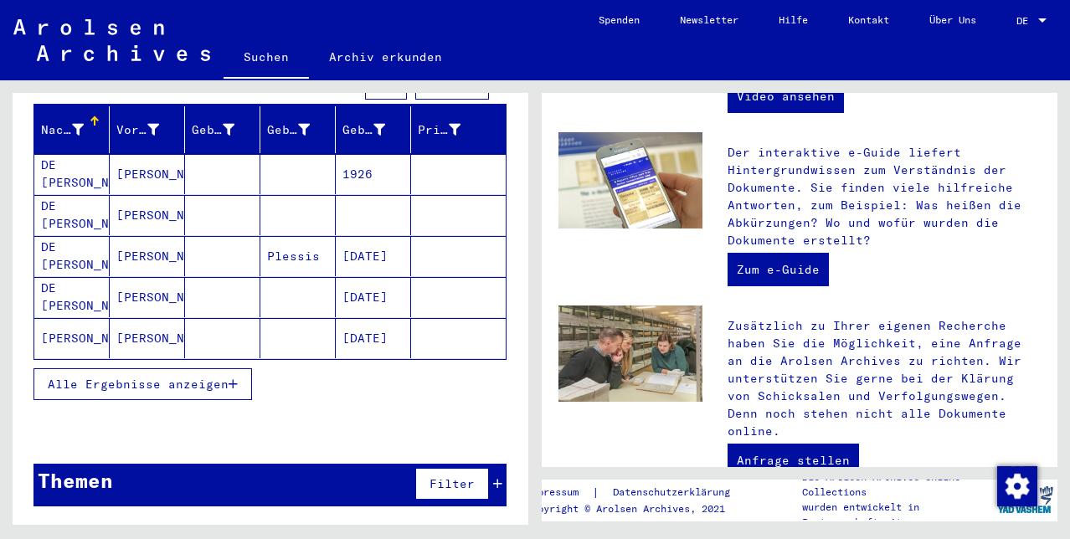
scroll to position [203, 0]
click at [219, 379] on span "Alle Ergebnisse anzeigen" at bounding box center [138, 384] width 181 height 15
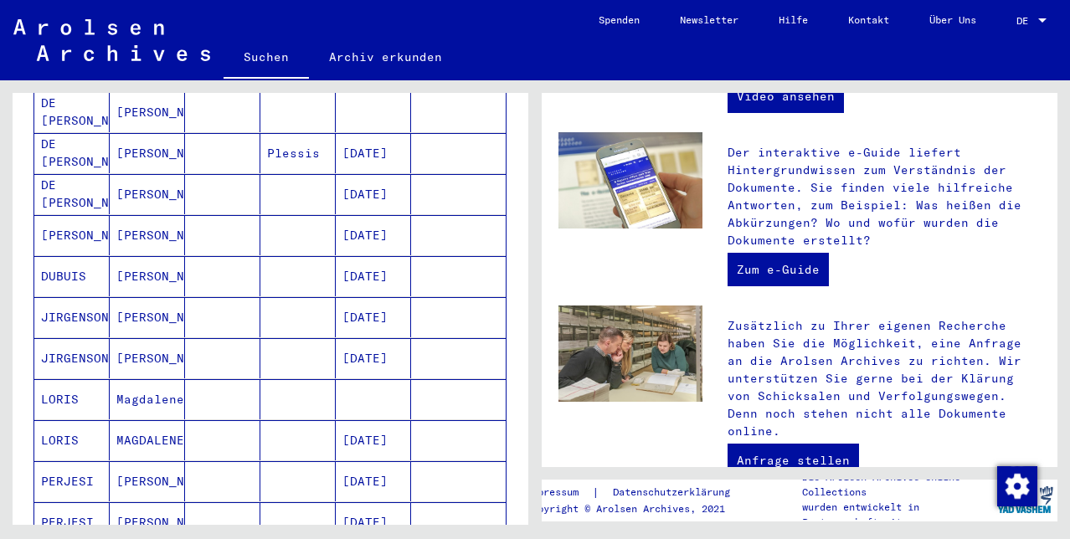
scroll to position [331, 0]
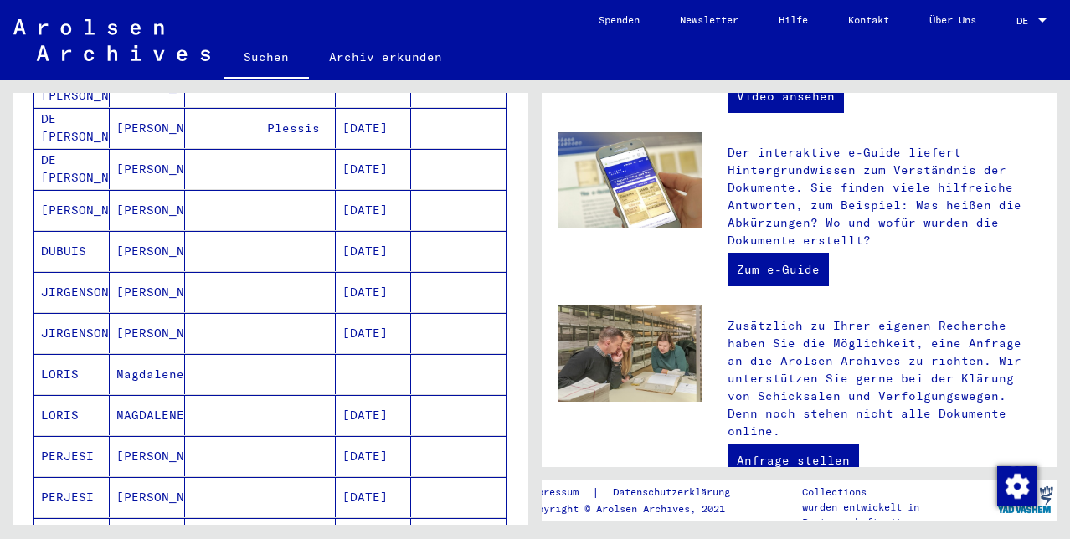
click at [67, 364] on mat-cell "LORIS" at bounding box center [71, 374] width 75 height 40
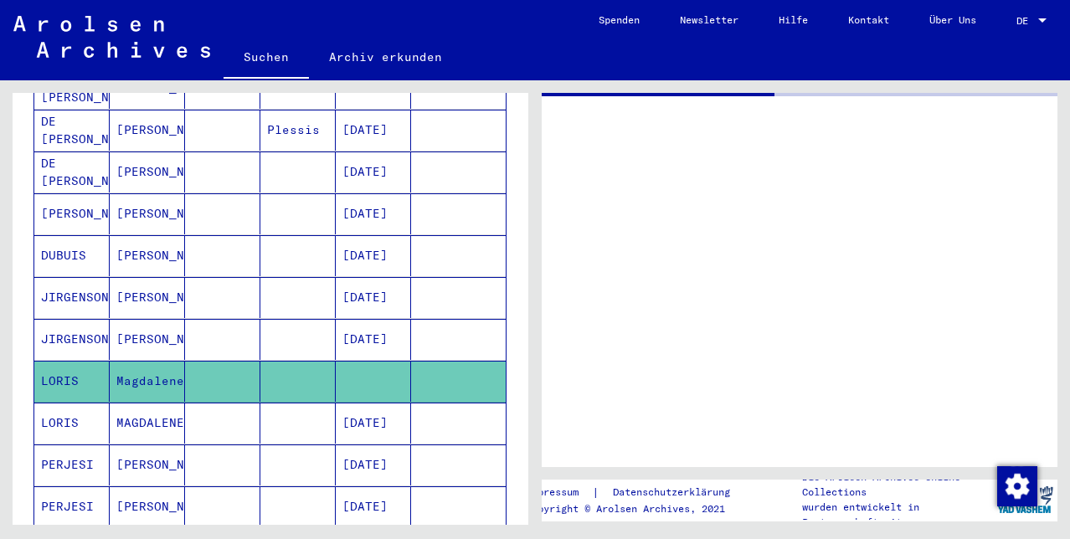
click at [67, 364] on mat-cell "LORIS" at bounding box center [71, 381] width 75 height 41
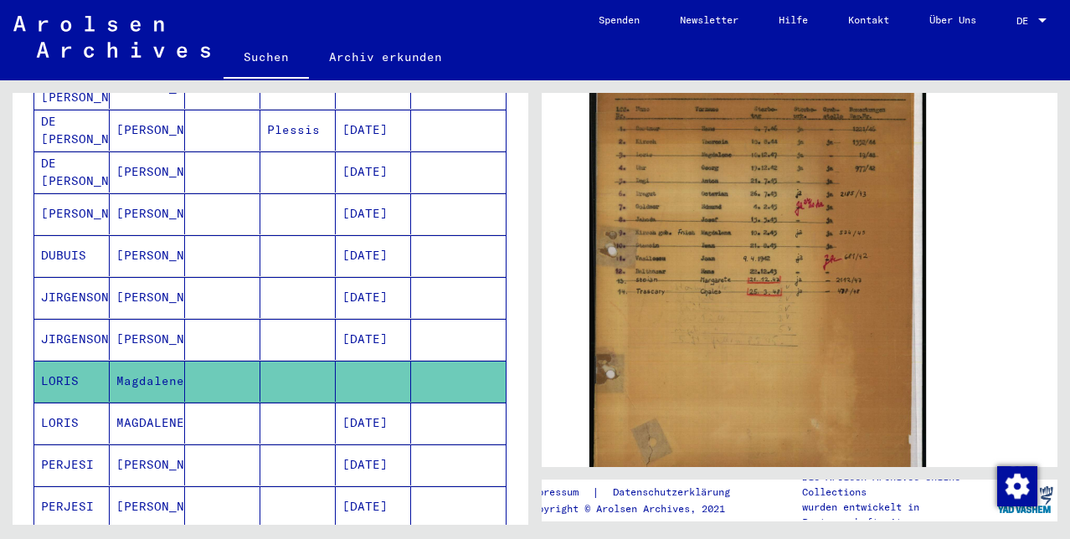
scroll to position [389, 0]
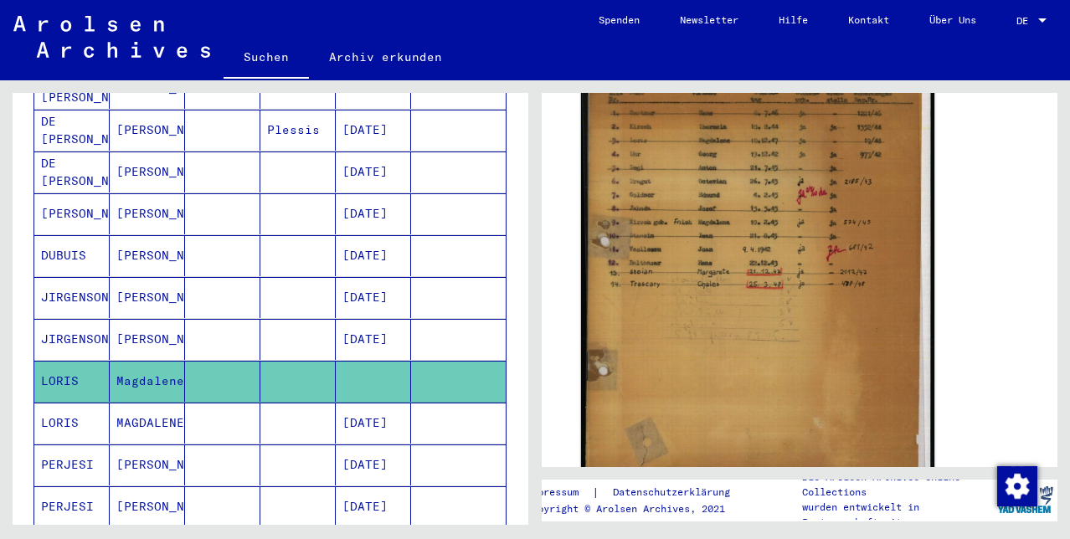
click at [739, 349] on img at bounding box center [757, 277] width 353 height 490
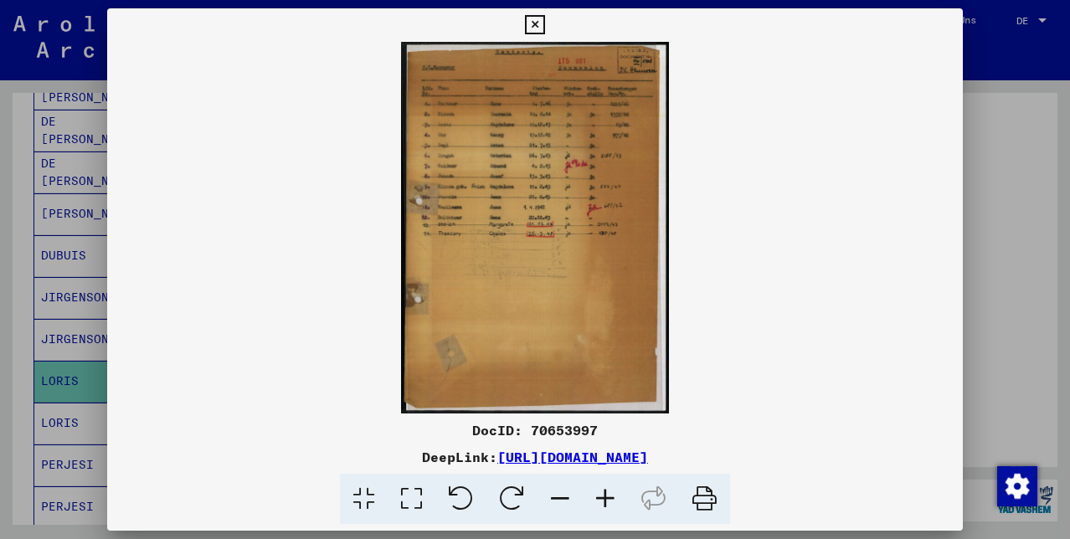
click at [605, 491] on icon at bounding box center [605, 499] width 45 height 51
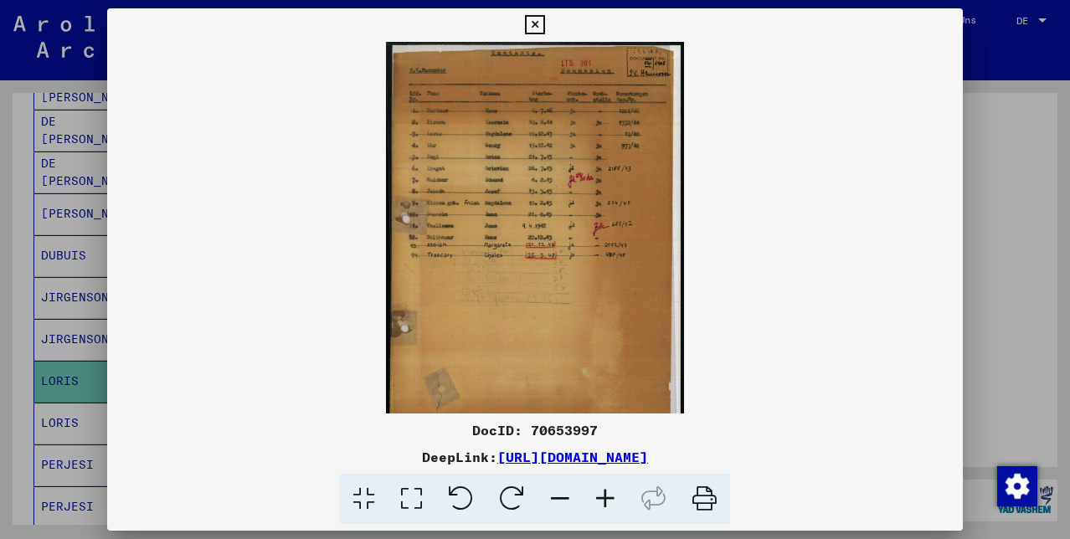
click at [605, 491] on icon at bounding box center [605, 499] width 45 height 51
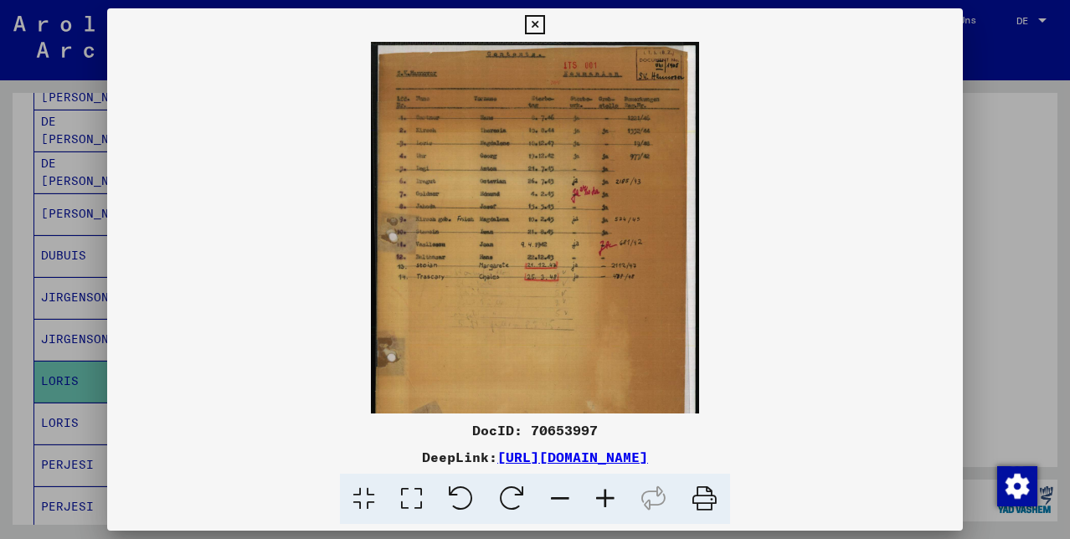
click at [605, 491] on icon at bounding box center [605, 499] width 45 height 51
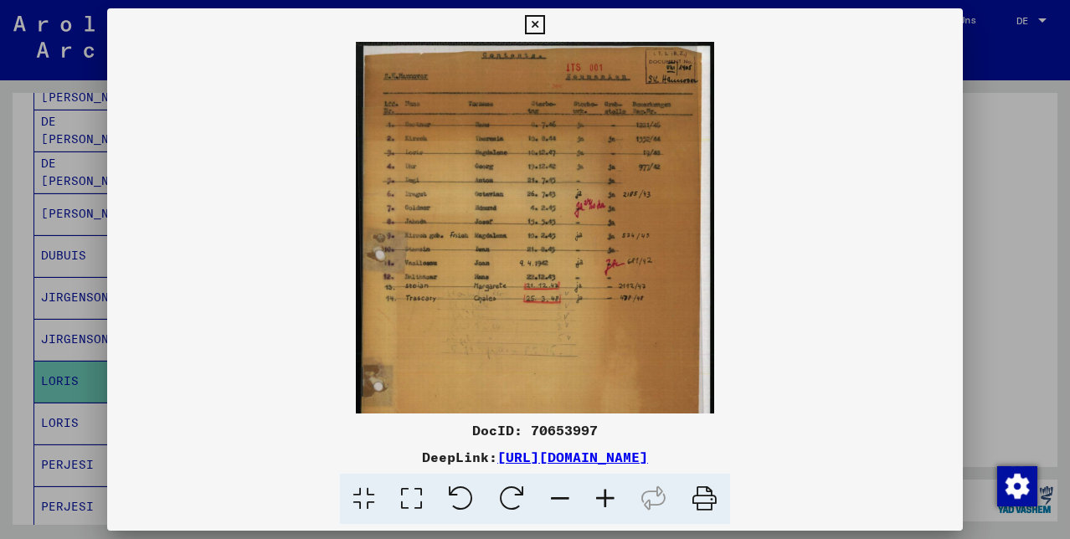
click at [605, 491] on icon at bounding box center [605, 499] width 45 height 51
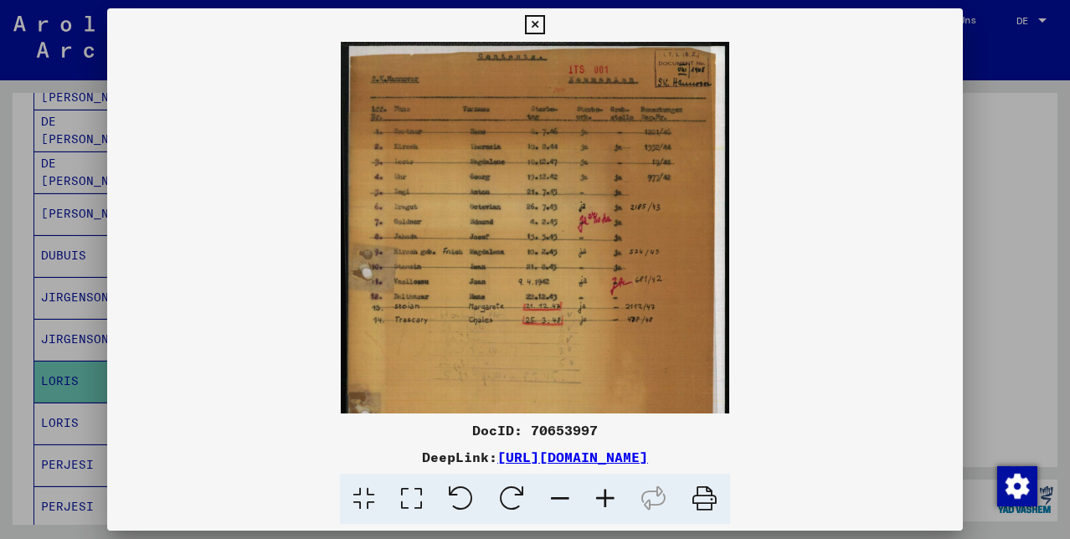
click at [605, 491] on icon at bounding box center [605, 499] width 45 height 51
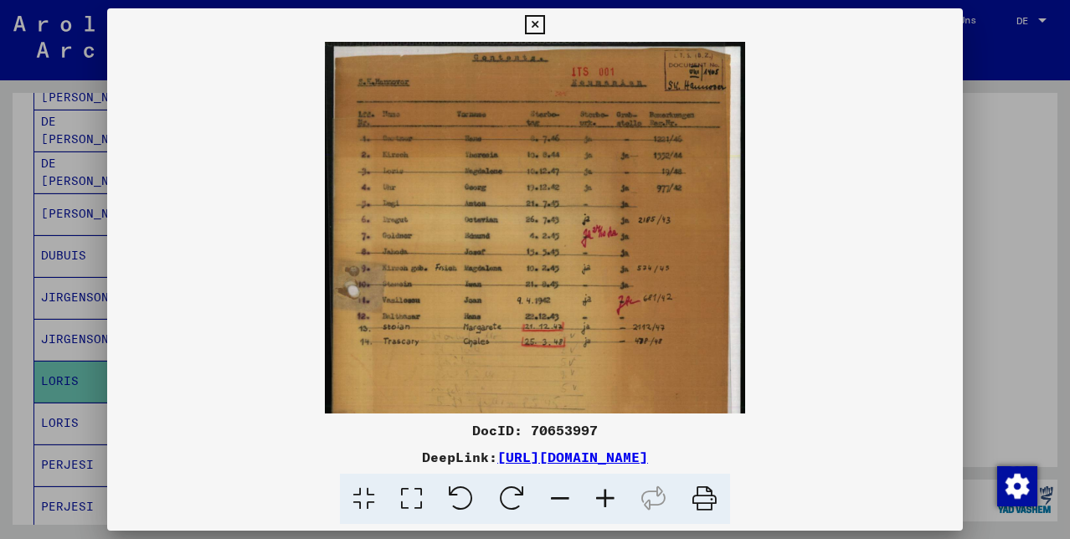
click at [605, 491] on icon at bounding box center [605, 499] width 45 height 51
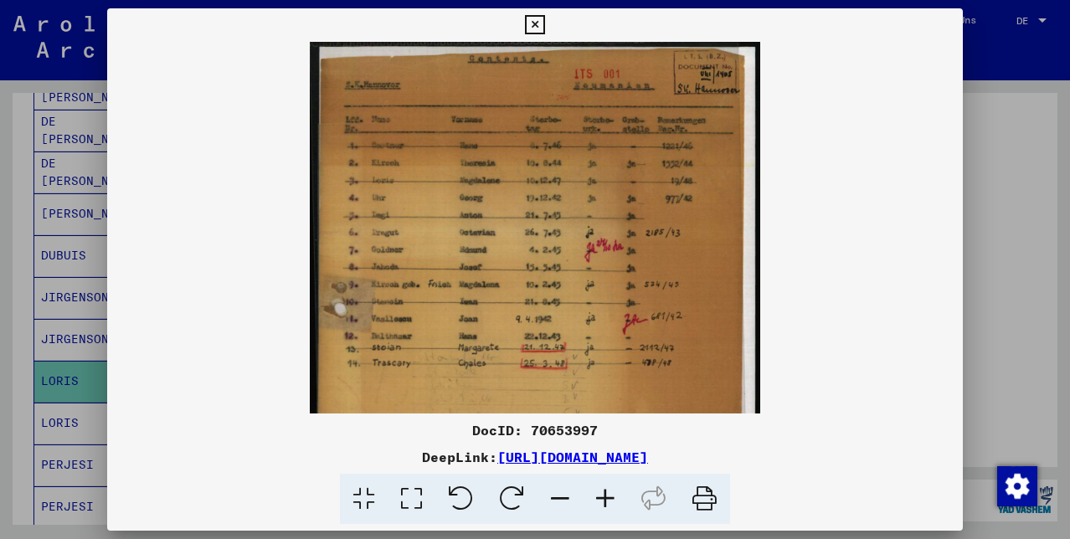
click at [605, 491] on icon at bounding box center [605, 499] width 45 height 51
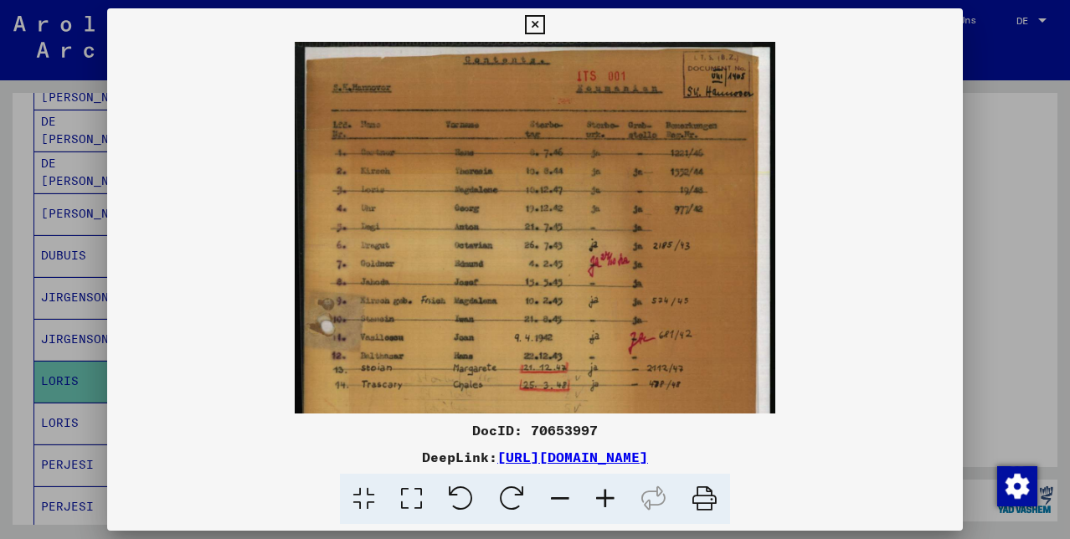
click at [605, 491] on icon at bounding box center [605, 499] width 45 height 51
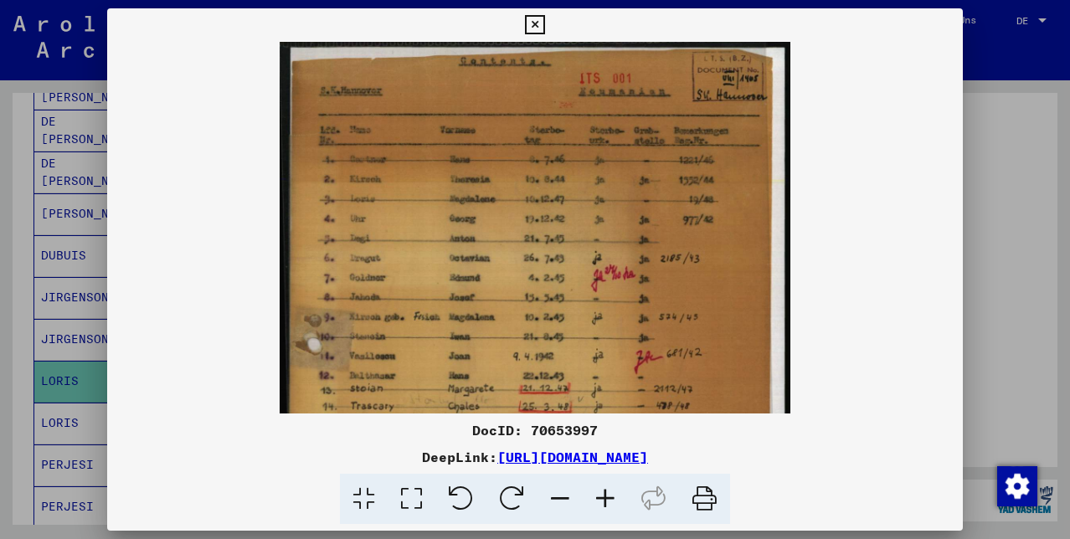
click at [605, 491] on icon at bounding box center [605, 499] width 45 height 51
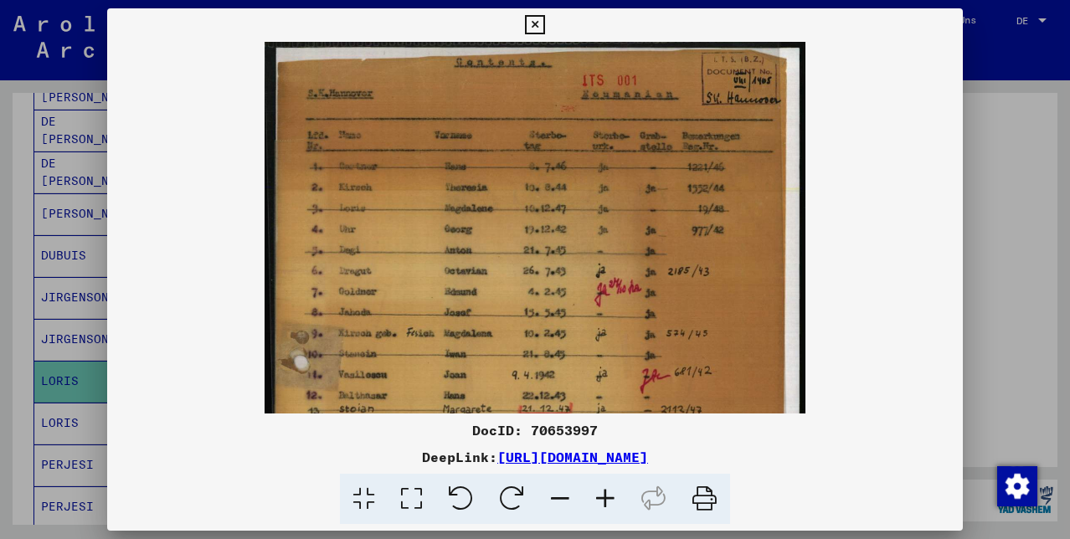
click at [605, 491] on icon at bounding box center [605, 499] width 45 height 51
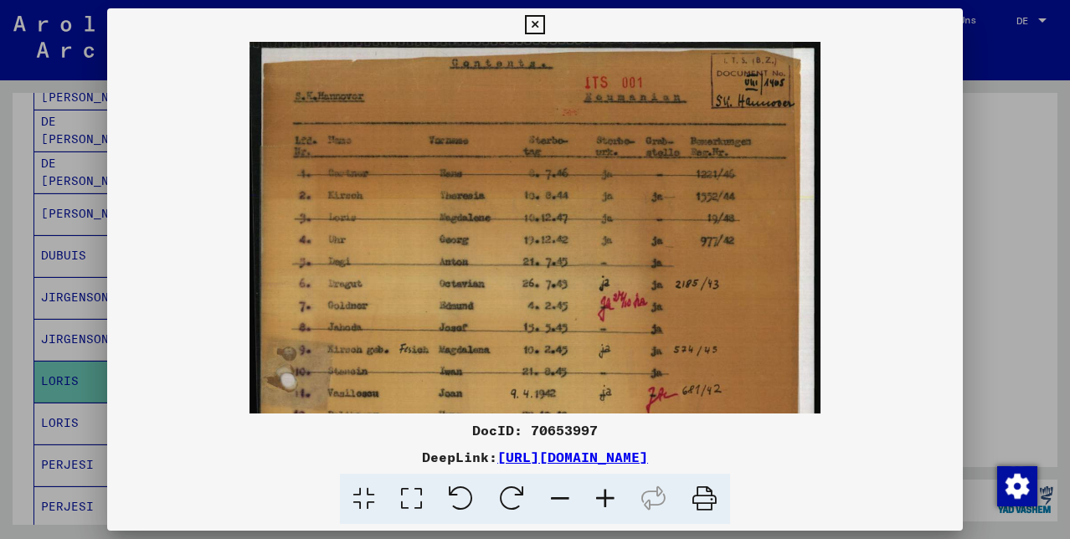
click at [605, 491] on icon at bounding box center [605, 499] width 45 height 51
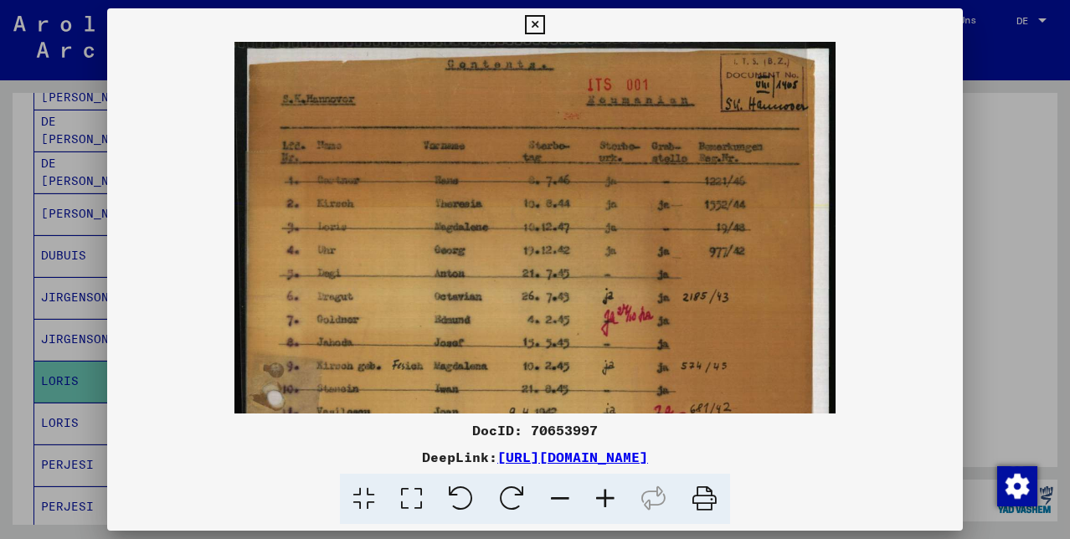
click at [605, 491] on icon at bounding box center [605, 499] width 45 height 51
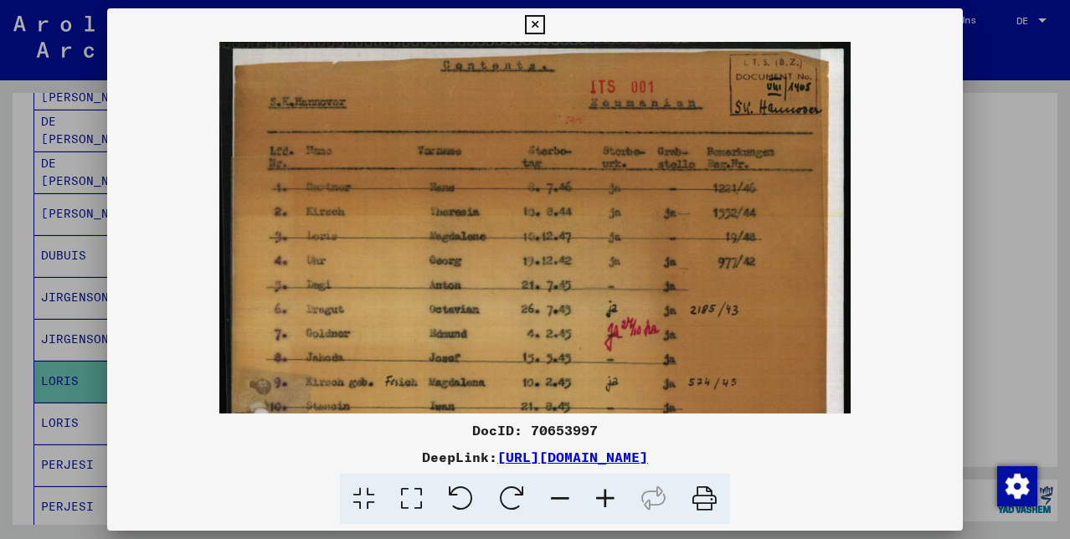
click at [605, 491] on icon at bounding box center [605, 499] width 45 height 51
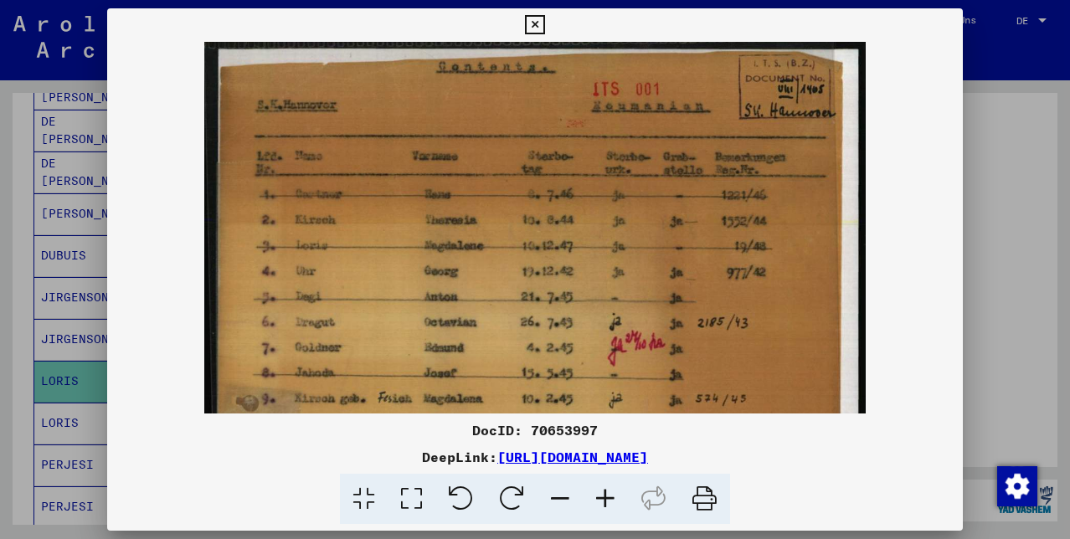
click at [605, 491] on icon at bounding box center [605, 499] width 45 height 51
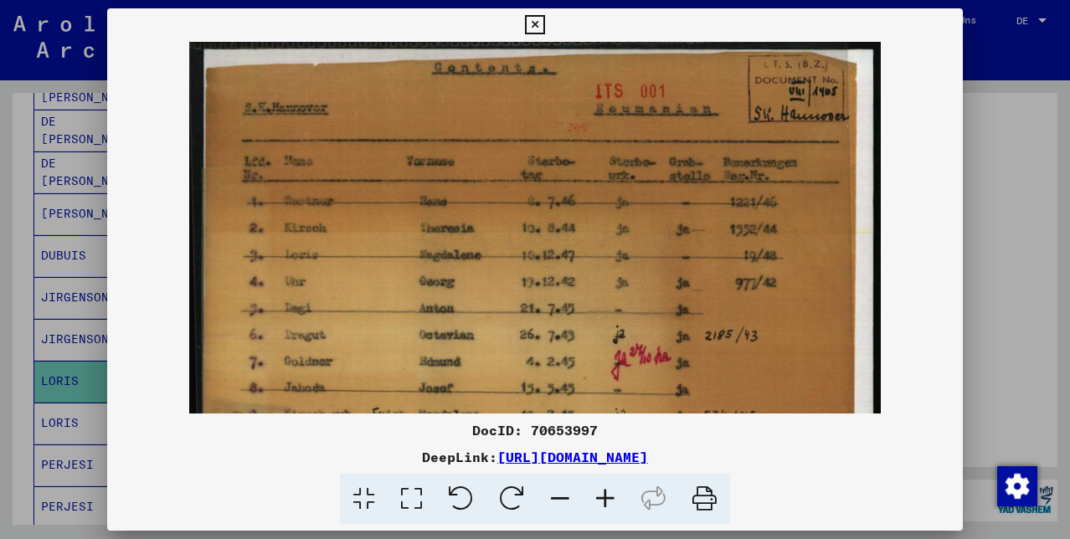
click at [544, 21] on icon at bounding box center [534, 25] width 19 height 20
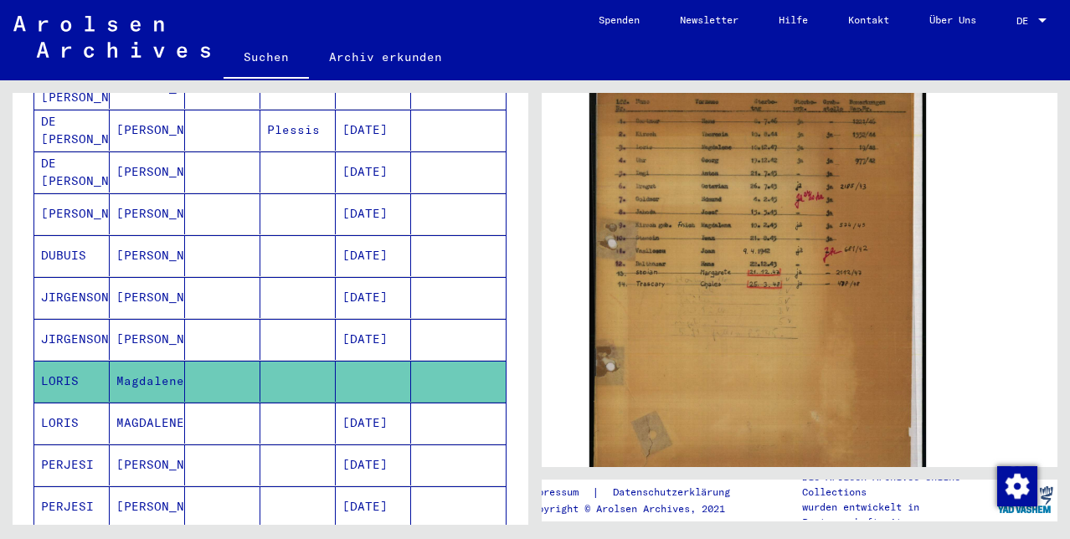
click at [147, 409] on mat-cell "MAGDALENE" at bounding box center [147, 423] width 75 height 41
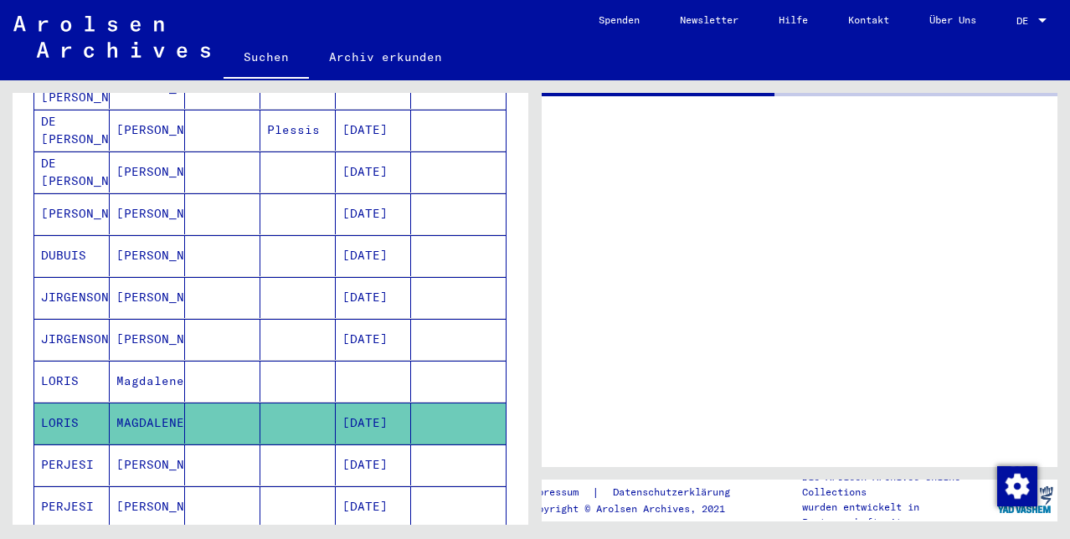
click at [147, 409] on mat-cell "MAGDALENE" at bounding box center [147, 423] width 75 height 41
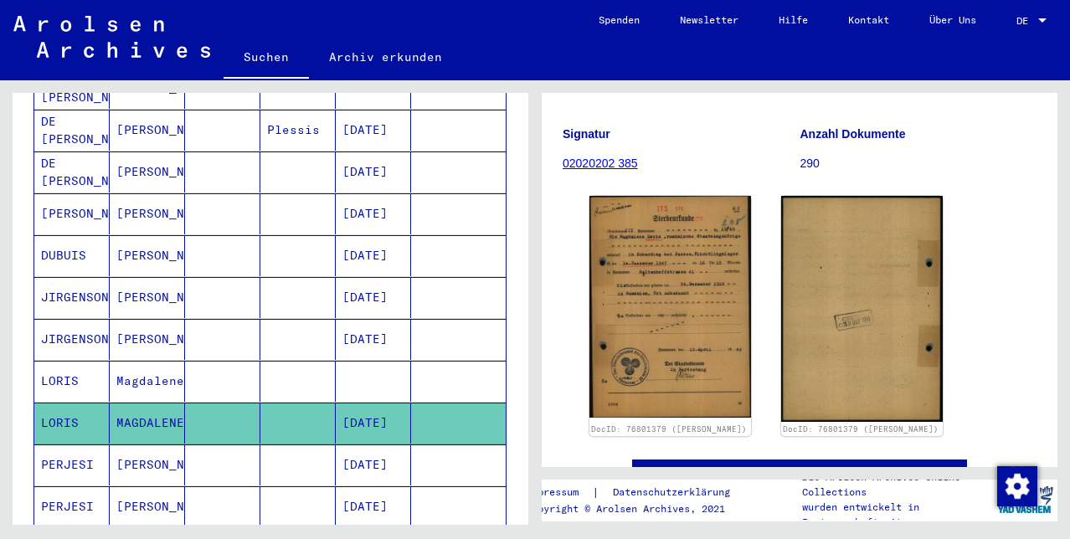
scroll to position [215, 0]
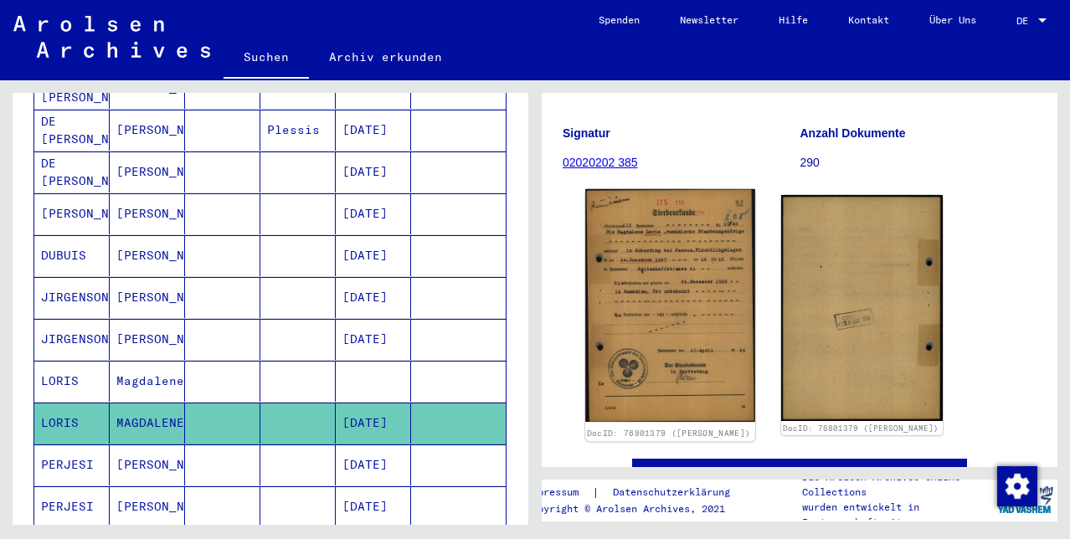
click at [684, 353] on img at bounding box center [670, 306] width 170 height 234
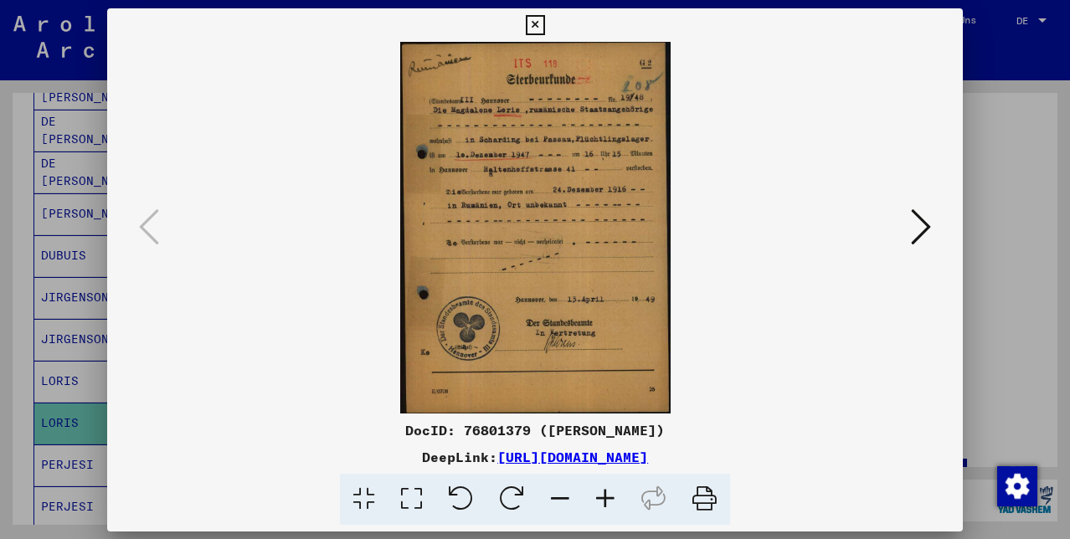
click at [684, 353] on img at bounding box center [535, 228] width 742 height 372
click at [582, 274] on img at bounding box center [535, 228] width 742 height 372
click at [603, 495] on icon at bounding box center [605, 499] width 45 height 51
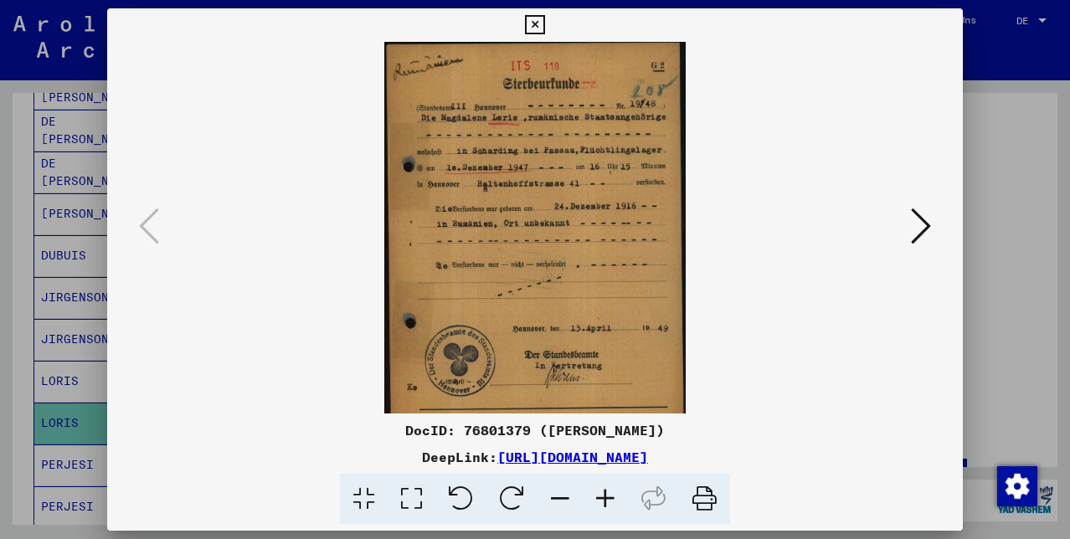
click at [605, 494] on icon at bounding box center [605, 499] width 45 height 51
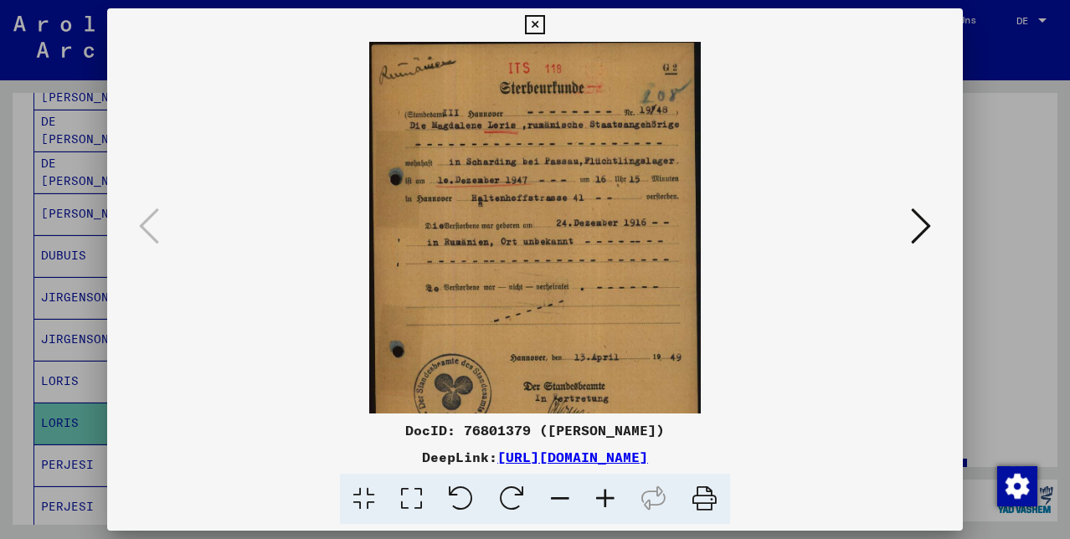
click at [606, 494] on icon at bounding box center [605, 499] width 45 height 51
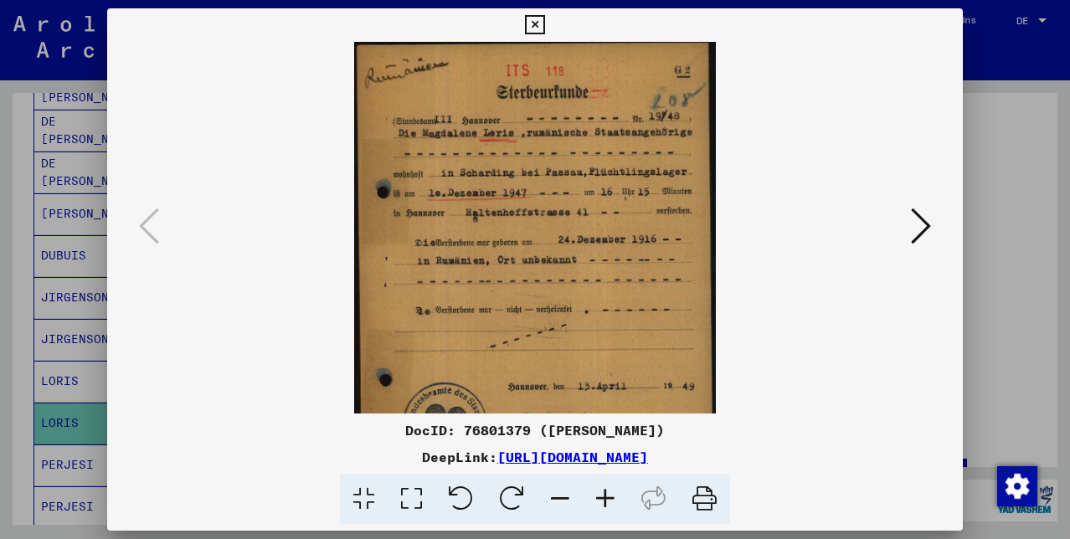
click at [607, 494] on icon at bounding box center [605, 499] width 45 height 51
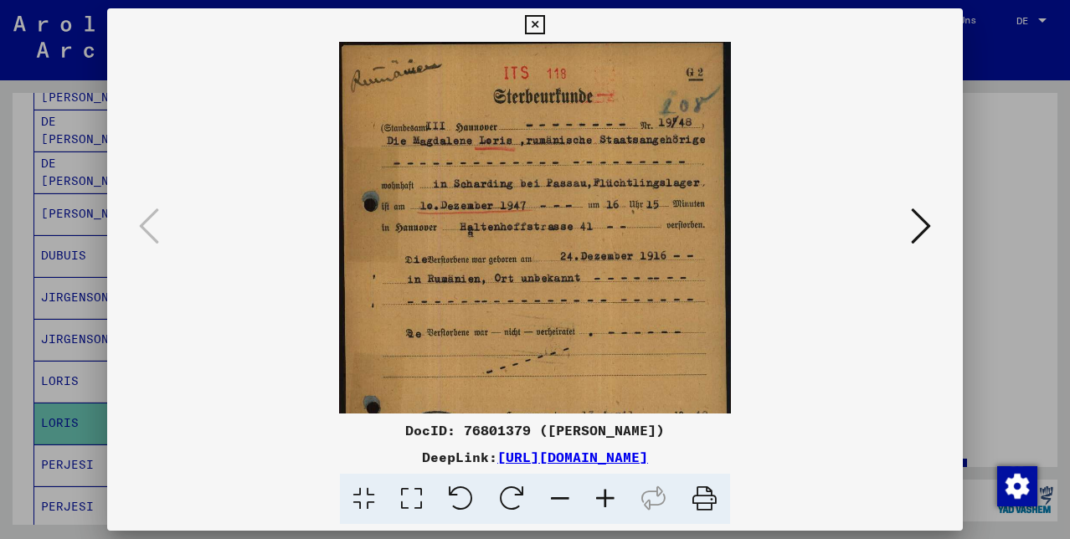
click at [607, 495] on icon at bounding box center [605, 499] width 45 height 51
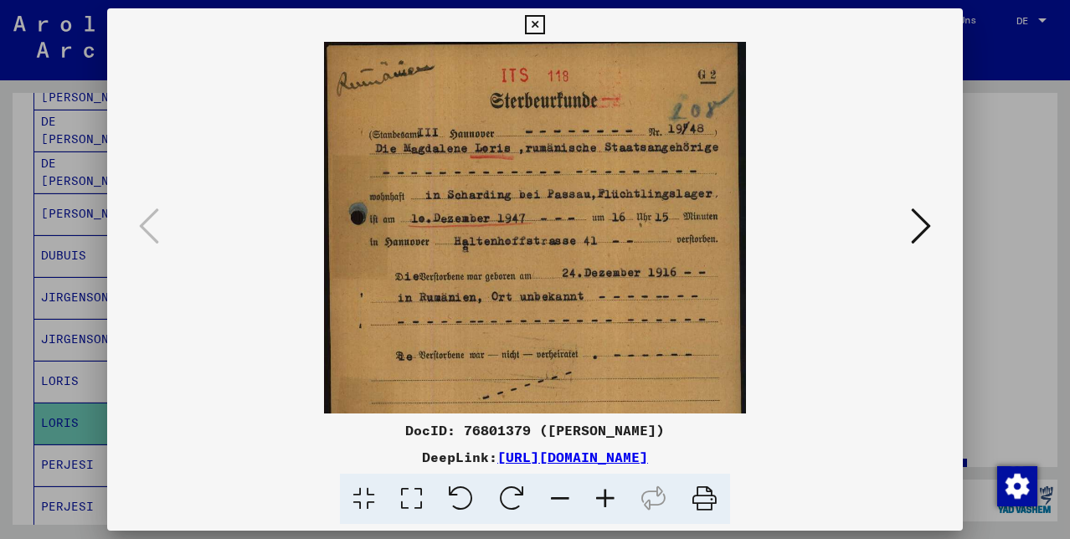
scroll to position [0, 0]
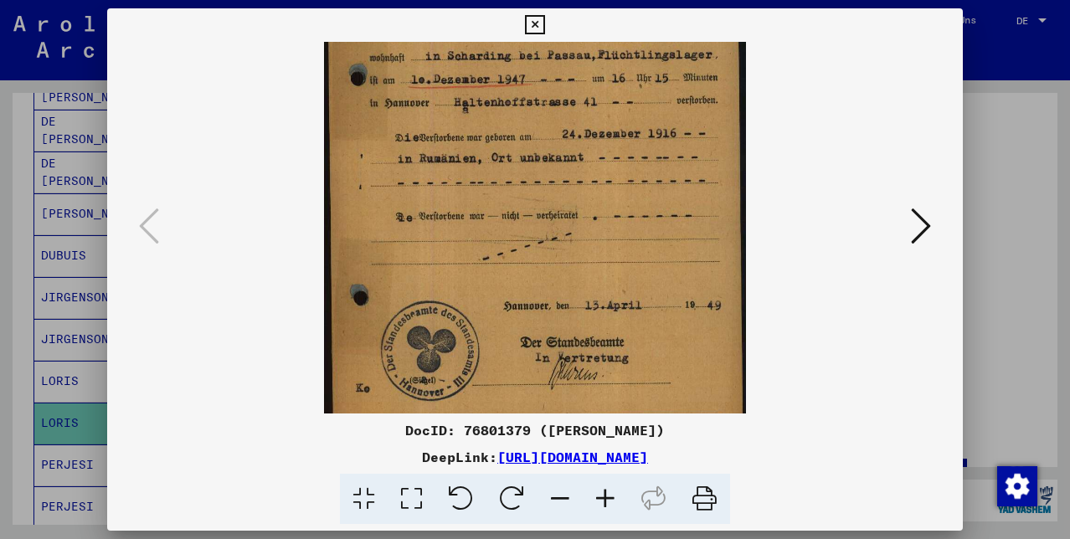
drag, startPoint x: 634, startPoint y: 304, endPoint x: 646, endPoint y: 103, distance: 201.3
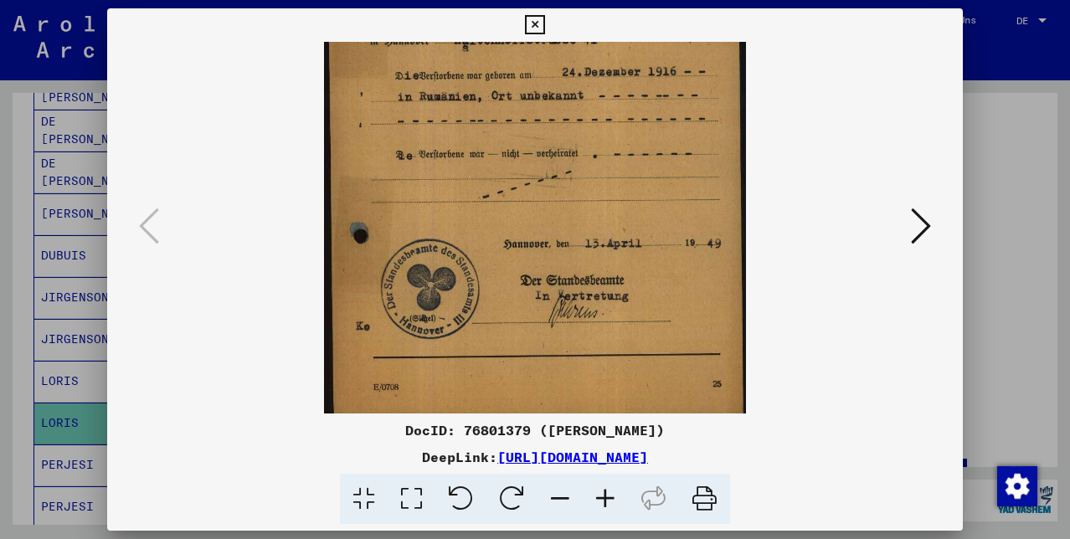
click at [544, 20] on icon at bounding box center [534, 25] width 19 height 20
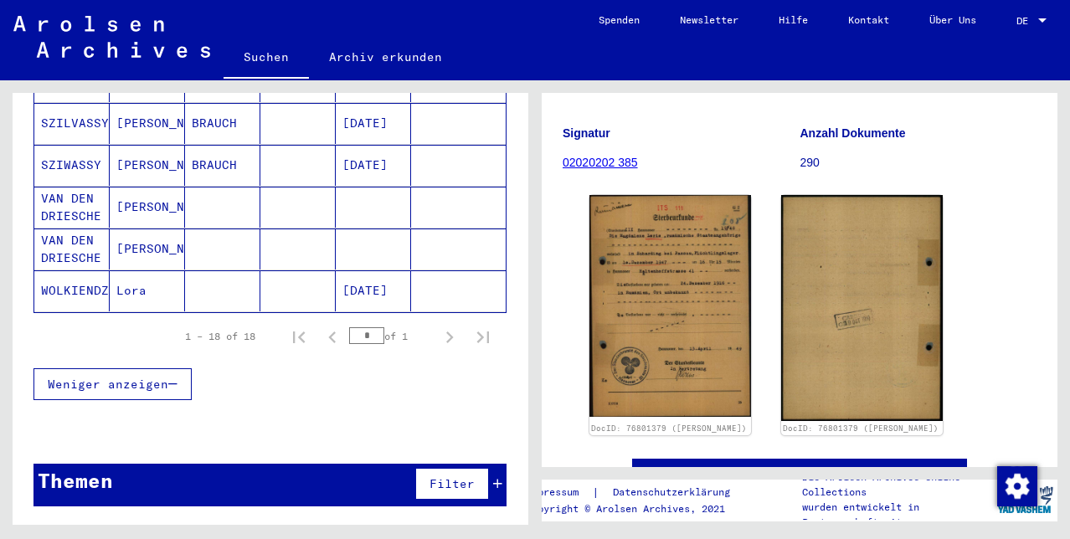
scroll to position [798, 0]
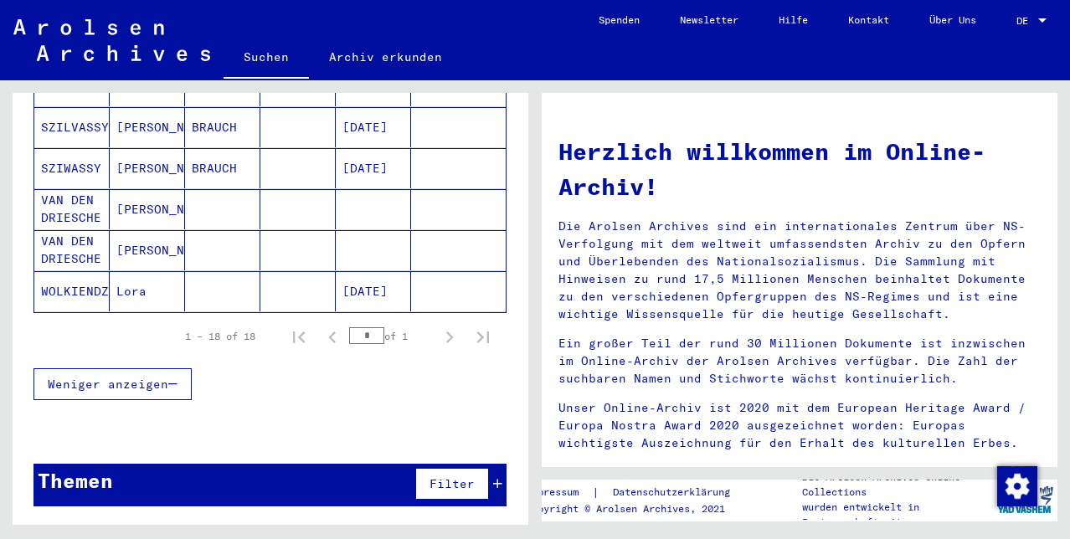
scroll to position [783, 0]
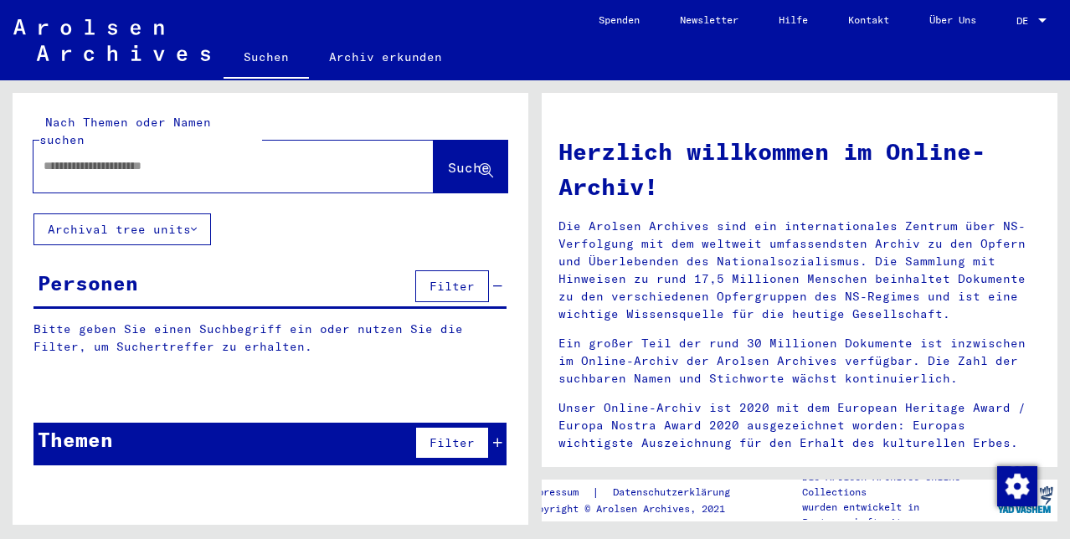
click at [60, 157] on input "text" at bounding box center [214, 166] width 340 height 18
type input "**********"
click at [448, 159] on span "Suche" at bounding box center [469, 167] width 42 height 17
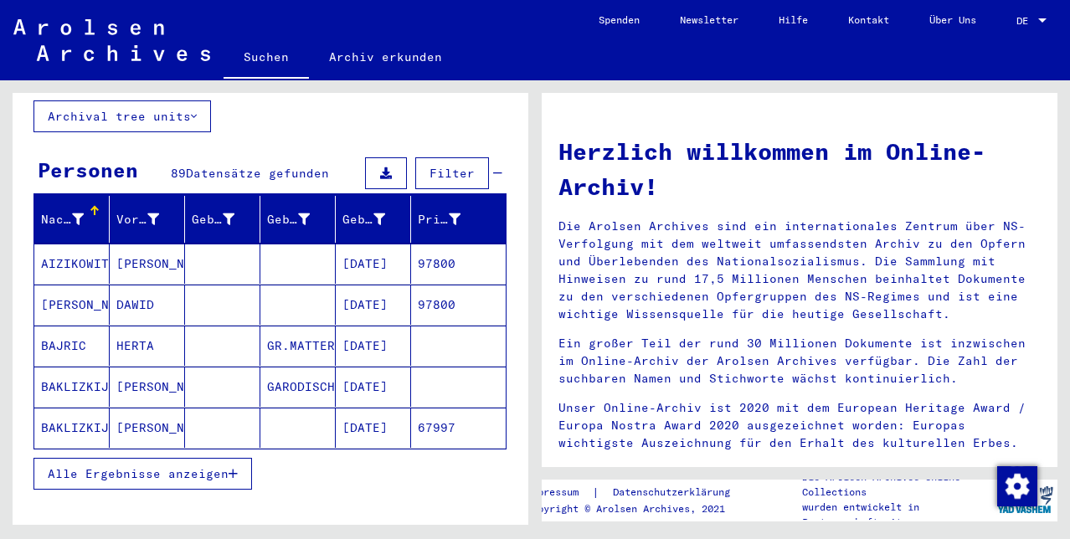
scroll to position [116, 0]
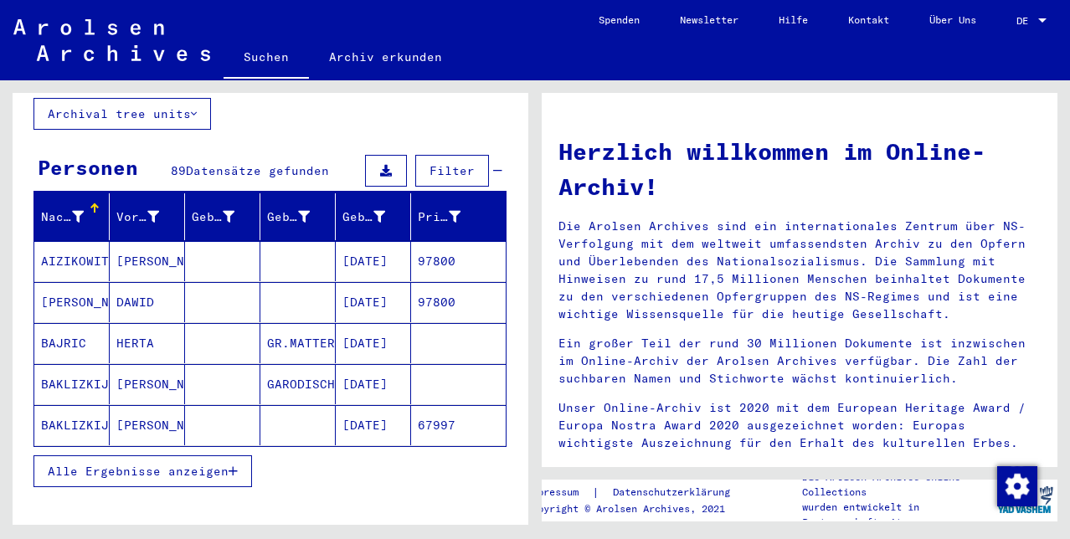
click at [208, 467] on span "Alle Ergebnisse anzeigen" at bounding box center [138, 471] width 181 height 15
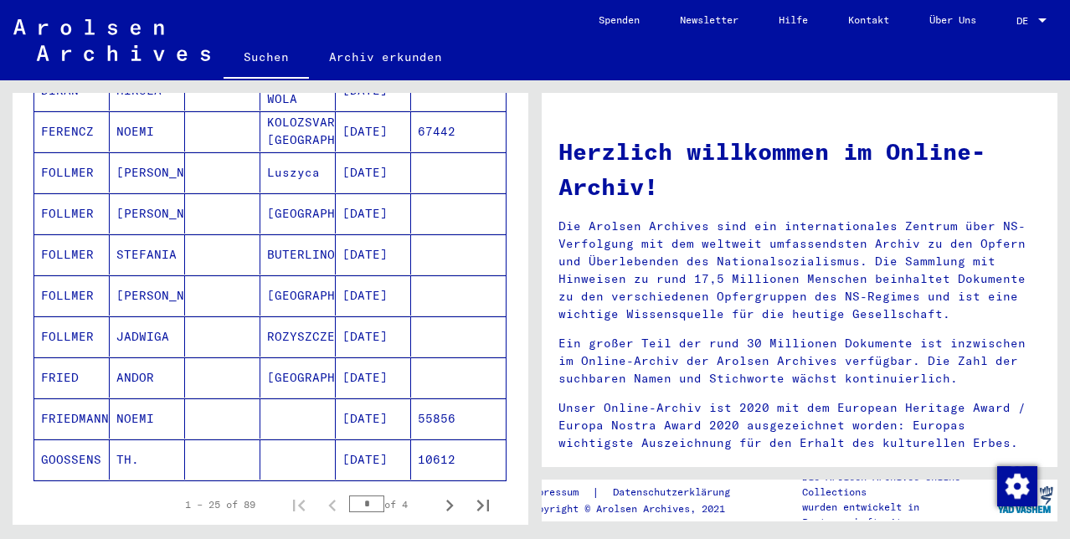
scroll to position [904, 0]
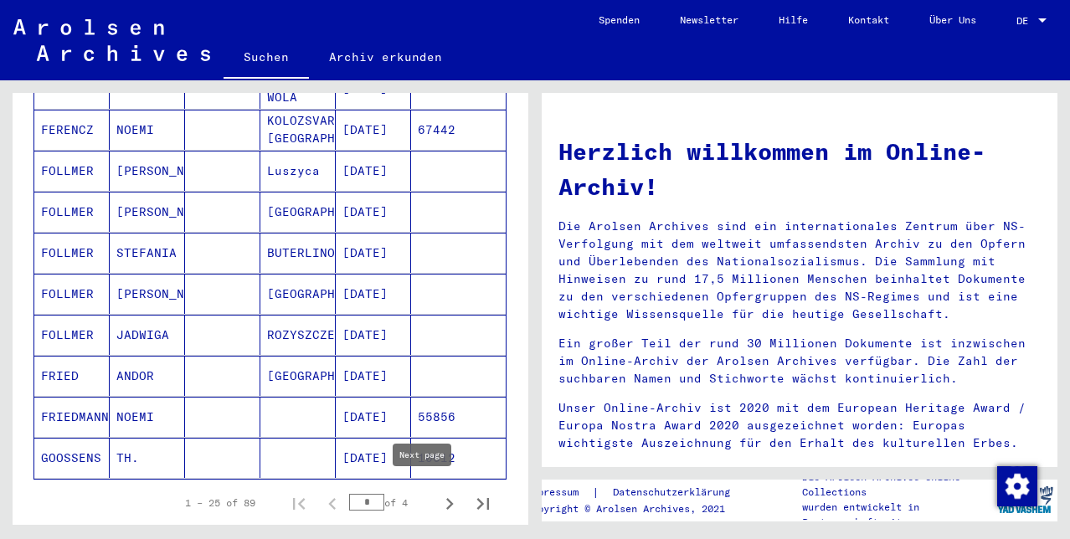
click at [446, 498] on icon "Next page" at bounding box center [450, 504] width 8 height 12
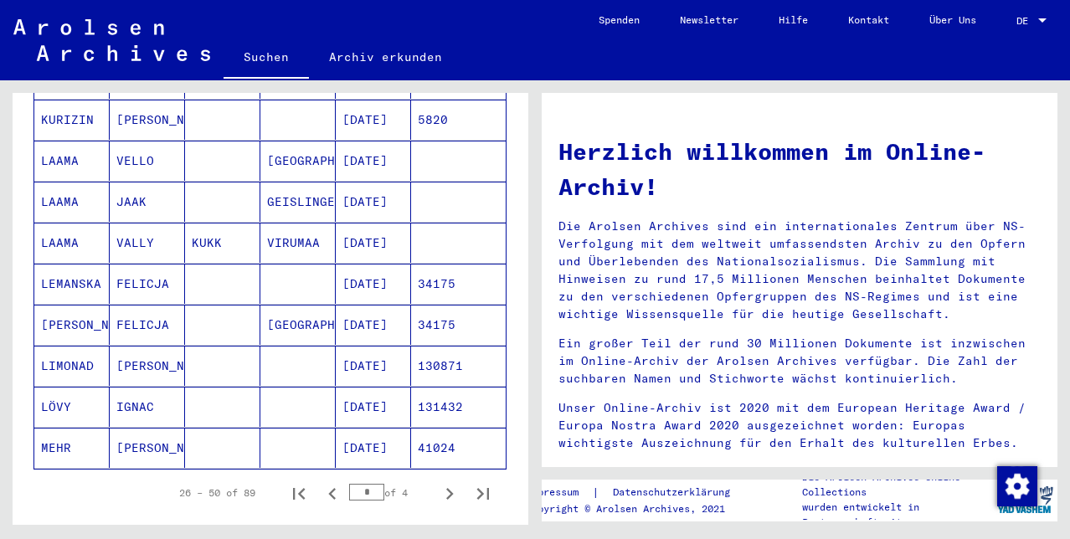
scroll to position [916, 0]
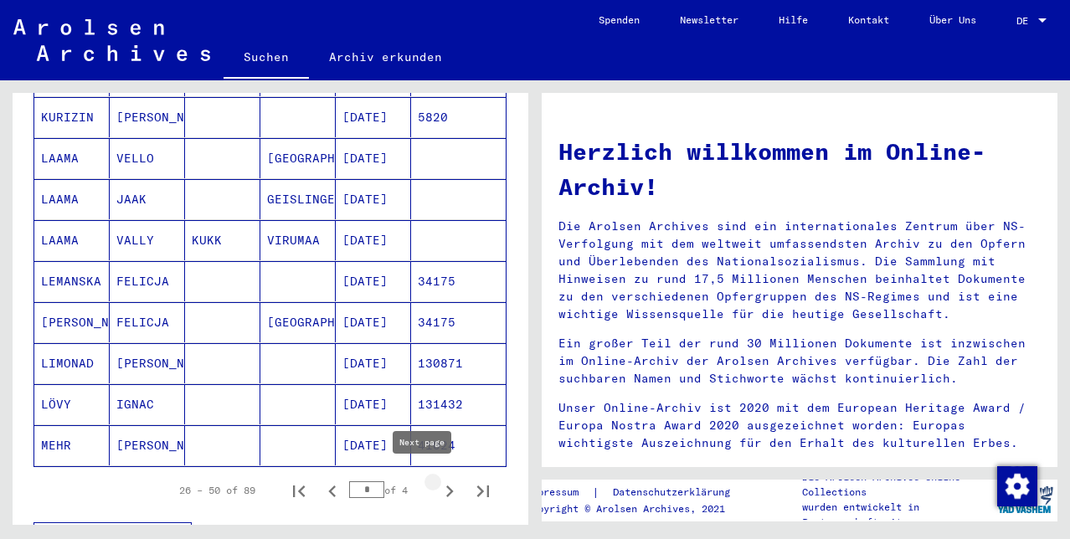
click at [446, 486] on icon "Next page" at bounding box center [450, 492] width 8 height 12
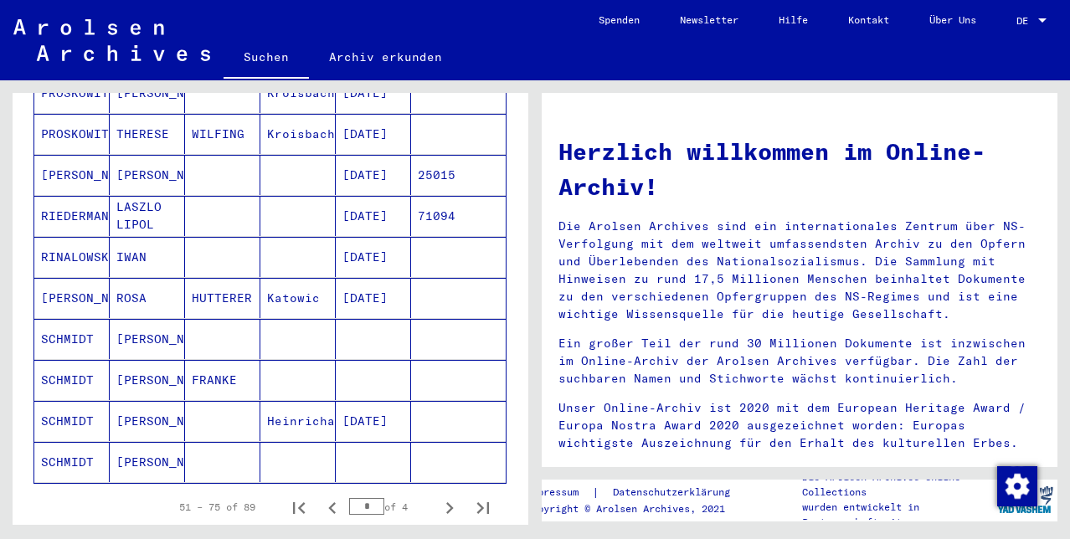
scroll to position [900, 0]
click at [440, 497] on icon "Next page" at bounding box center [449, 507] width 23 height 23
type input "*"
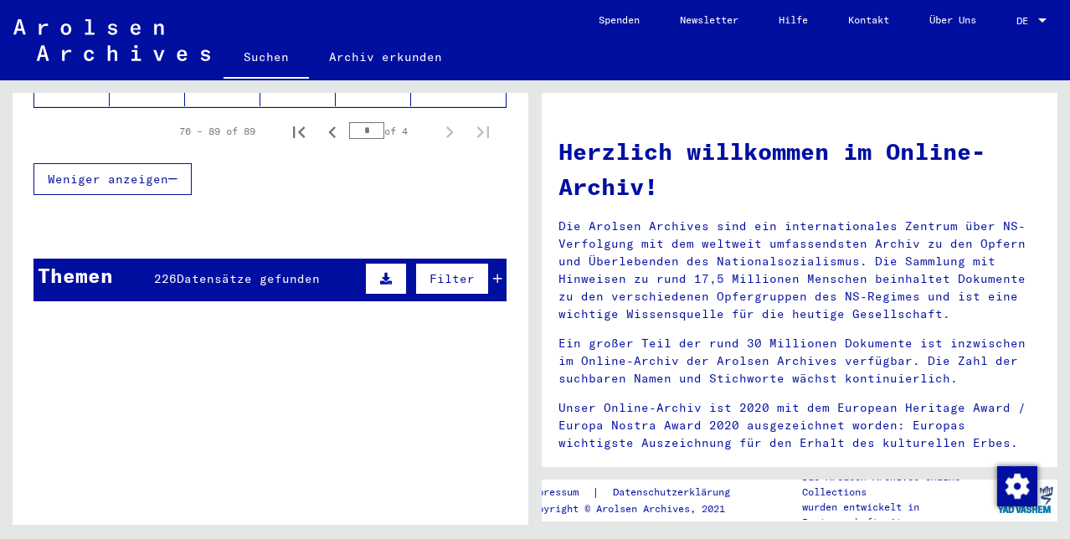
scroll to position [827, 0]
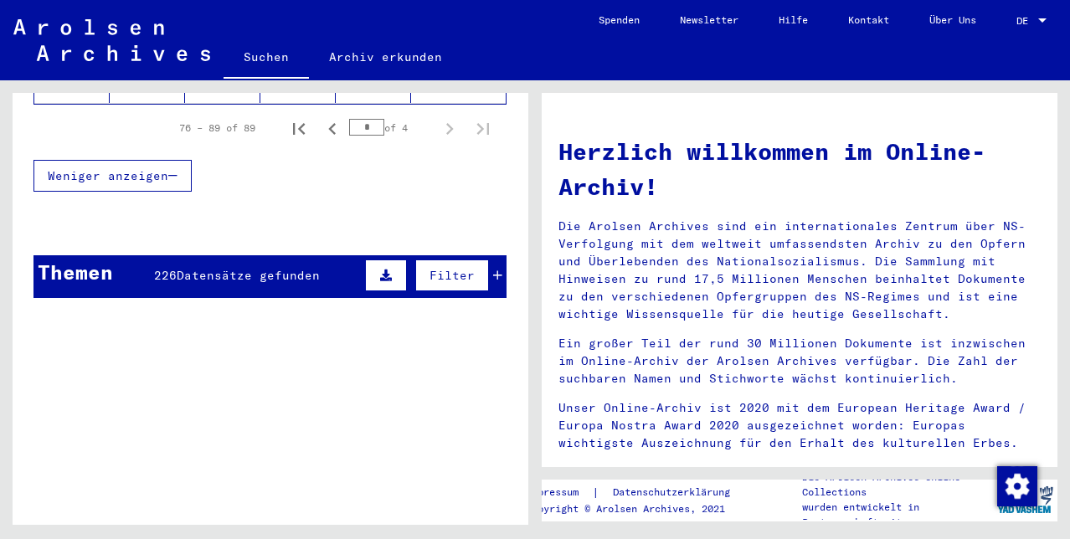
click at [493, 273] on icon at bounding box center [497, 276] width 9 height 12
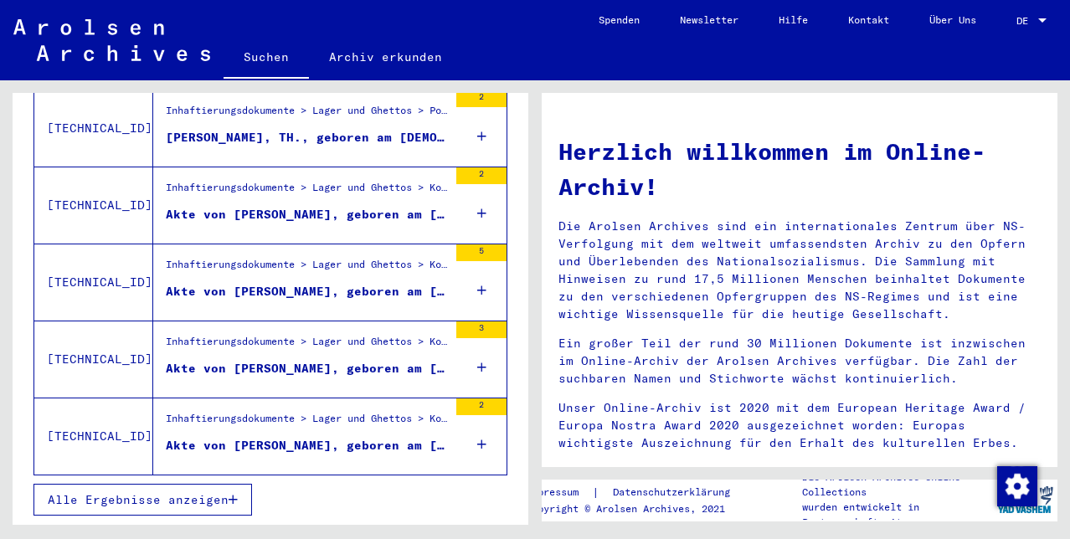
scroll to position [1108, 0]
click at [205, 495] on span "Alle Ergebnisse anzeigen" at bounding box center [138, 499] width 181 height 15
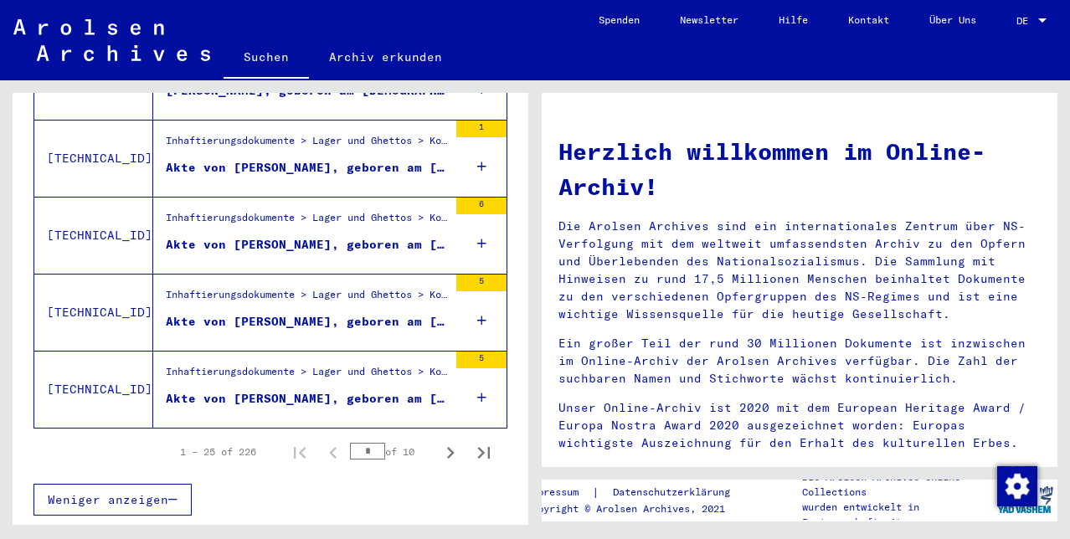
scroll to position [2111, 0]
click at [439, 460] on icon "Next page" at bounding box center [450, 452] width 23 height 23
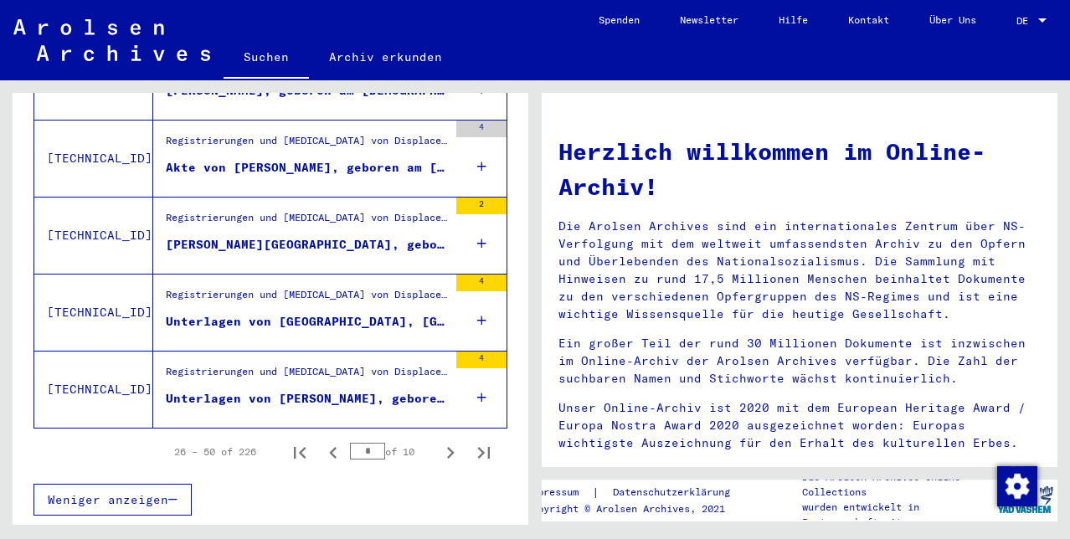
scroll to position [2124, 0]
click at [442, 448] on icon "Next page" at bounding box center [450, 452] width 23 height 23
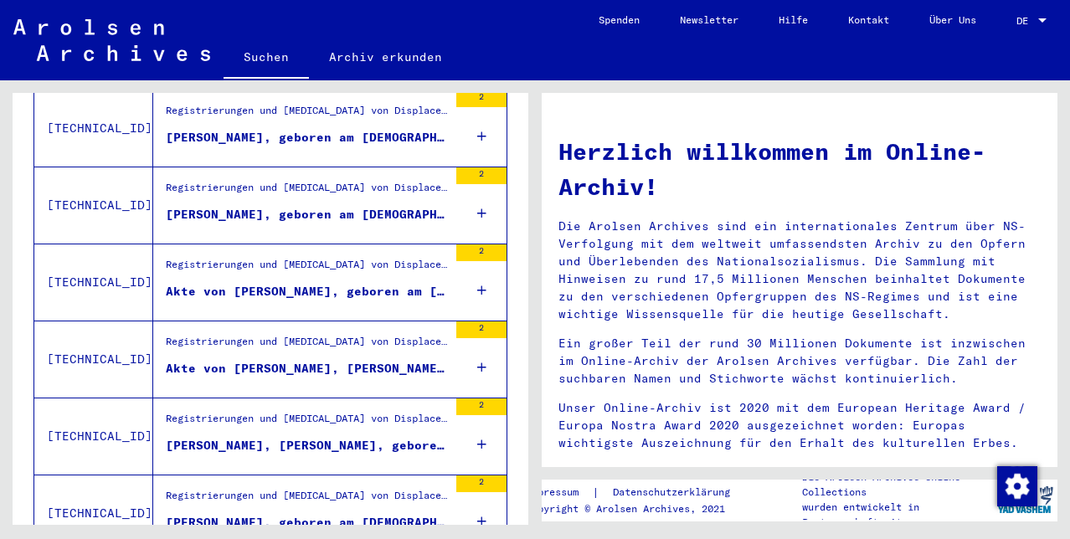
scroll to position [808, 0]
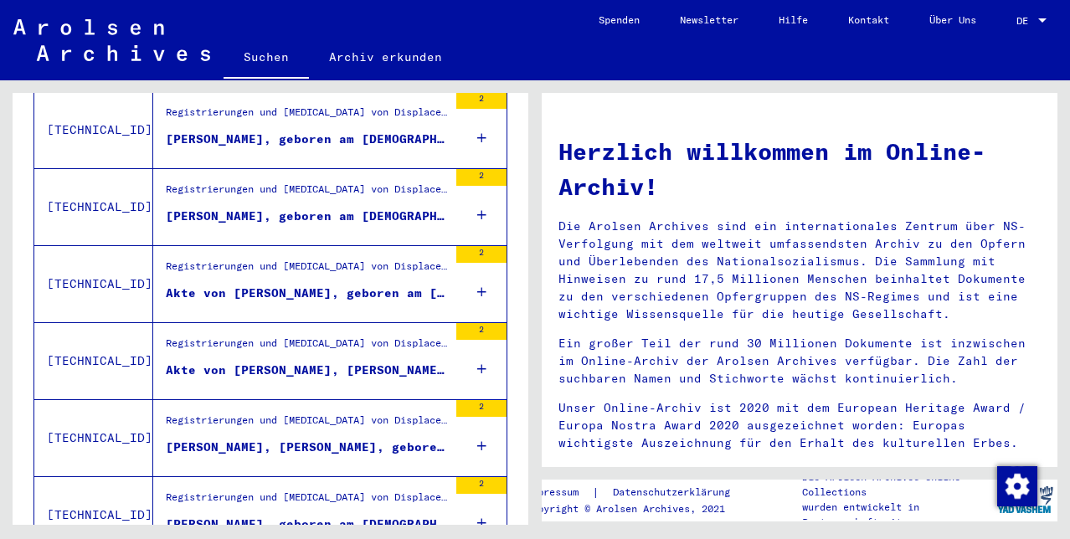
click at [337, 225] on div "[PERSON_NAME], geboren am [DEMOGRAPHIC_DATA], geboren in [GEOGRAPHIC_DATA]" at bounding box center [307, 217] width 282 height 18
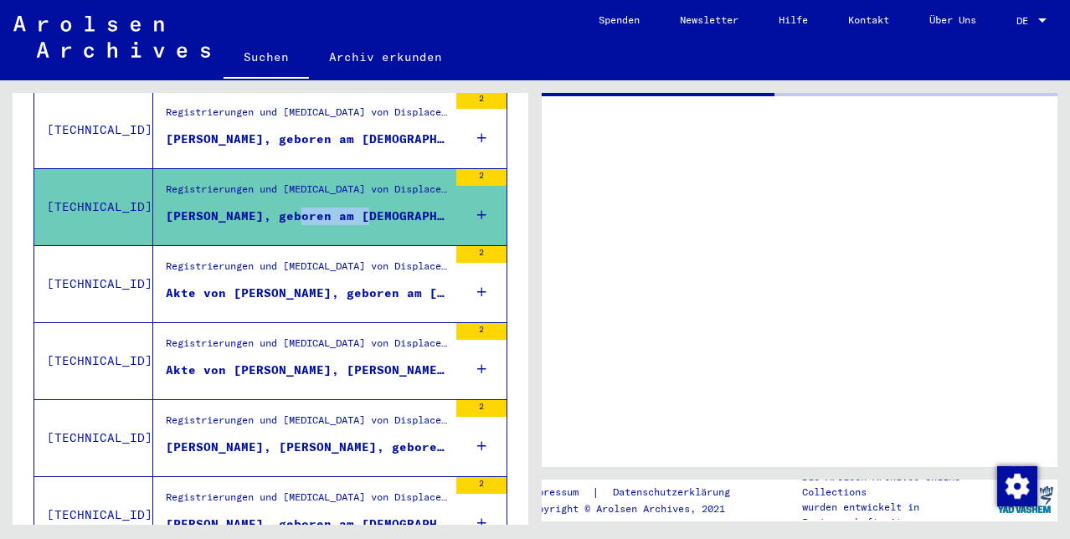
click at [337, 225] on div "[PERSON_NAME], geboren am [DEMOGRAPHIC_DATA], geboren in [GEOGRAPHIC_DATA]" at bounding box center [307, 217] width 282 height 18
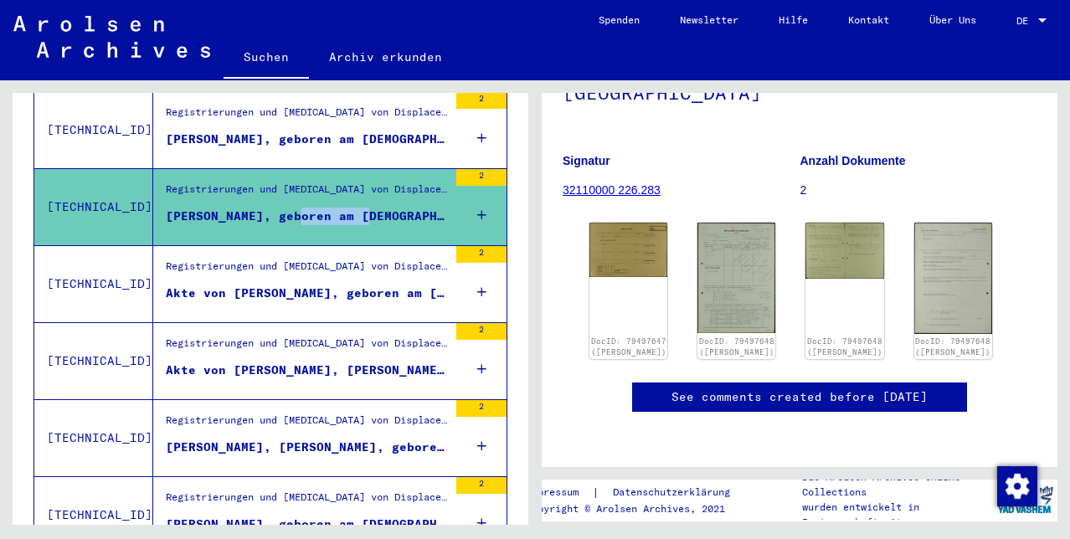
scroll to position [255, 0]
click at [626, 219] on img at bounding box center [629, 247] width 82 height 57
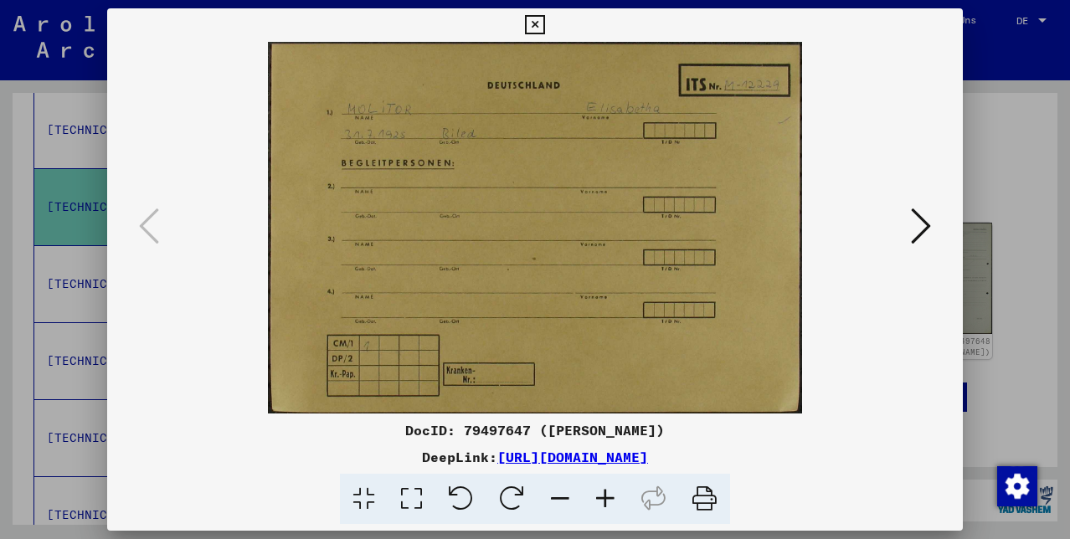
click at [922, 224] on icon at bounding box center [921, 226] width 20 height 40
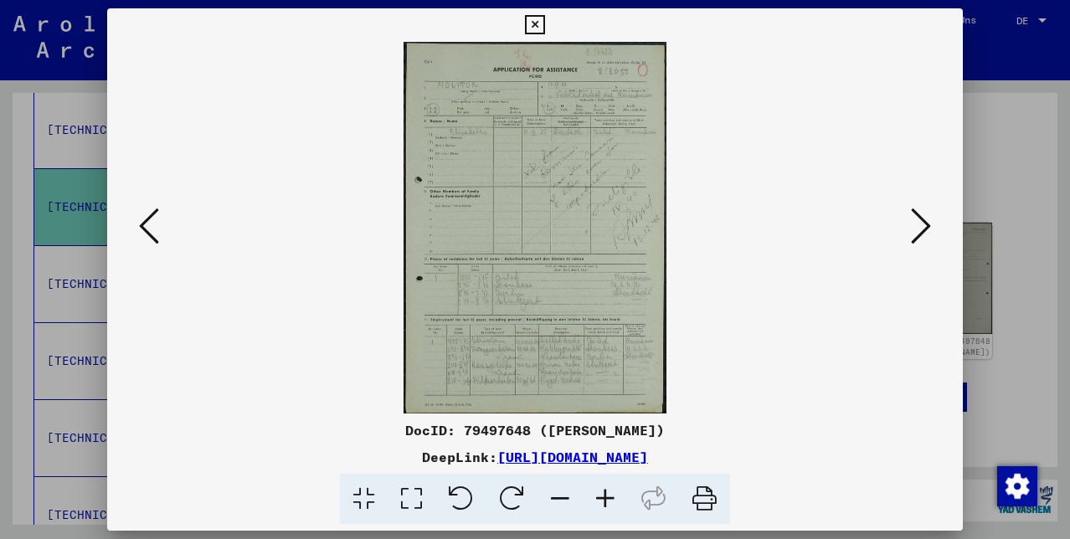
click at [922, 224] on icon at bounding box center [921, 226] width 20 height 40
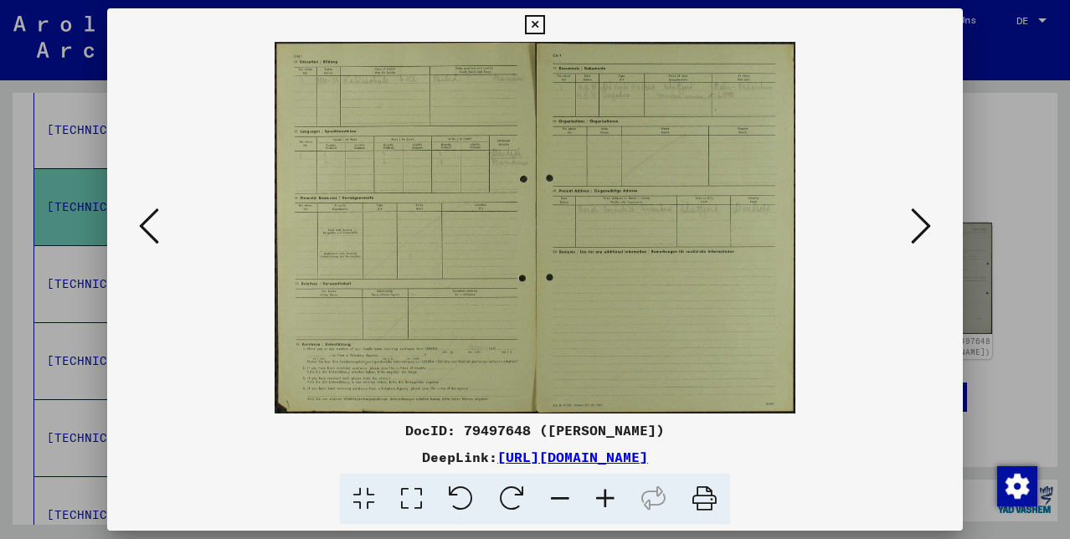
click at [922, 225] on icon at bounding box center [921, 226] width 20 height 40
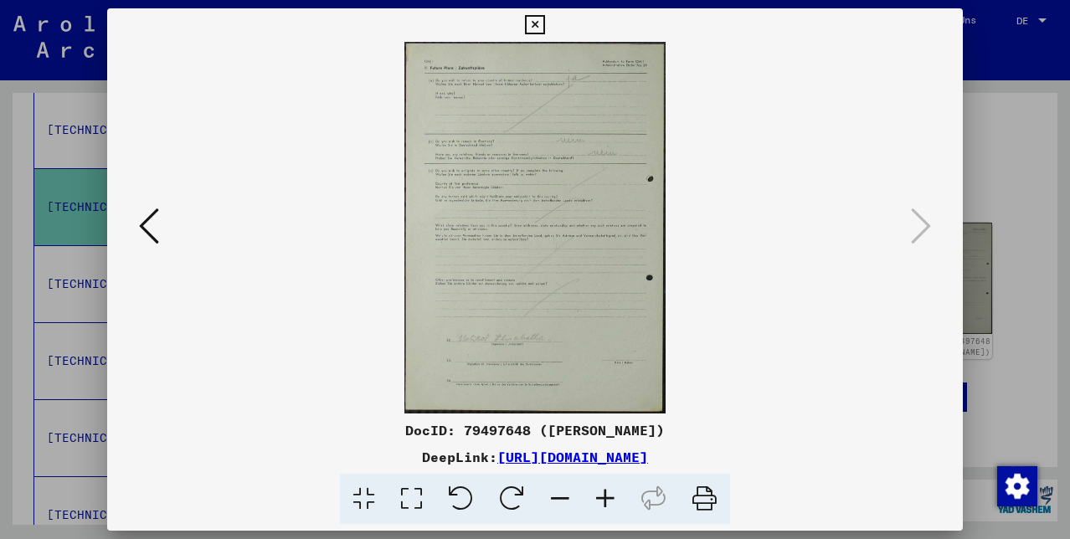
click at [544, 26] on icon at bounding box center [534, 25] width 19 height 20
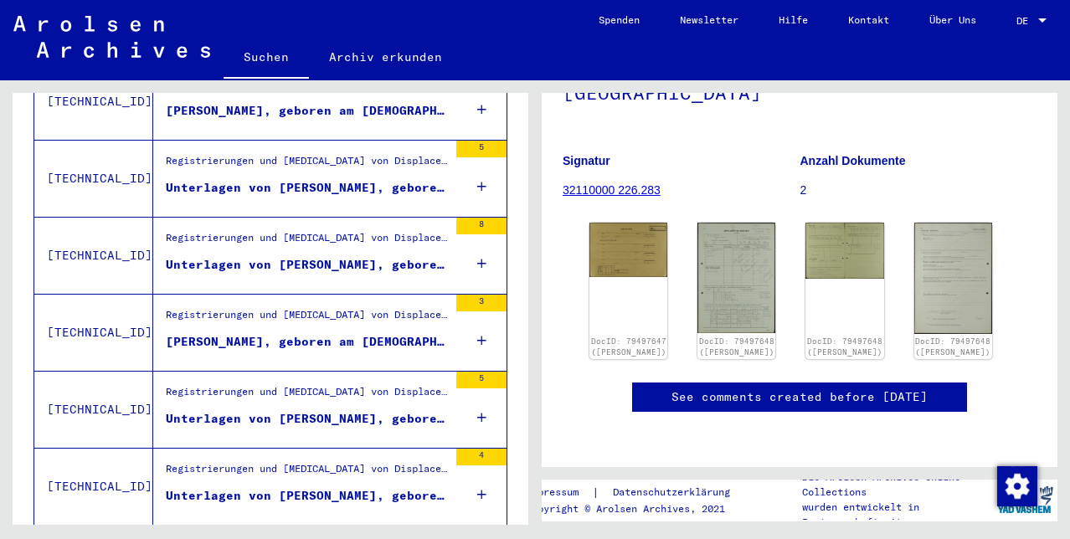
scroll to position [1236, 0]
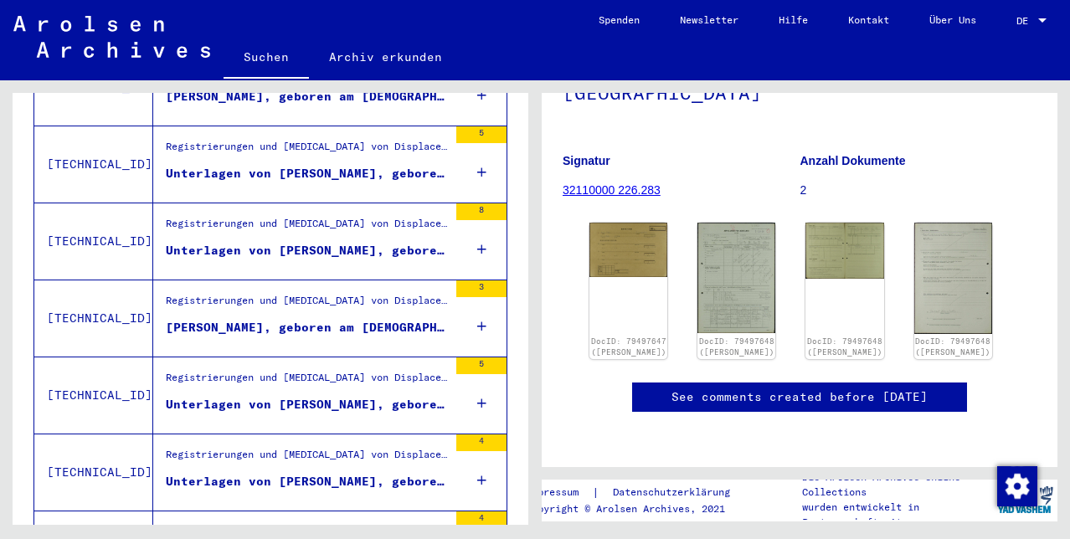
click at [288, 260] on div "Unterlagen von [PERSON_NAME], geboren am [DEMOGRAPHIC_DATA], geboren in [GEOGRA…" at bounding box center [307, 251] width 282 height 18
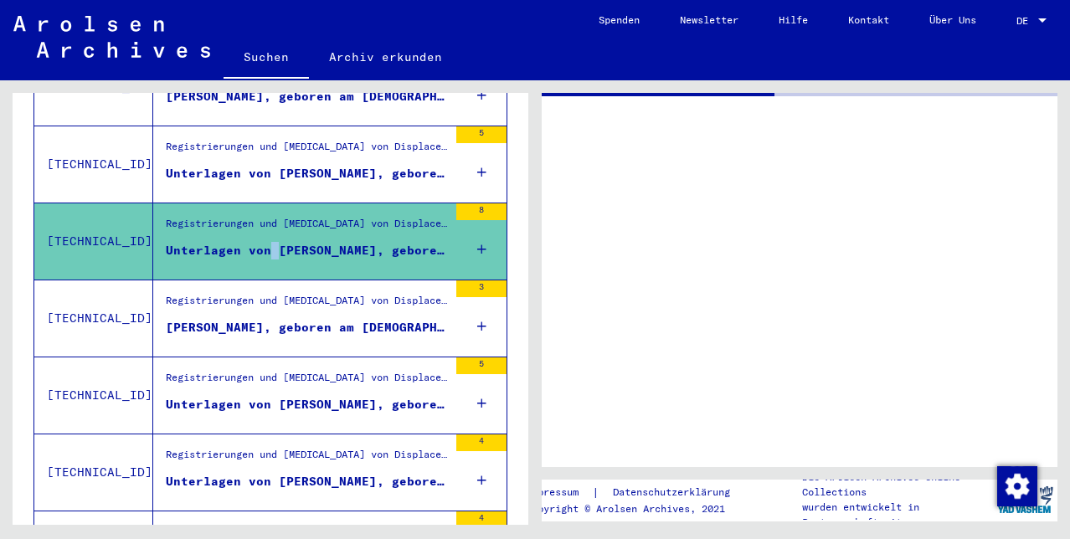
click at [288, 260] on div "Unterlagen von [PERSON_NAME], geboren am [DEMOGRAPHIC_DATA], geboren in [GEOGRA…" at bounding box center [307, 251] width 282 height 18
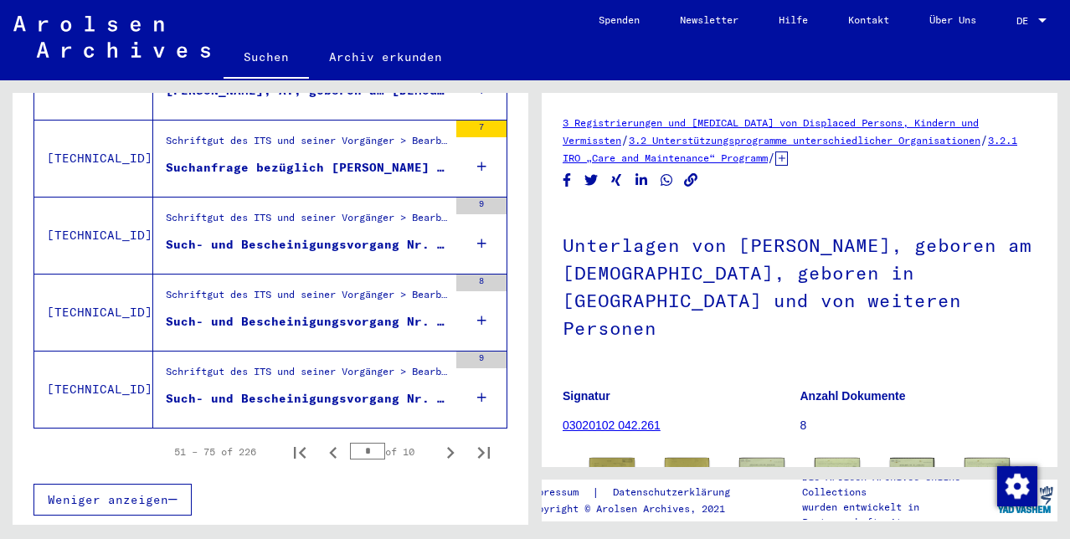
scroll to position [2076, 0]
click at [439, 465] on icon "Next page" at bounding box center [450, 452] width 23 height 23
click at [447, 449] on icon "Next page" at bounding box center [451, 453] width 8 height 12
click at [439, 448] on icon "Next page" at bounding box center [450, 452] width 23 height 23
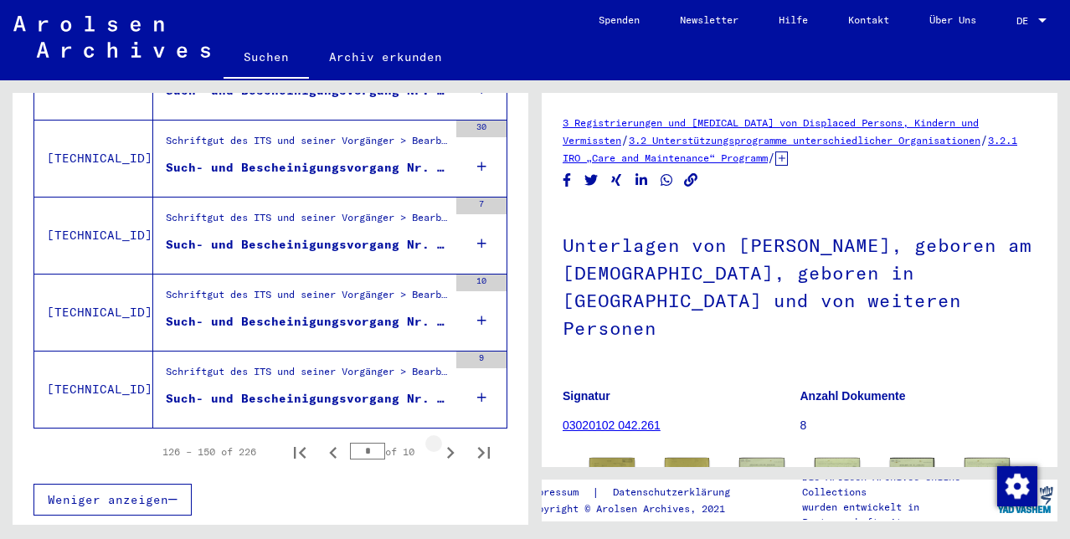
click at [439, 447] on icon "Next page" at bounding box center [450, 452] width 23 height 23
type input "*"
click at [334, 366] on div "Schriftgut des ITS und seiner Vorgänger > Bearbeitung von Anfragen > Fallbezoge…" at bounding box center [307, 375] width 282 height 23
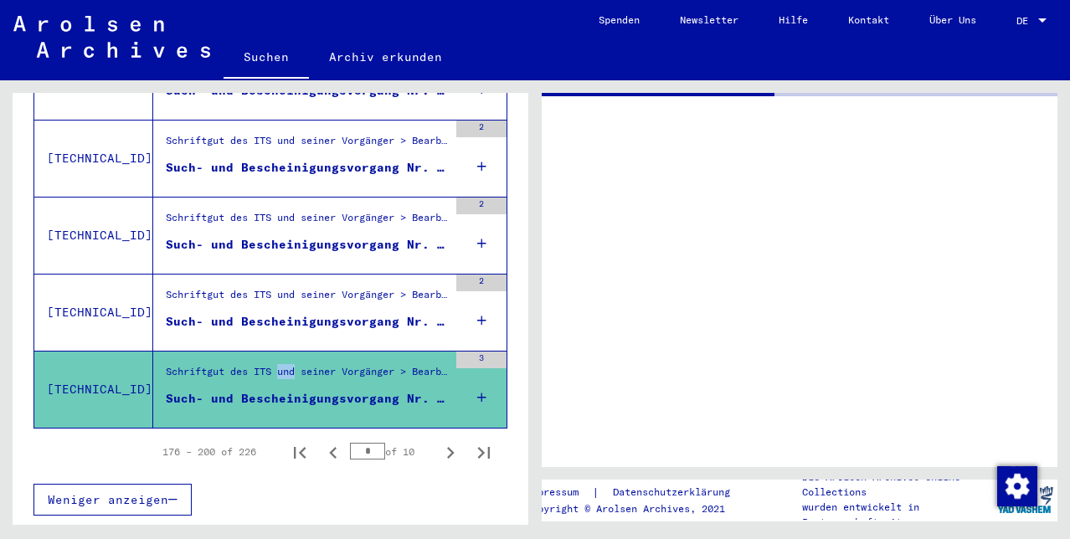
click at [334, 366] on div "Schriftgut des ITS und seiner Vorgänger > Bearbeitung von Anfragen > Fallbezoge…" at bounding box center [307, 375] width 282 height 23
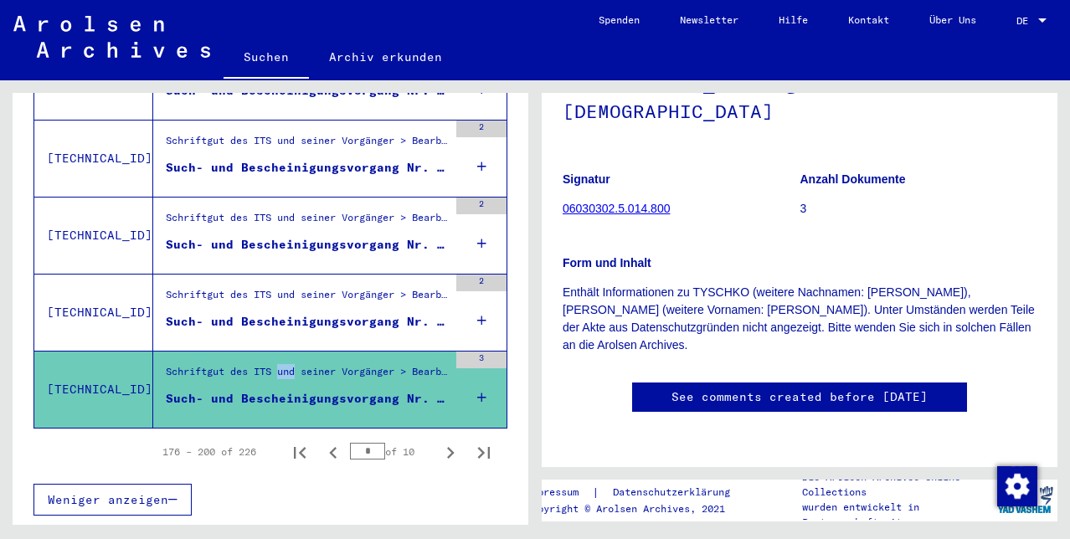
scroll to position [327, 0]
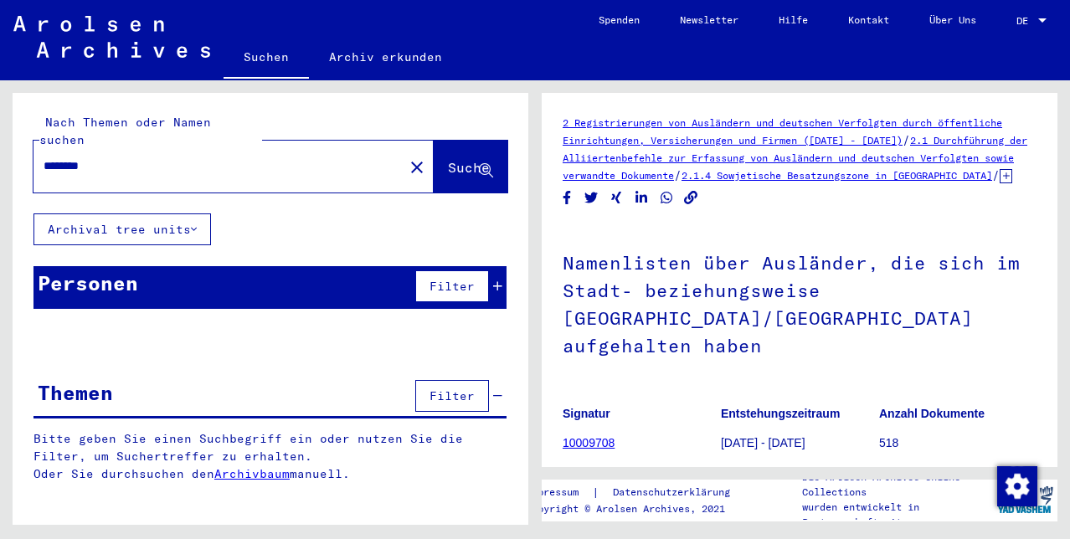
type input "********"
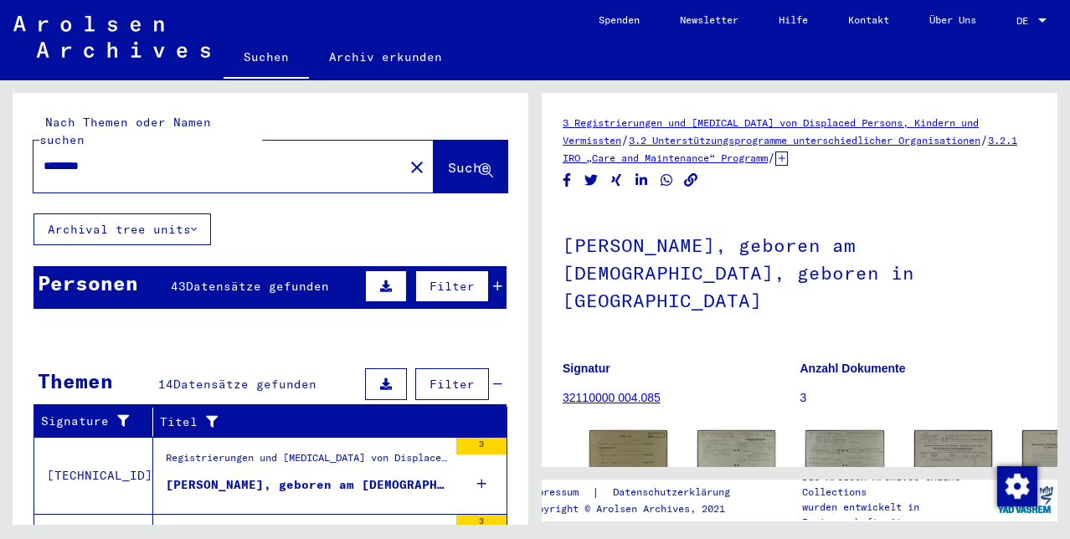
click at [407, 157] on mat-icon "close" at bounding box center [417, 167] width 20 height 20
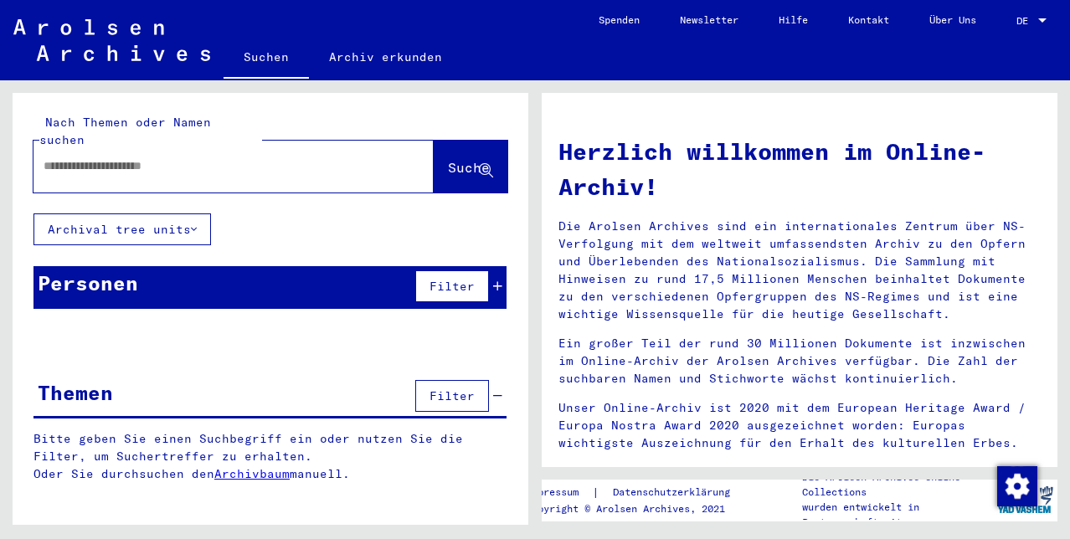
click at [73, 157] on input "text" at bounding box center [214, 166] width 340 height 18
click at [448, 159] on span "Suche" at bounding box center [469, 167] width 42 height 17
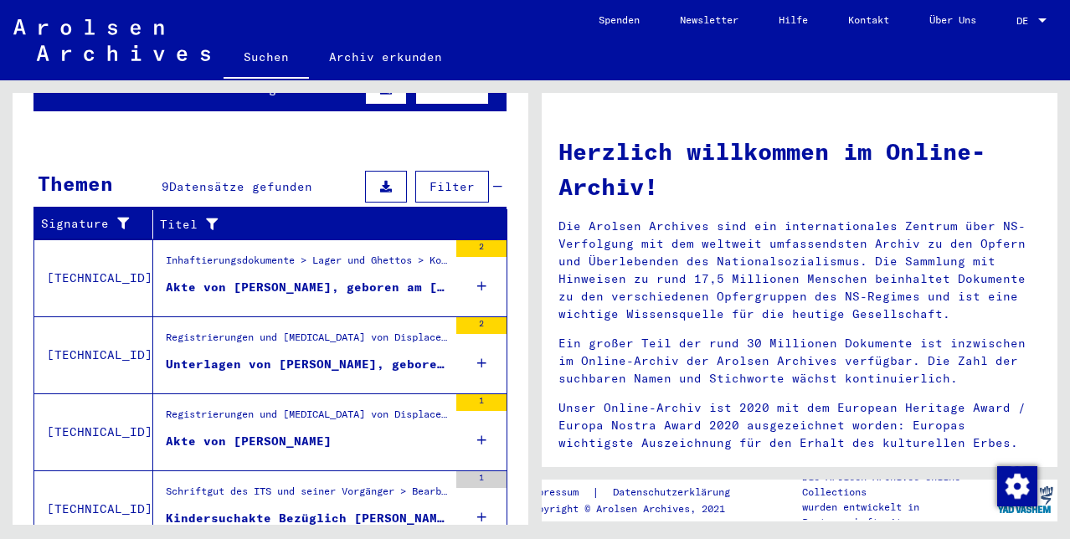
scroll to position [199, 0]
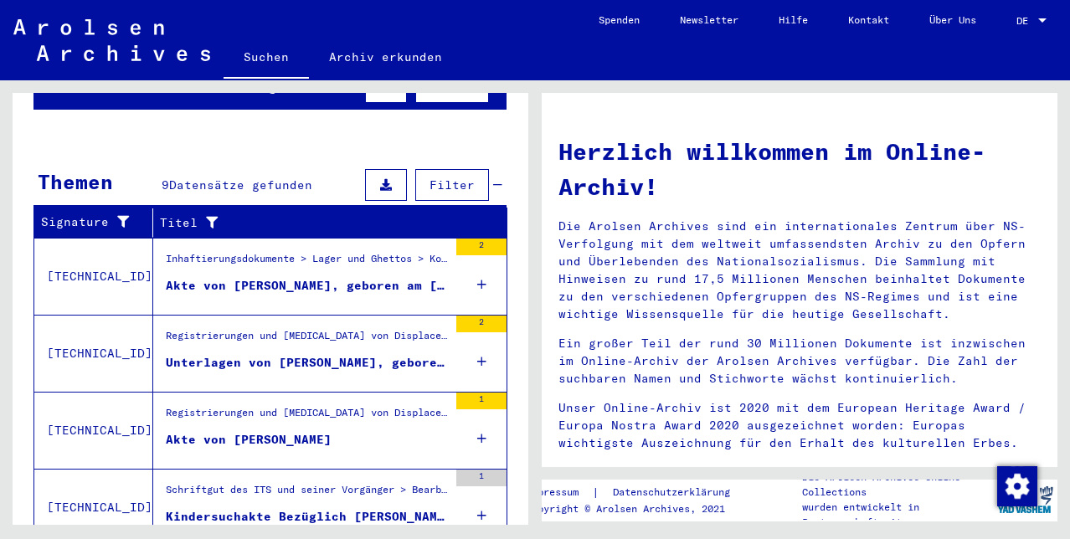
click at [284, 277] on div "Akte von [PERSON_NAME], geboren am [DEMOGRAPHIC_DATA]" at bounding box center [307, 286] width 282 height 18
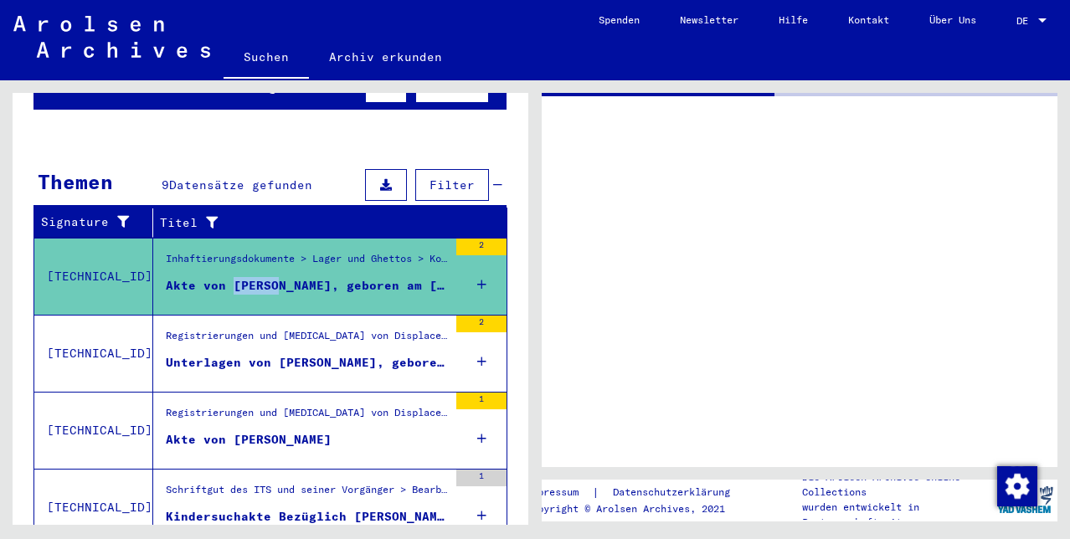
click at [284, 277] on div "Akte von [PERSON_NAME], geboren am [DEMOGRAPHIC_DATA]" at bounding box center [307, 286] width 282 height 18
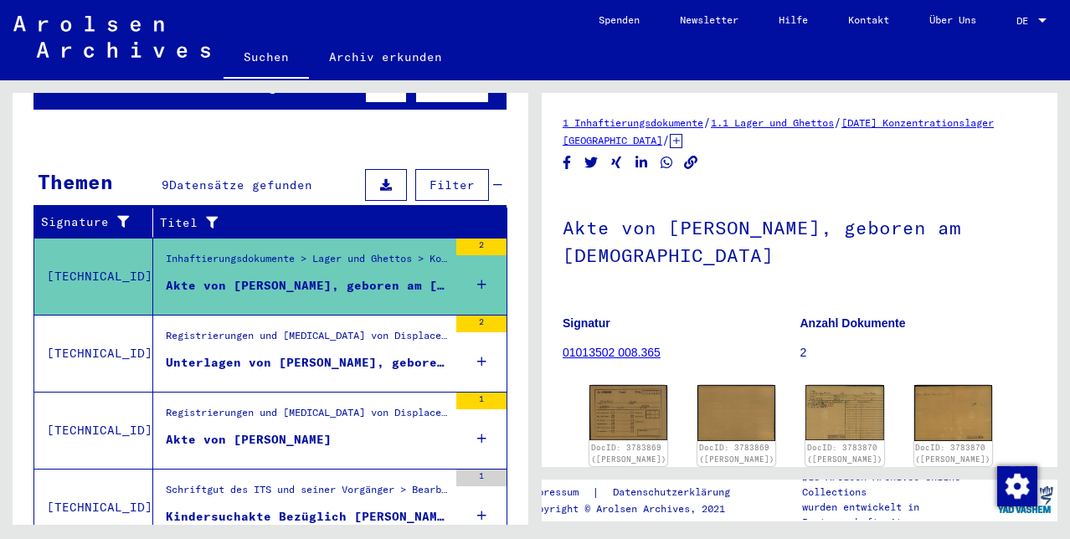
click at [319, 444] on div "Akte von [PERSON_NAME]" at bounding box center [249, 440] width 166 height 18
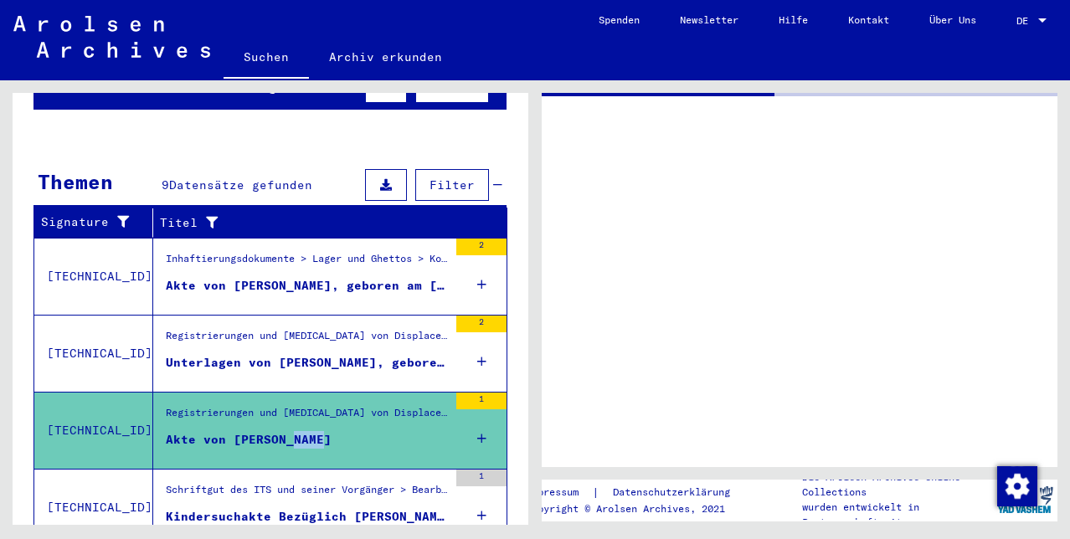
click at [319, 444] on div "Akte von [PERSON_NAME]" at bounding box center [249, 440] width 166 height 18
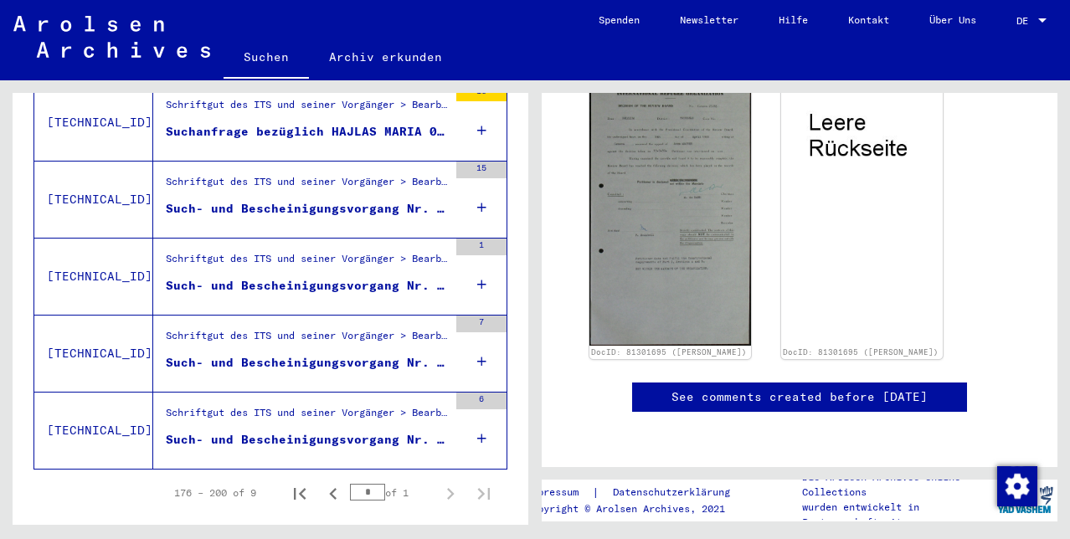
scroll to position [732, 0]
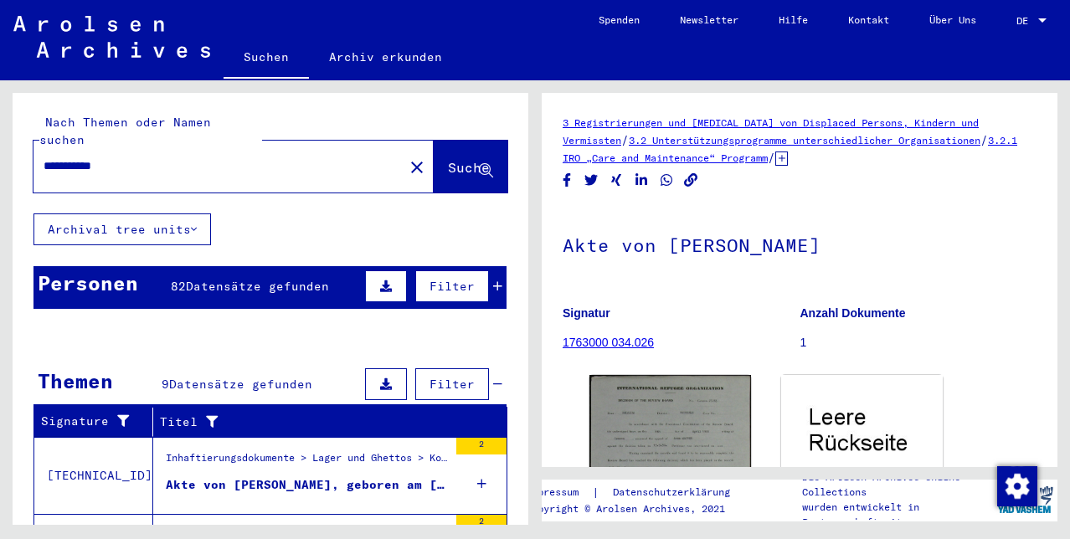
drag, startPoint x: 153, startPoint y: 152, endPoint x: 3, endPoint y: 140, distance: 151.2
click at [3, 140] on div "**********" at bounding box center [267, 302] width 535 height 445
click at [448, 159] on span "Suche" at bounding box center [469, 167] width 42 height 17
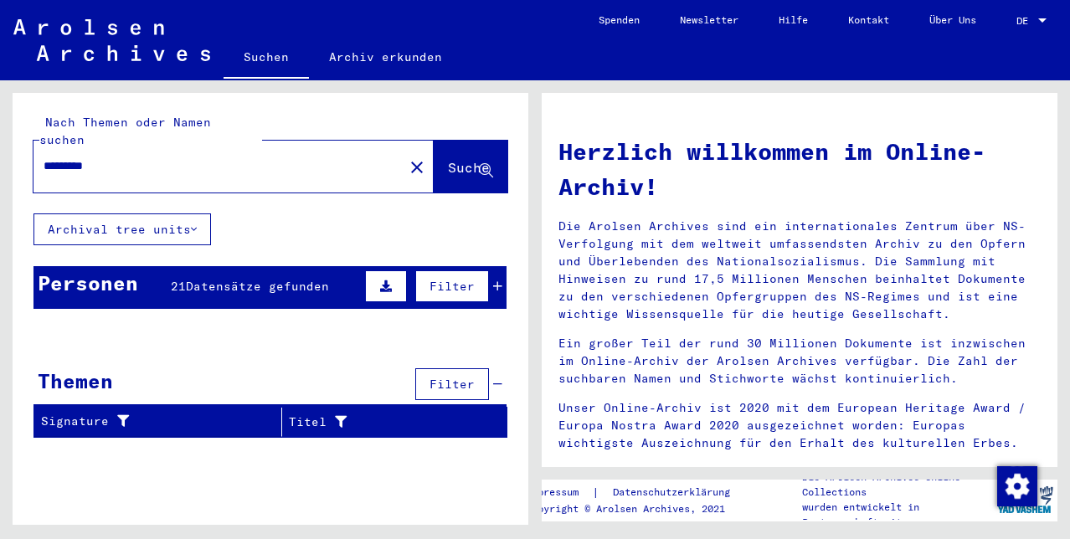
click at [83, 157] on input "*********" at bounding box center [214, 166] width 340 height 18
drag, startPoint x: 81, startPoint y: 159, endPoint x: 430, endPoint y: 148, distance: 348.5
click at [448, 159] on span "Suche" at bounding box center [469, 167] width 42 height 17
click at [77, 157] on input "*********" at bounding box center [214, 166] width 340 height 18
click at [85, 157] on input "*********" at bounding box center [214, 166] width 340 height 18
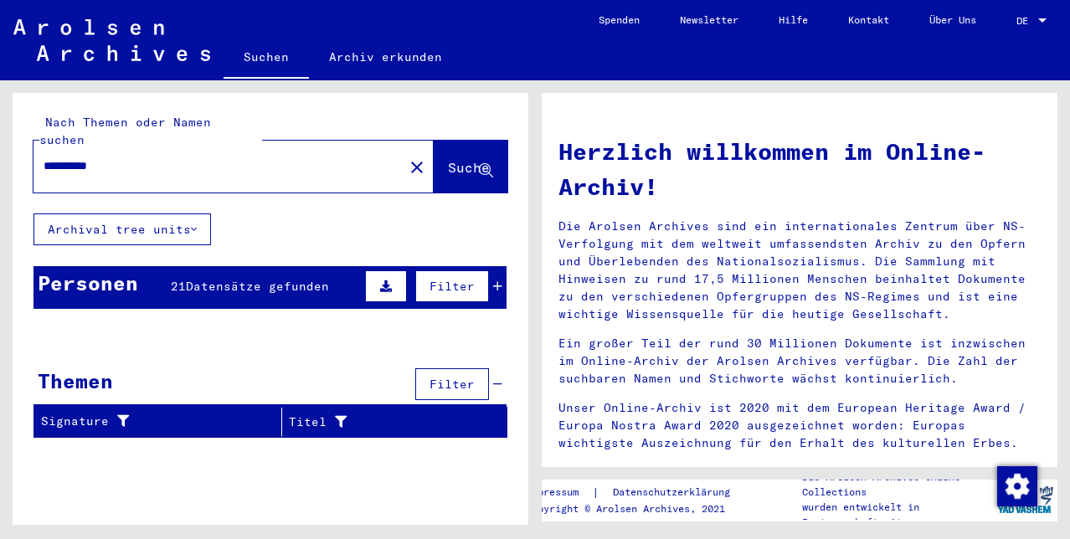
type input "**********"
click at [448, 159] on span "Suche" at bounding box center [469, 167] width 42 height 17
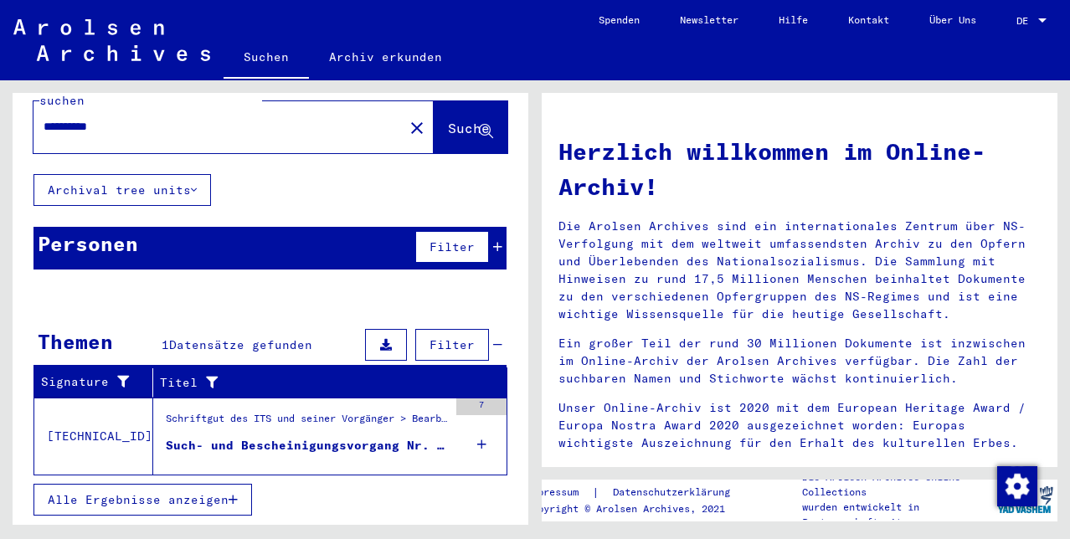
scroll to position [47, 0]
click at [270, 437] on div "Such- und Bescheinigungsvorgang Nr. 523.202 für [PERSON_NAME] geboren [DEMOGRAP…" at bounding box center [307, 446] width 282 height 18
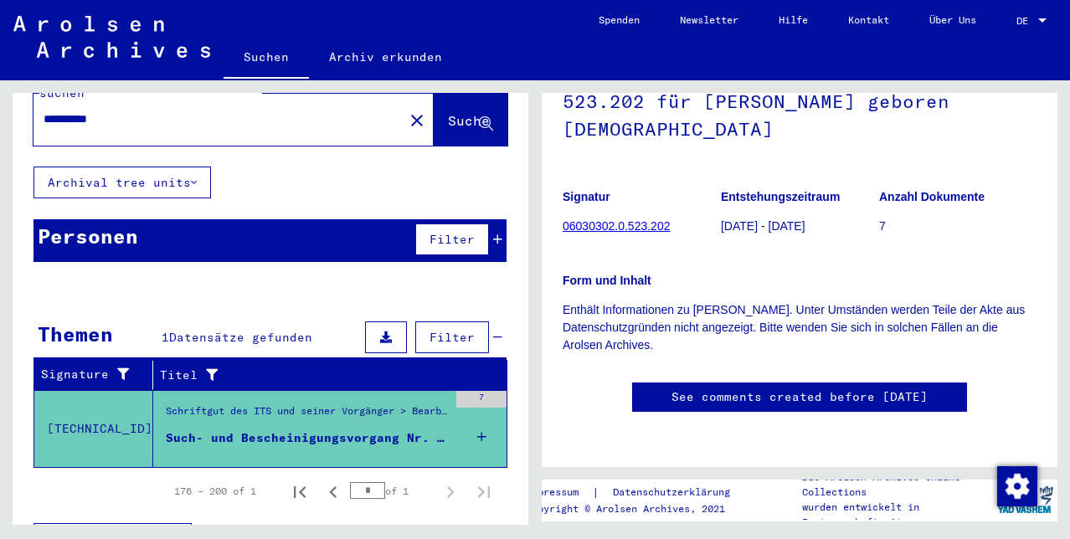
scroll to position [235, 0]
click at [594, 219] on link "06030302.0.523.202" at bounding box center [616, 225] width 107 height 13
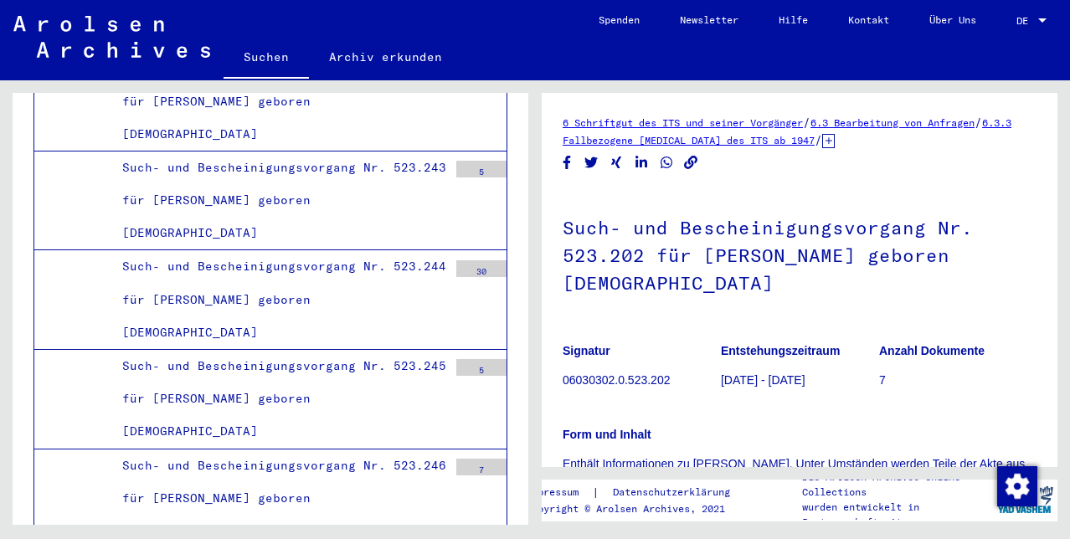
scroll to position [28537, 0]
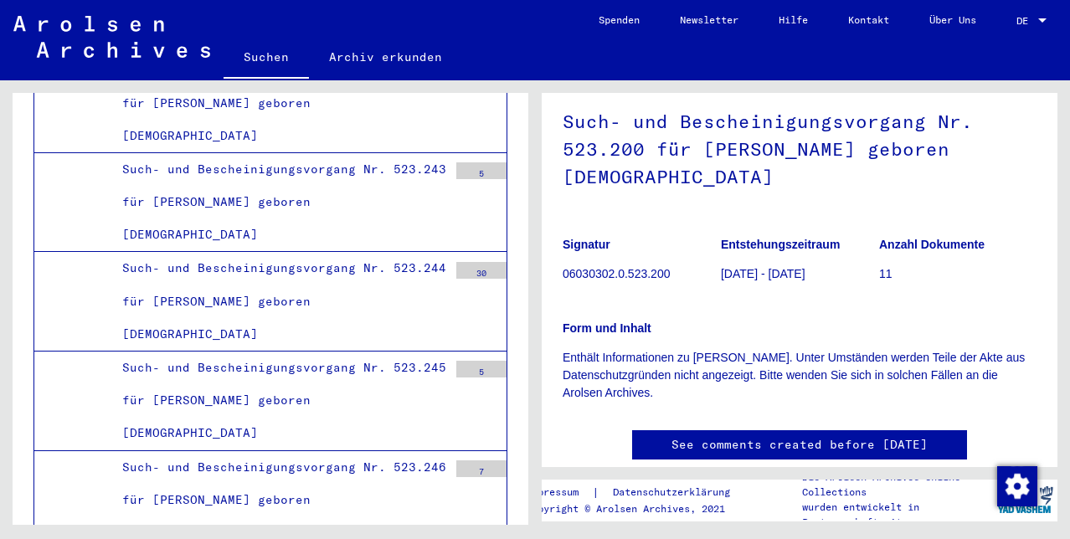
scroll to position [105, 0]
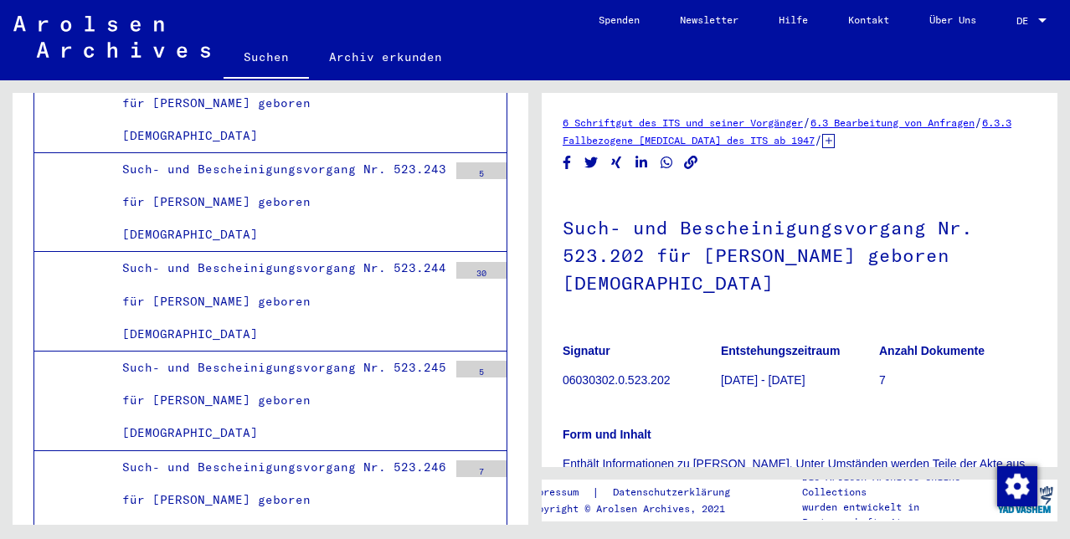
scroll to position [28550, 0]
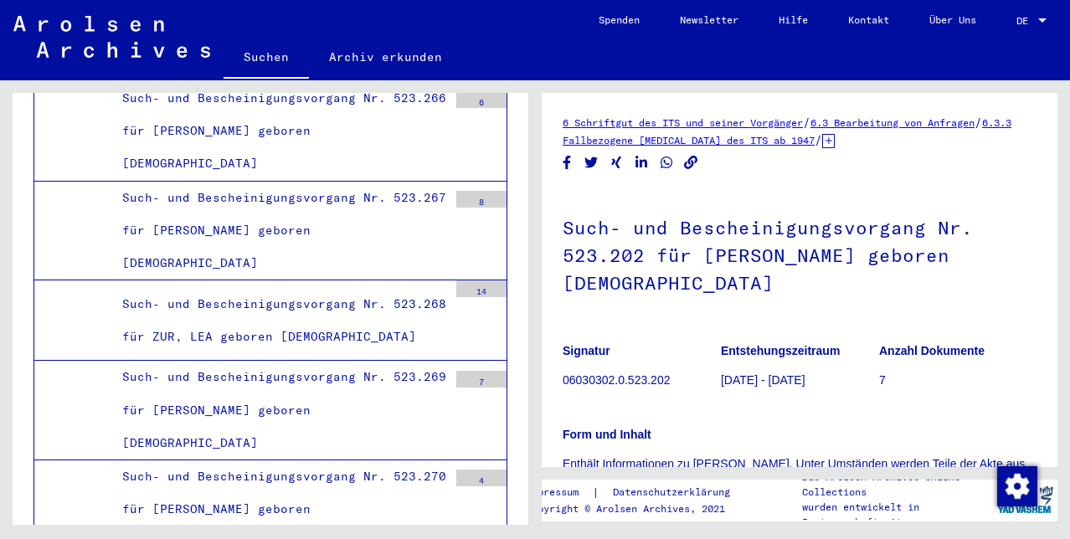
scroll to position [0, 0]
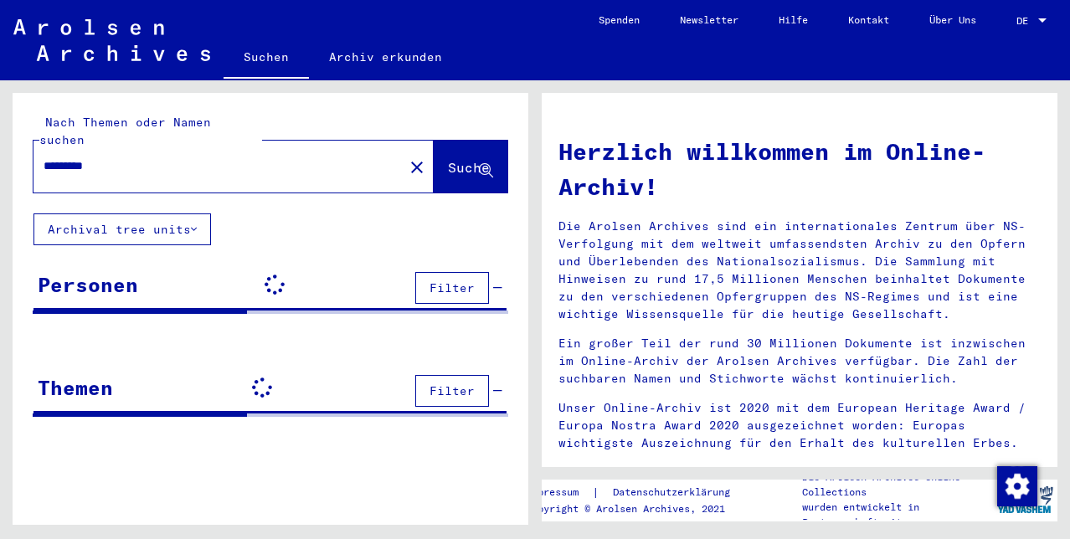
type input "**********"
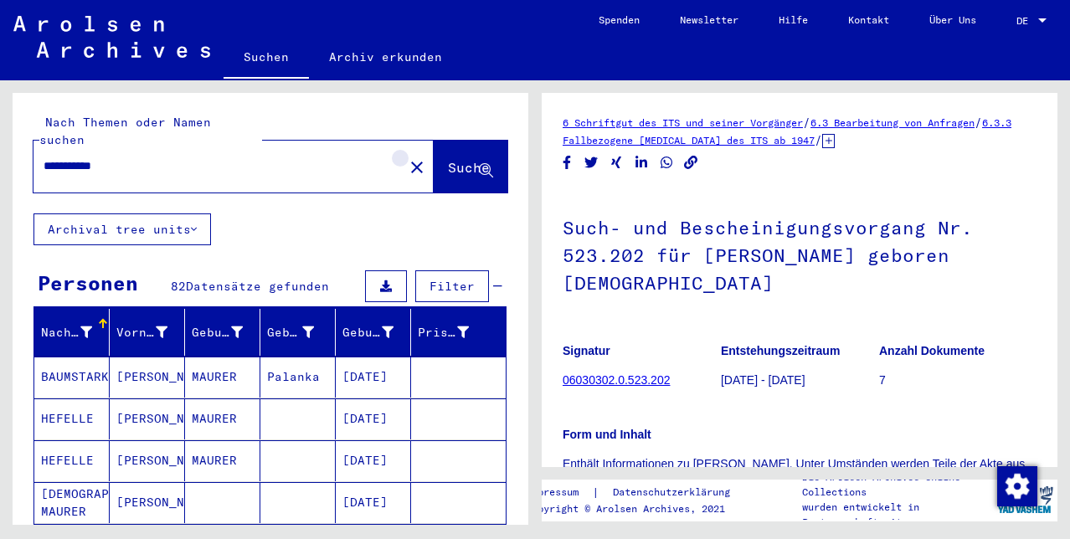
click at [407, 157] on mat-icon "close" at bounding box center [417, 167] width 20 height 20
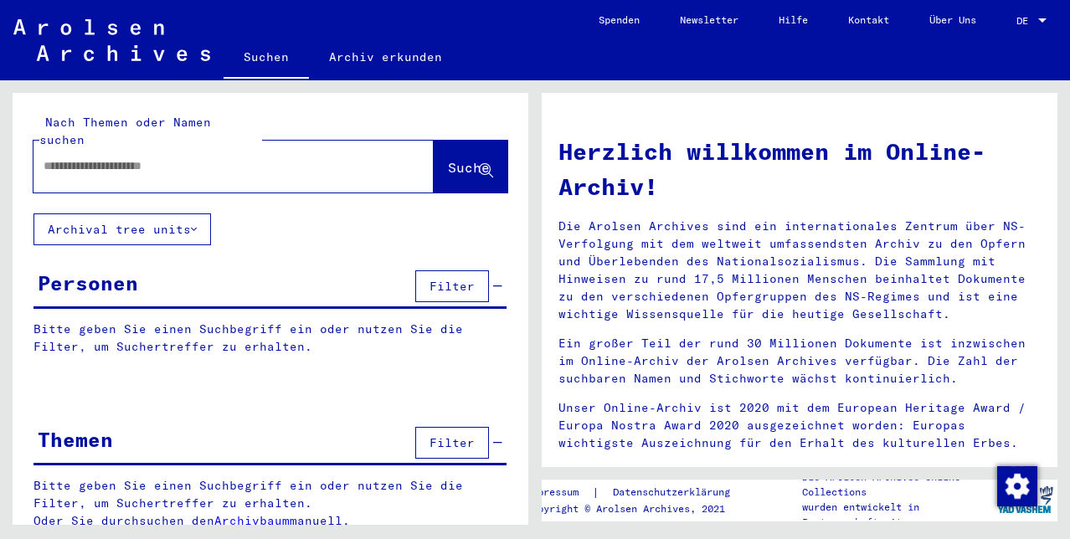
click at [74, 147] on div at bounding box center [208, 166] width 350 height 38
click at [60, 157] on input "text" at bounding box center [214, 166] width 340 height 18
type input "**********"
click at [448, 159] on span "Suche" at bounding box center [469, 167] width 42 height 17
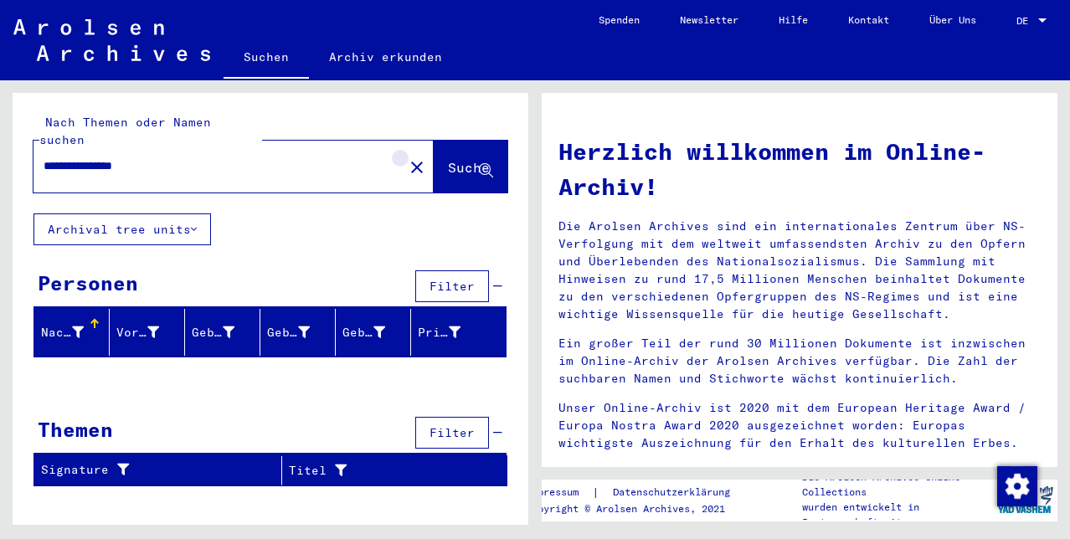
click at [407, 157] on mat-icon "close" at bounding box center [417, 167] width 20 height 20
